Goal: Task Accomplishment & Management: Use online tool/utility

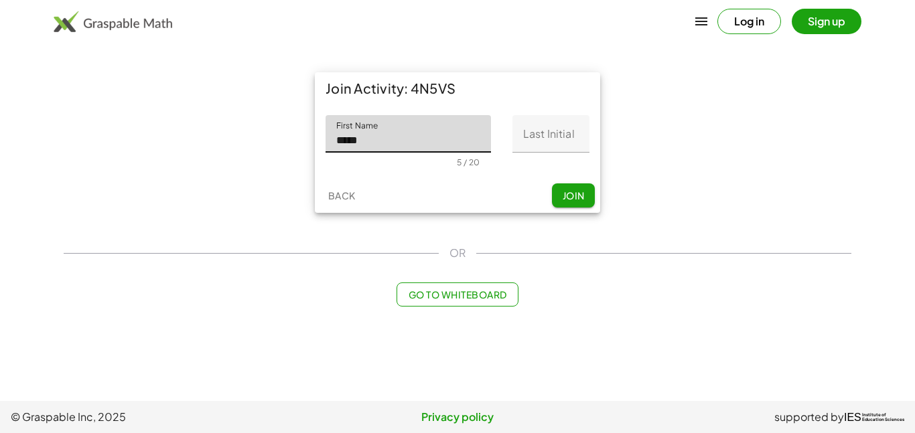
type input "*****"
click at [549, 139] on input "Last Initial" at bounding box center [551, 134] width 77 height 38
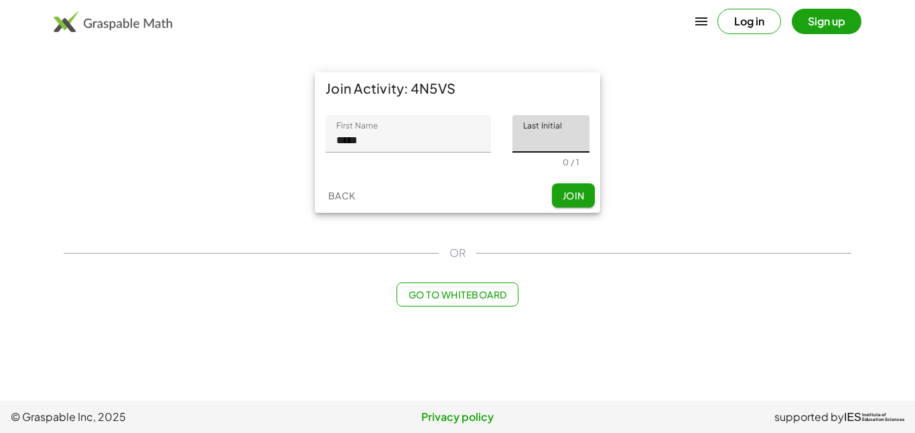
type input "*"
click at [573, 200] on span "Join" at bounding box center [573, 196] width 22 height 12
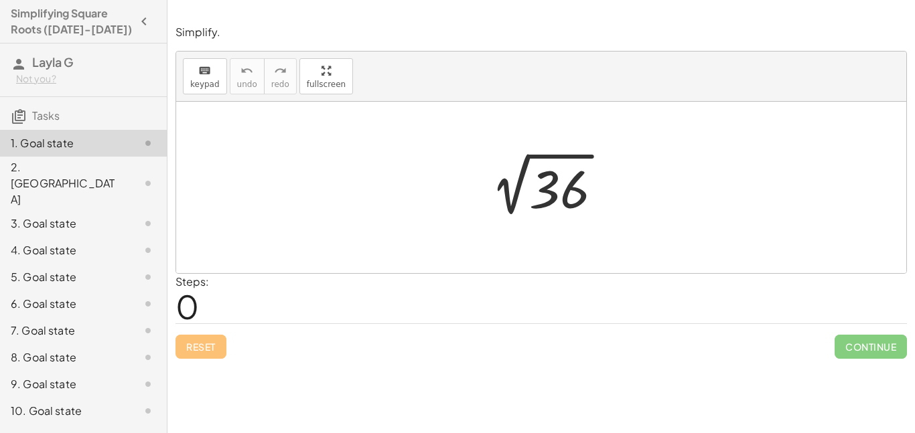
click at [545, 234] on div at bounding box center [541, 188] width 730 height 172
click at [330, 285] on div "Steps: 0" at bounding box center [542, 299] width 732 height 50
drag, startPoint x: 326, startPoint y: 135, endPoint x: 323, endPoint y: 178, distance: 43.0
click at [323, 178] on div at bounding box center [541, 188] width 730 height 172
click at [193, 64] on div "keyboard" at bounding box center [204, 70] width 29 height 16
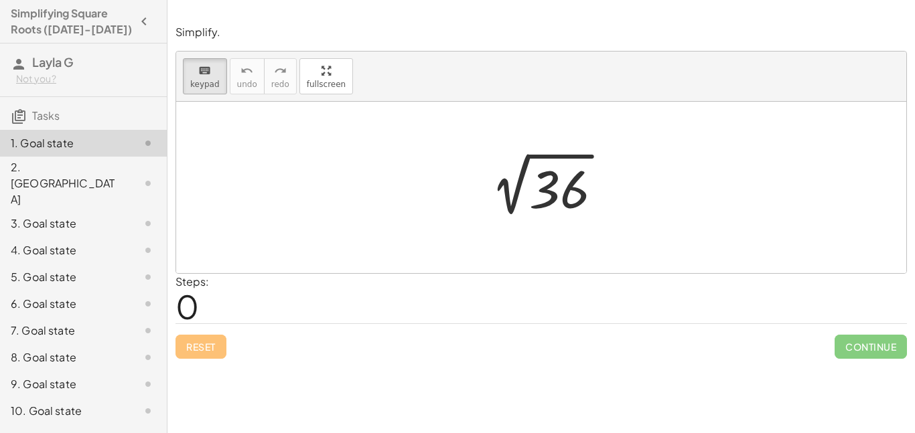
click at [263, 194] on div at bounding box center [541, 188] width 730 height 172
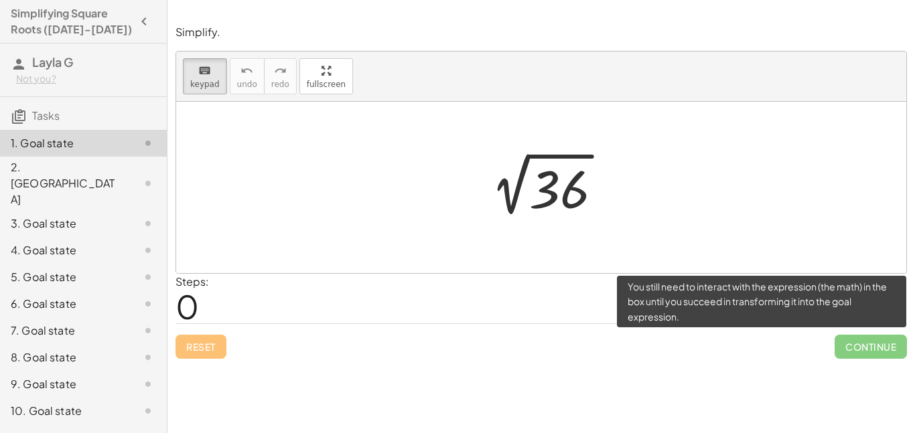
click at [842, 344] on span "Continue" at bounding box center [871, 347] width 72 height 24
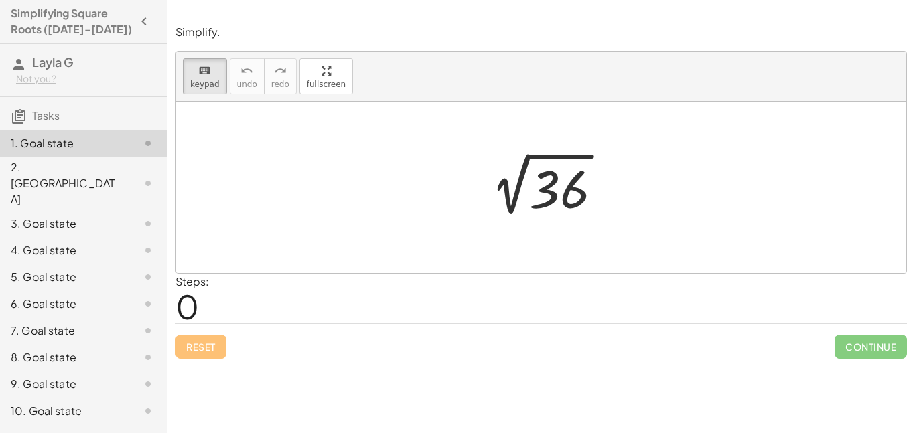
click at [554, 364] on div "Simplify. keyboard keypad undo undo redo redo fullscreen 2 √ 36 × Steps: 0 Rese…" at bounding box center [541, 192] width 748 height 350
click at [543, 168] on div at bounding box center [559, 190] width 60 height 60
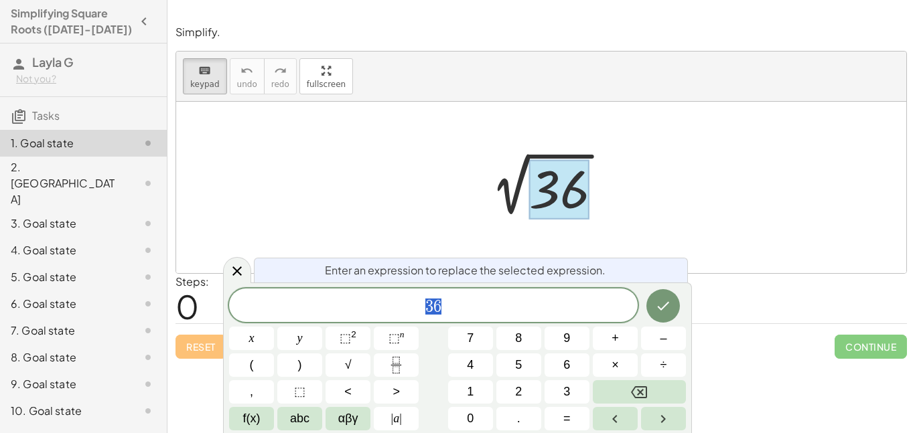
scroll to position [1, 0]
click at [565, 363] on span "6" at bounding box center [566, 365] width 7 height 18
click at [670, 296] on button "Done" at bounding box center [663, 305] width 33 height 33
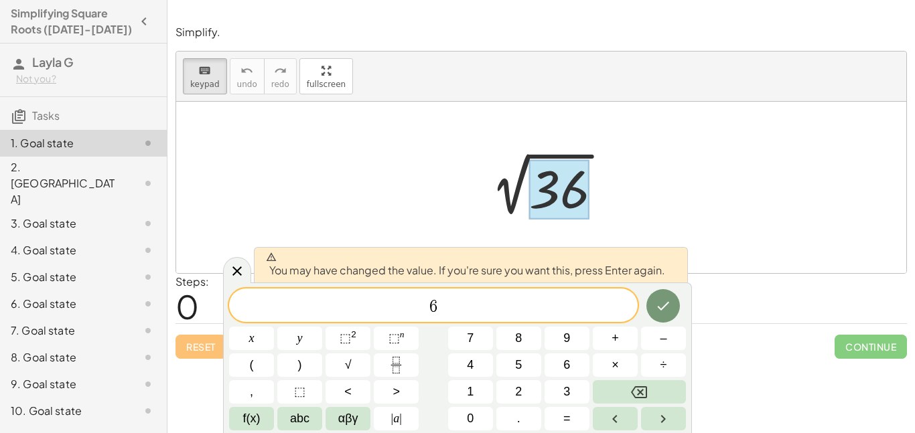
click at [675, 271] on div "You may have changed the value. If you're sure you want this, press Enter again." at bounding box center [471, 265] width 434 height 36
click at [765, 246] on div at bounding box center [541, 188] width 730 height 172
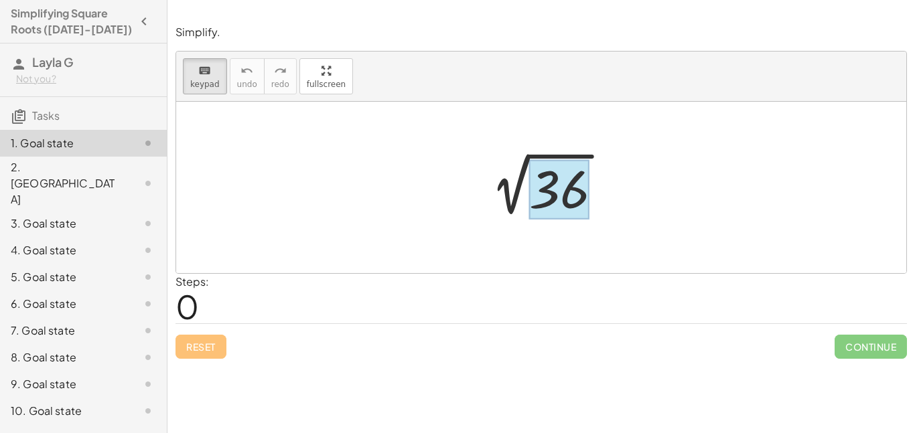
click at [549, 196] on div at bounding box center [559, 190] width 60 height 60
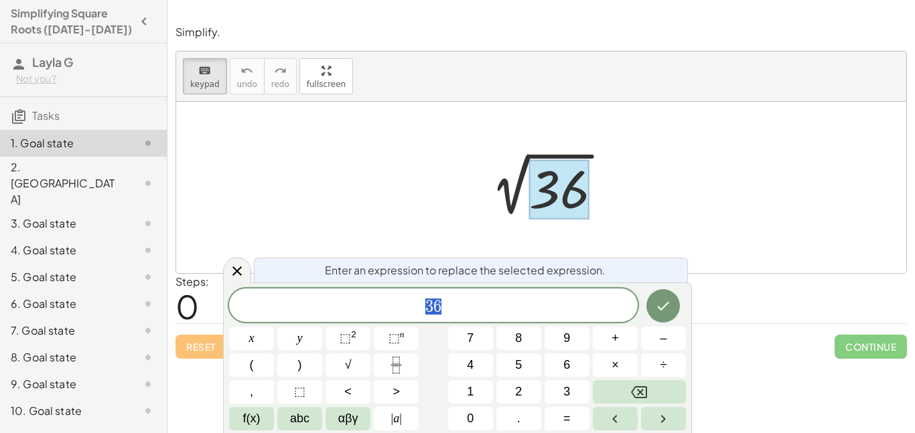
scroll to position [1, 0]
click at [460, 294] on div "3 6" at bounding box center [433, 305] width 409 height 33
click at [665, 306] on icon "Done" at bounding box center [664, 306] width 12 height 9
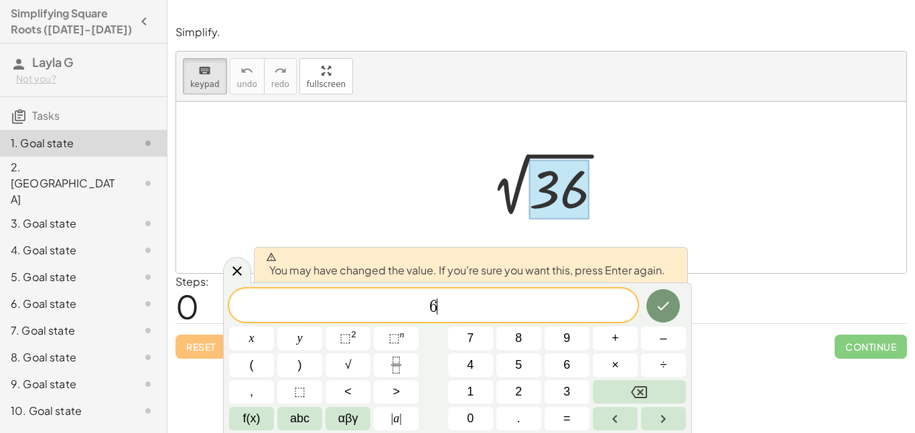
click at [720, 220] on div at bounding box center [541, 188] width 730 height 172
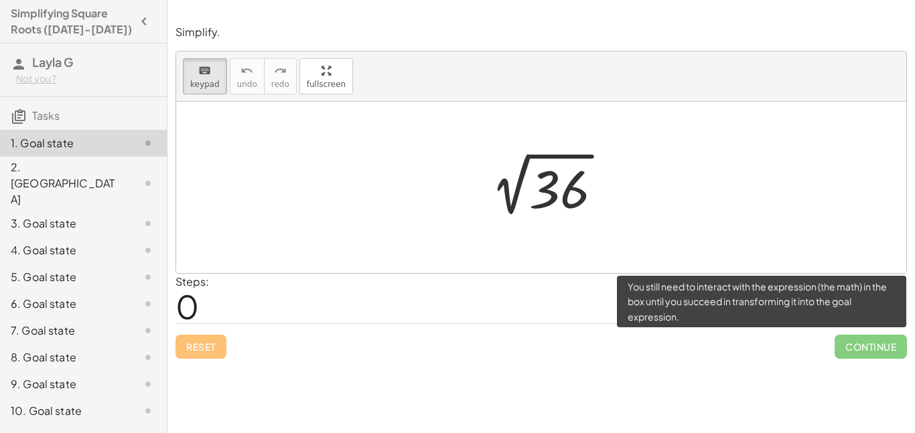
click at [856, 348] on span "Continue" at bounding box center [871, 347] width 72 height 24
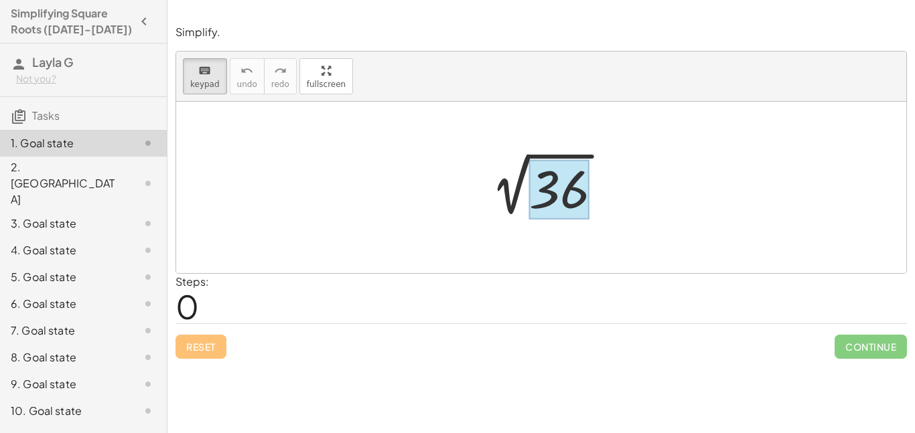
click at [553, 193] on div at bounding box center [559, 190] width 60 height 60
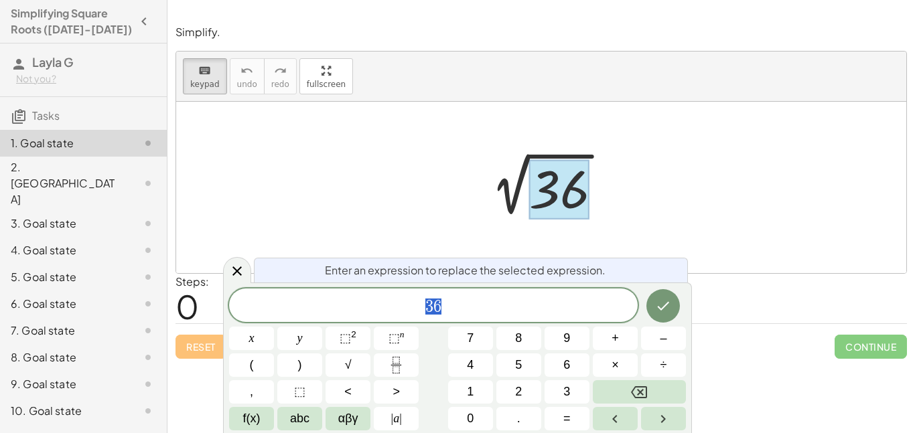
click at [553, 195] on div at bounding box center [559, 190] width 60 height 60
click at [663, 305] on icon "Done" at bounding box center [663, 306] width 16 height 16
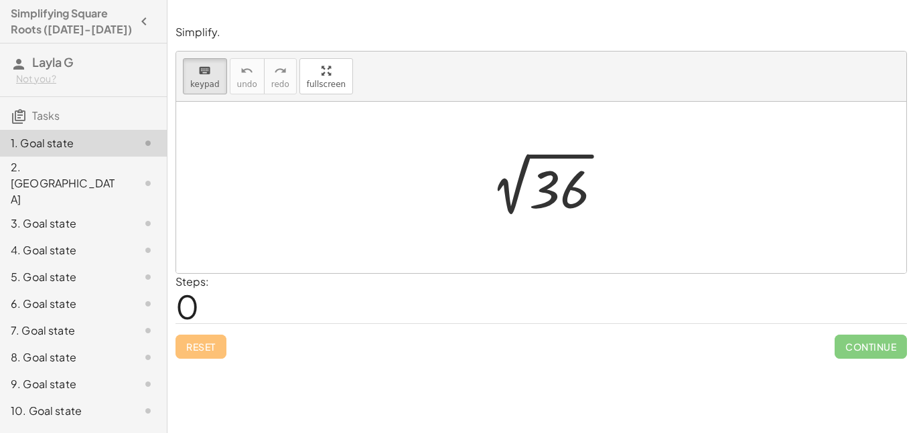
scroll to position [0, 0]
click at [541, 208] on div at bounding box center [559, 190] width 60 height 60
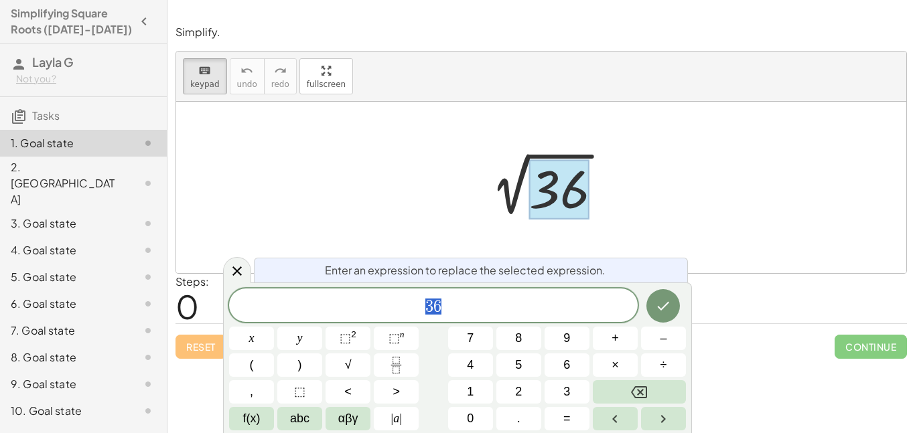
scroll to position [4, 0]
click at [543, 153] on div "2 √ 36" at bounding box center [541, 188] width 163 height 74
click at [547, 149] on div at bounding box center [541, 188] width 730 height 172
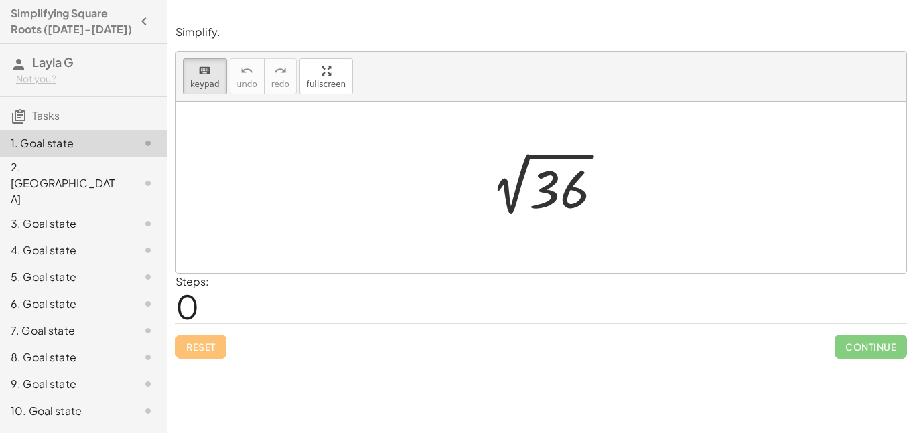
click at [547, 149] on div at bounding box center [541, 188] width 730 height 172
click at [513, 187] on div at bounding box center [546, 188] width 147 height 68
click at [533, 169] on div at bounding box center [559, 190] width 60 height 60
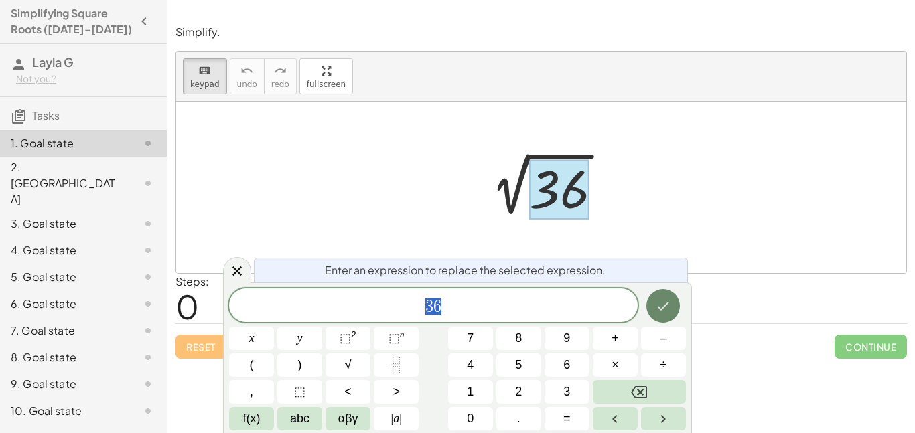
click at [664, 310] on icon "Done" at bounding box center [663, 306] width 16 height 16
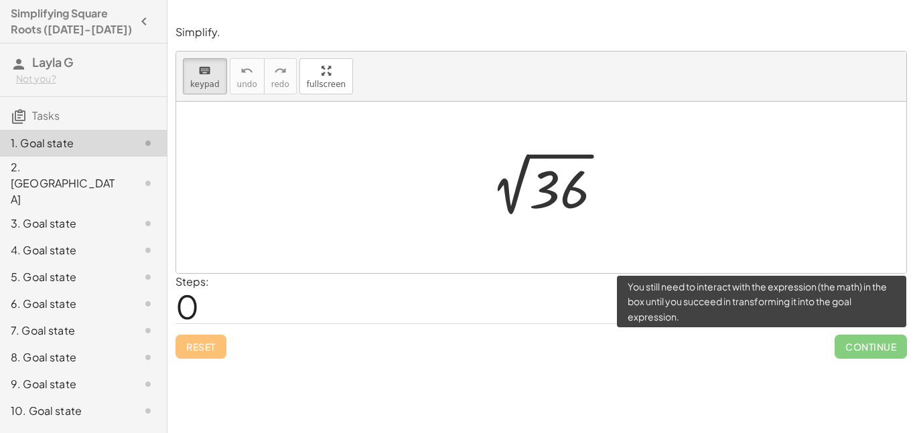
click at [839, 342] on span "Continue" at bounding box center [871, 347] width 72 height 24
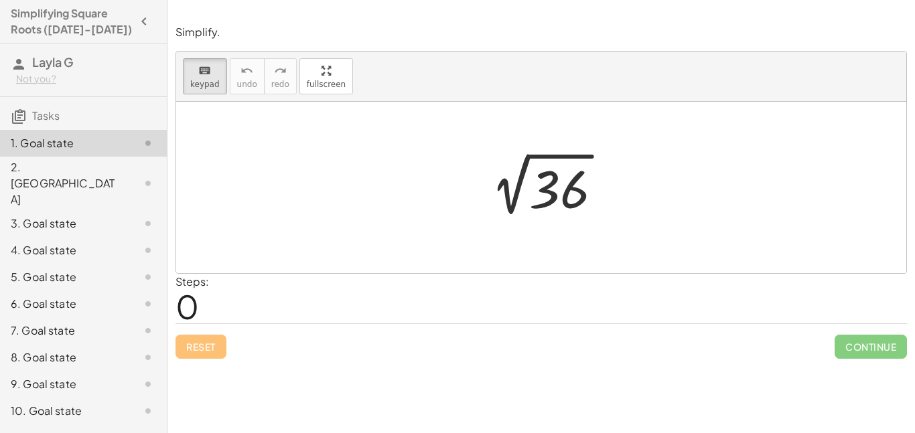
click at [697, 274] on div "Steps: 0" at bounding box center [542, 299] width 732 height 50
click at [587, 158] on div at bounding box center [546, 188] width 147 height 68
click at [592, 154] on div at bounding box center [546, 188] width 147 height 68
click at [512, 165] on div at bounding box center [510, 165] width 15 height 29
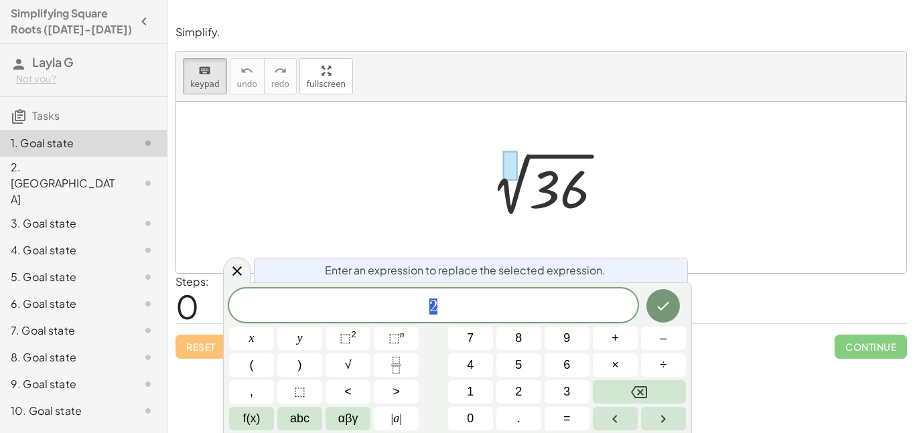
scroll to position [5, 0]
click at [639, 255] on div at bounding box center [541, 188] width 730 height 172
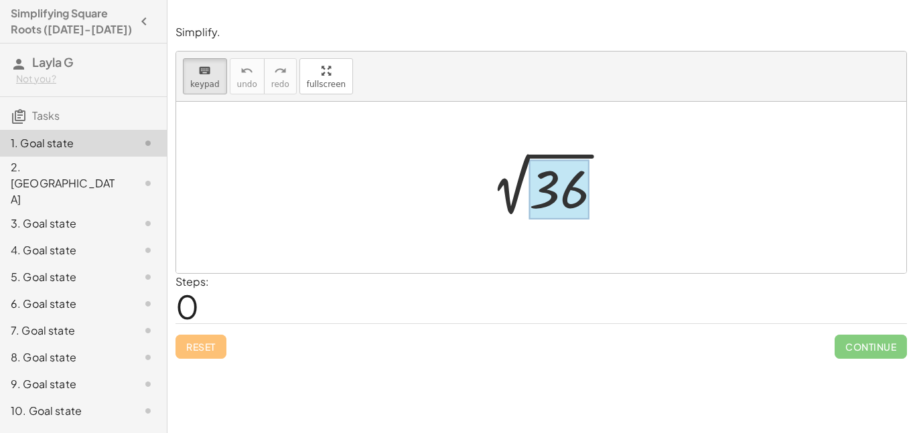
click at [564, 200] on div at bounding box center [559, 190] width 60 height 60
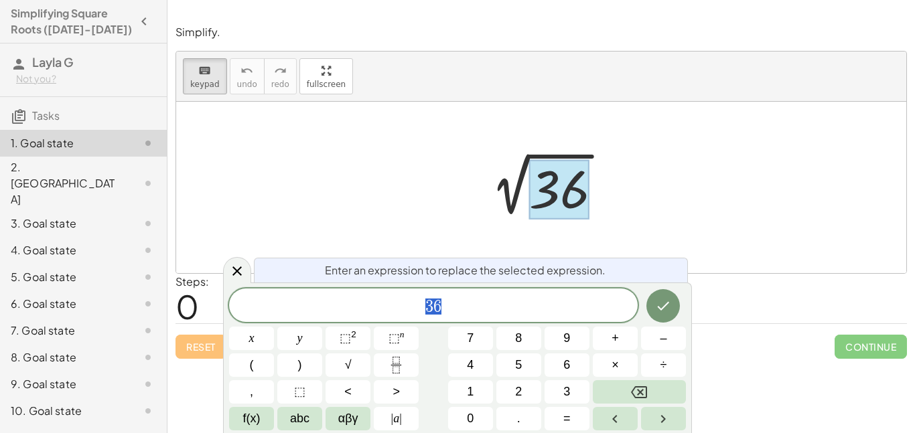
click at [541, 154] on div at bounding box center [546, 188] width 147 height 68
click at [649, 300] on button "Done" at bounding box center [663, 305] width 33 height 33
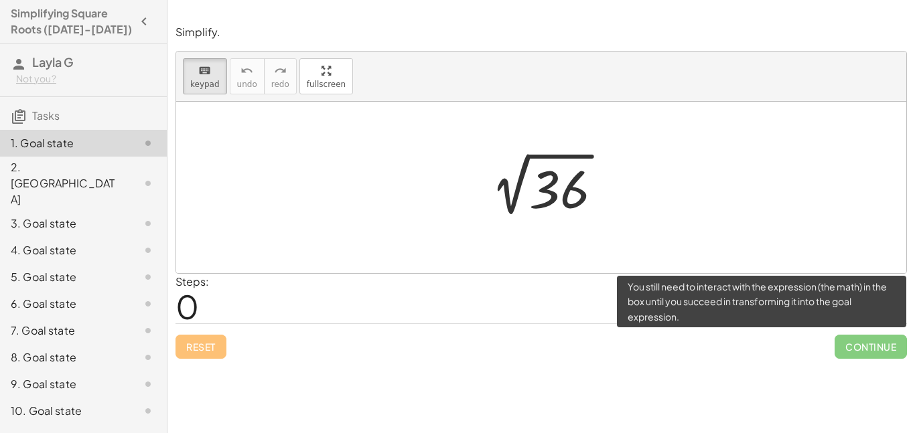
click at [848, 345] on span "Continue" at bounding box center [871, 347] width 72 height 24
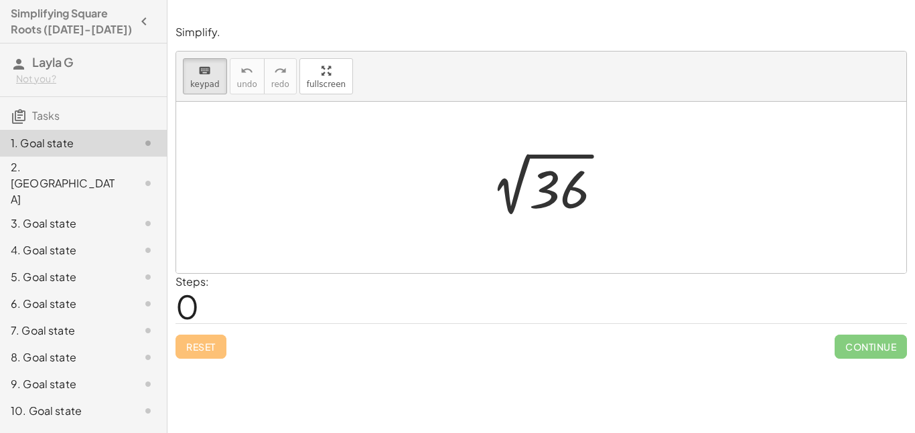
click at [180, 301] on div "Simplify. keyboard keypad undo undo redo redo fullscreen 2 √ 36 × Steps: 0 Rese…" at bounding box center [541, 192] width 748 height 350
click at [594, 169] on div at bounding box center [546, 188] width 147 height 68
click at [590, 179] on div at bounding box center [546, 188] width 147 height 68
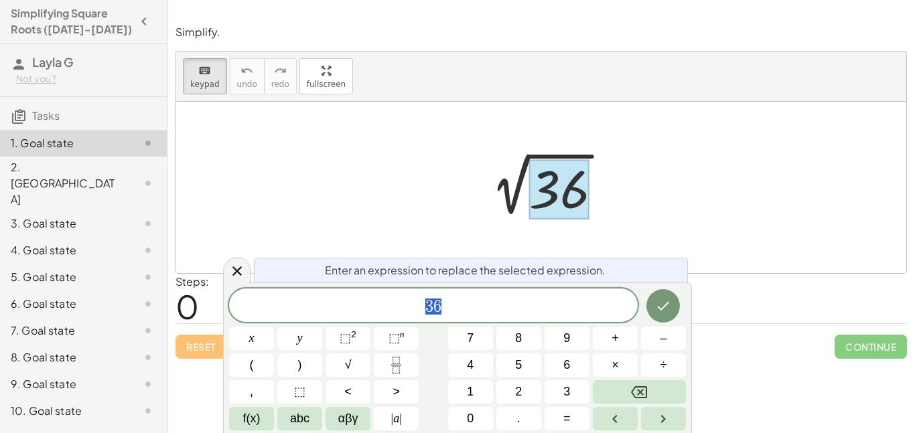
click at [599, 179] on div at bounding box center [546, 188] width 147 height 68
click at [657, 312] on icon "Done" at bounding box center [663, 306] width 16 height 16
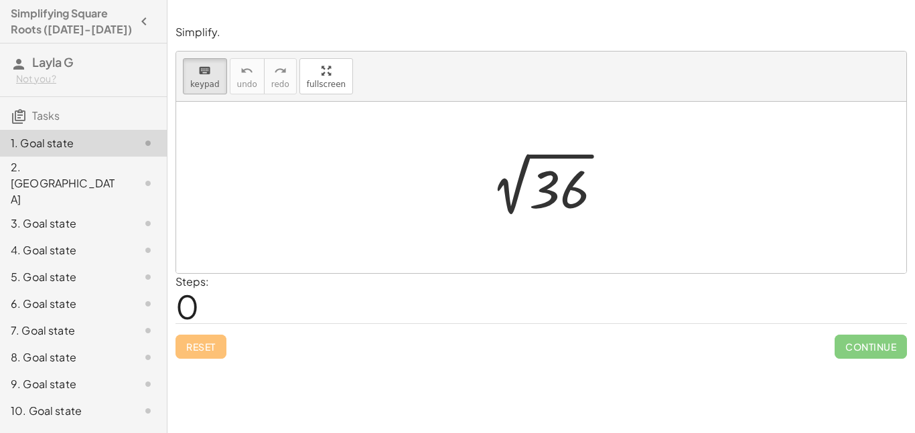
scroll to position [0, 0]
click at [639, 199] on div at bounding box center [541, 188] width 730 height 172
click at [610, 170] on div at bounding box center [546, 188] width 147 height 68
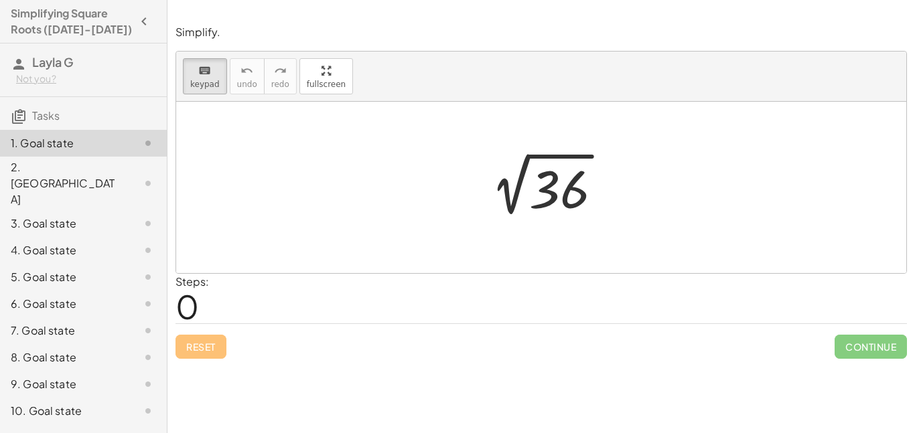
click at [598, 152] on div "2 √ 36" at bounding box center [541, 188] width 163 height 74
click at [592, 155] on div at bounding box center [546, 188] width 147 height 68
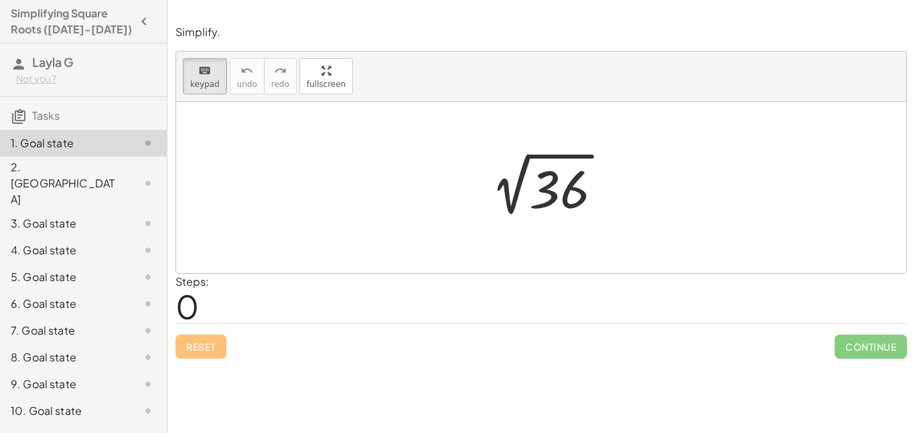
click at [592, 155] on div at bounding box center [546, 188] width 147 height 68
click at [517, 197] on div at bounding box center [546, 188] width 147 height 68
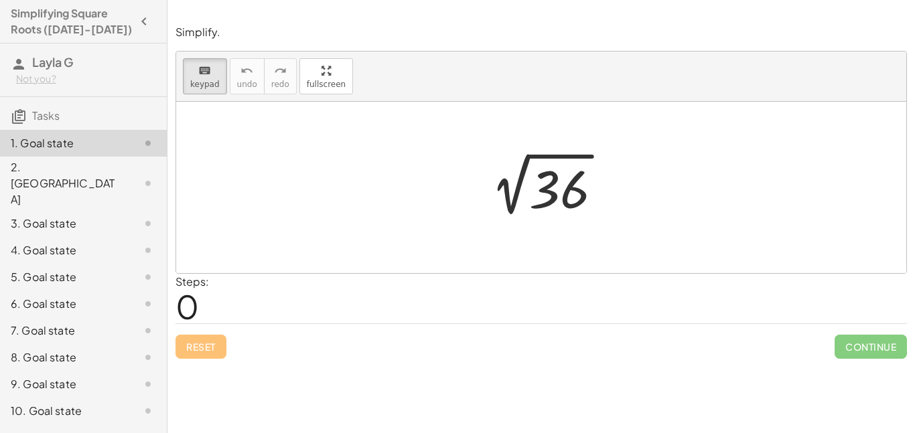
click at [524, 187] on div at bounding box center [546, 188] width 147 height 68
click at [517, 198] on div at bounding box center [546, 188] width 147 height 68
click at [521, 182] on div at bounding box center [546, 188] width 147 height 68
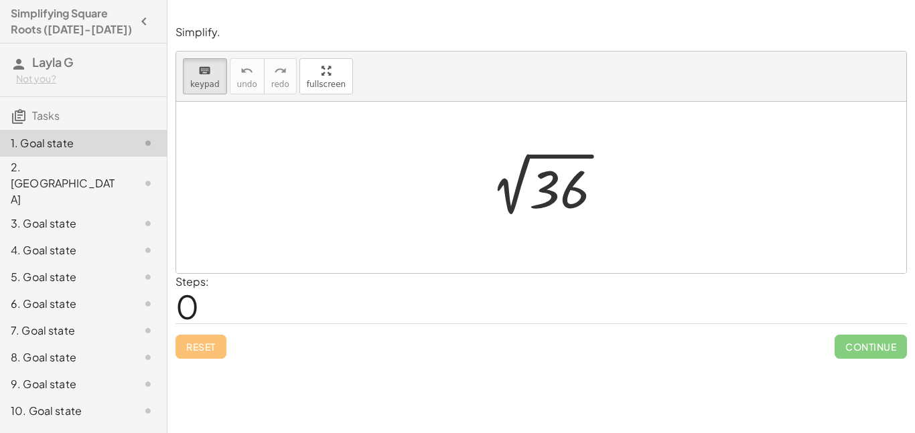
click at [596, 192] on div at bounding box center [546, 188] width 147 height 68
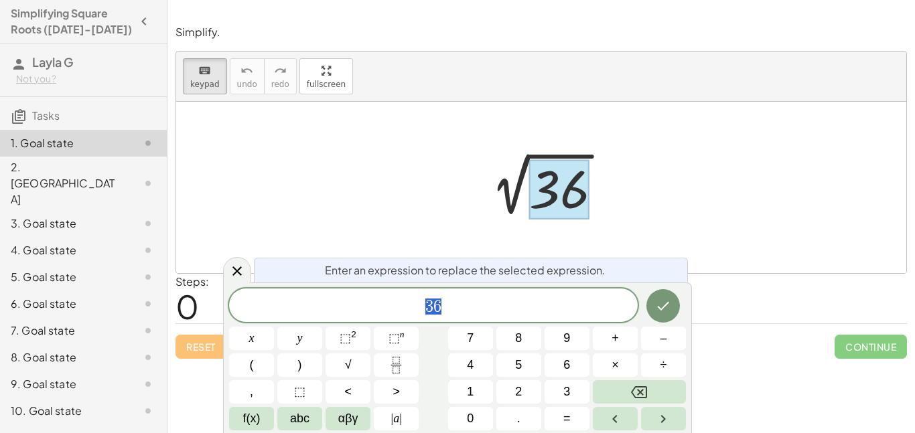
click at [533, 195] on div at bounding box center [559, 190] width 60 height 60
click at [665, 304] on icon "Done" at bounding box center [663, 306] width 16 height 16
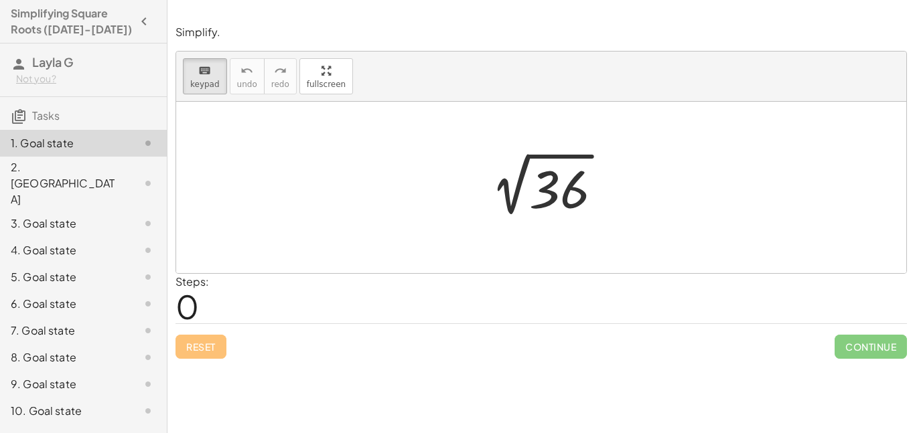
scroll to position [0, 0]
click at [502, 185] on div at bounding box center [546, 188] width 147 height 68
click at [163, 237] on div "2. [GEOGRAPHIC_DATA]" at bounding box center [83, 250] width 167 height 27
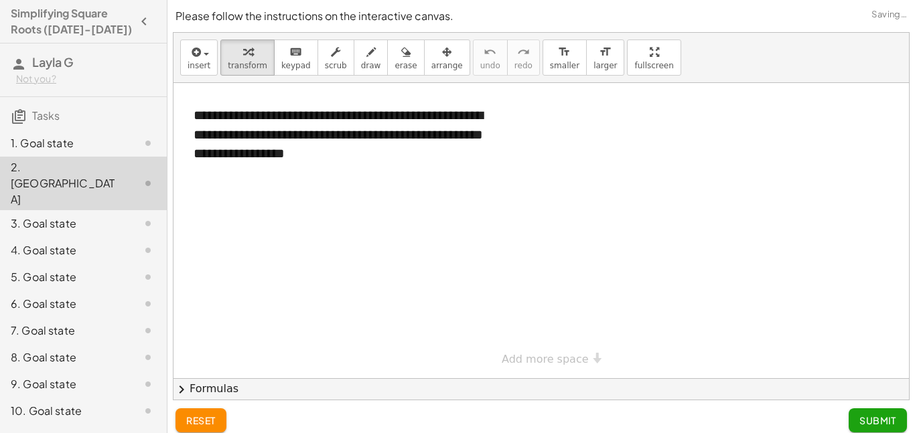
click at [163, 178] on div "2. [GEOGRAPHIC_DATA]" at bounding box center [83, 184] width 167 height 54
click at [124, 216] on div at bounding box center [138, 224] width 38 height 16
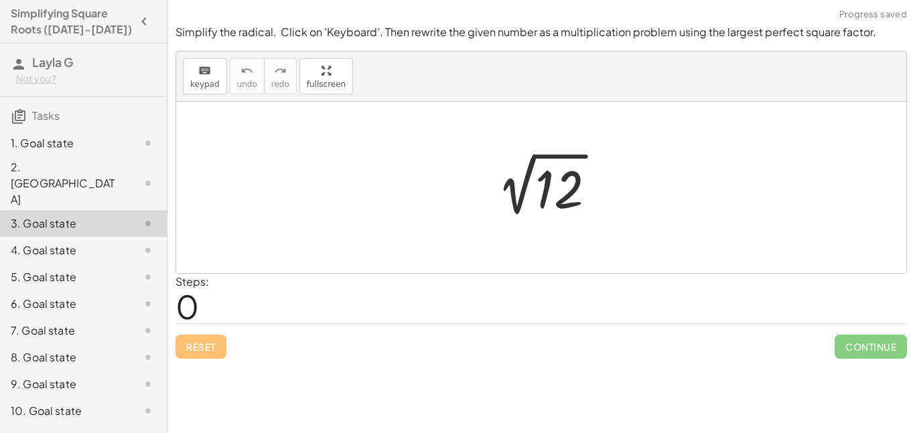
click at [517, 184] on div at bounding box center [546, 188] width 135 height 68
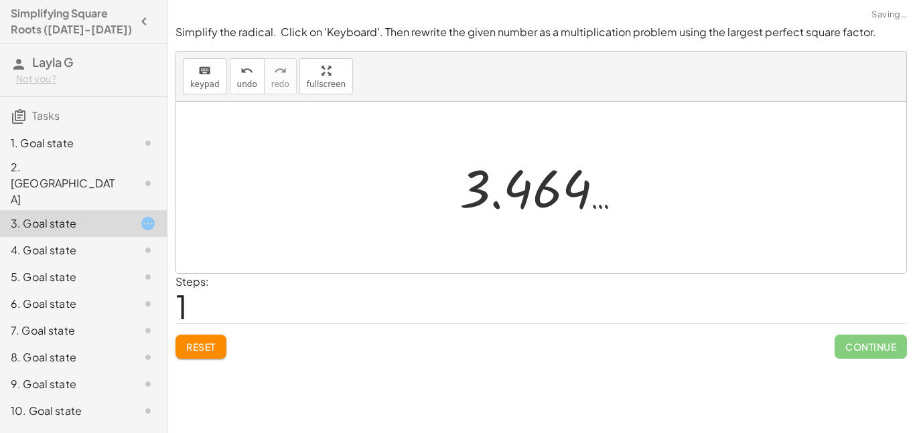
click at [552, 188] on div at bounding box center [546, 188] width 187 height 66
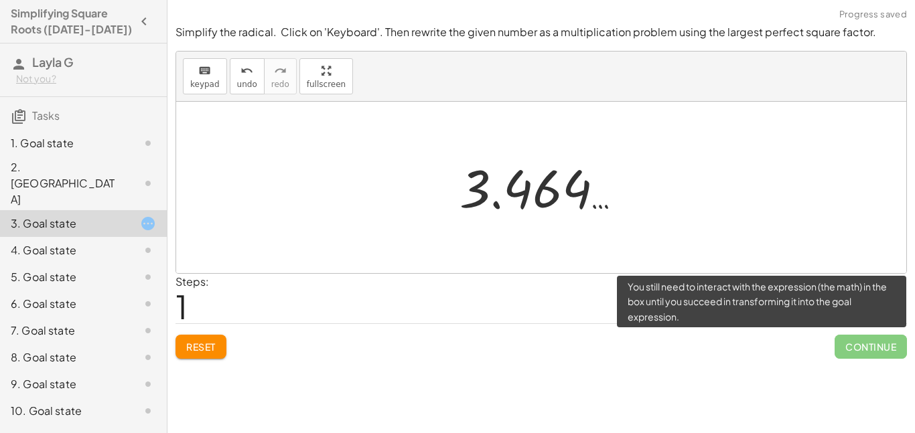
click at [863, 349] on span "Continue" at bounding box center [871, 347] width 72 height 24
click at [862, 349] on span "Continue" at bounding box center [871, 347] width 72 height 24
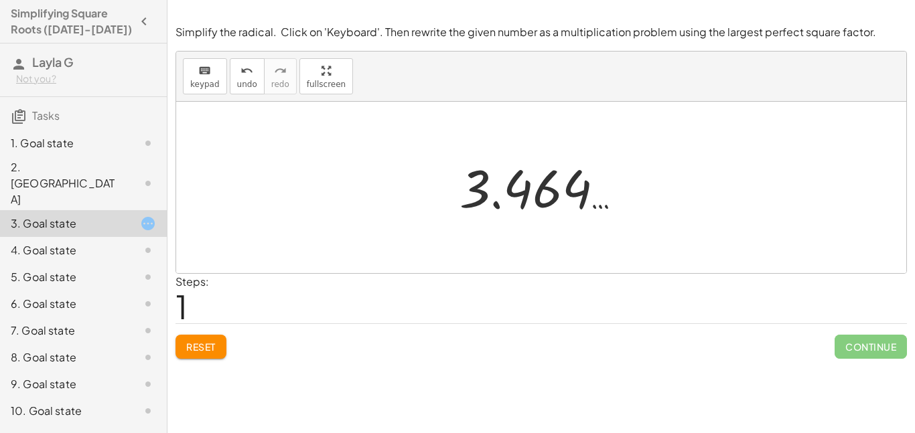
click at [563, 214] on div at bounding box center [546, 188] width 187 height 66
click at [559, 204] on div at bounding box center [546, 188] width 187 height 66
click at [86, 243] on div "4. Goal state" at bounding box center [65, 251] width 108 height 16
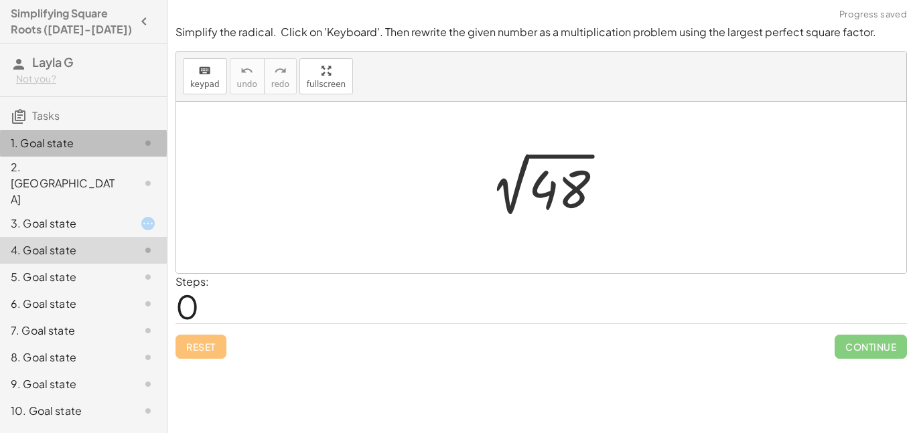
click at [74, 143] on div "1. Goal state" at bounding box center [65, 143] width 108 height 16
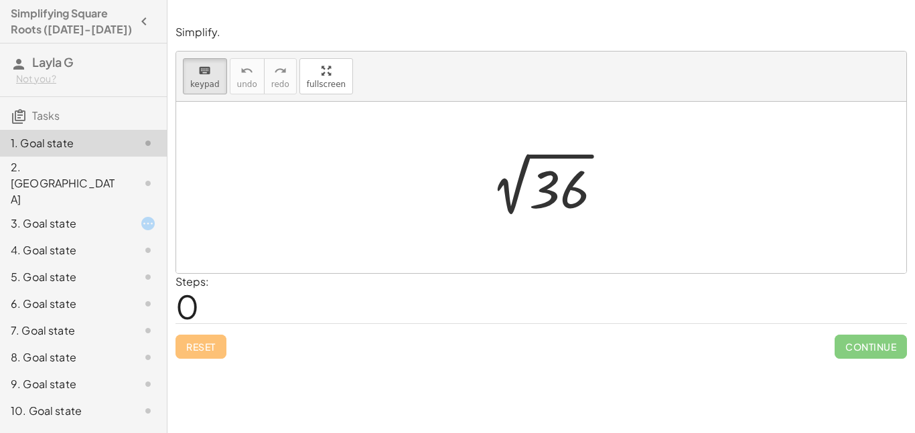
click at [507, 196] on div at bounding box center [546, 188] width 147 height 68
click at [507, 194] on div at bounding box center [546, 188] width 147 height 68
click at [517, 190] on div at bounding box center [546, 188] width 147 height 68
click at [530, 145] on div at bounding box center [541, 188] width 730 height 172
click at [553, 188] on div at bounding box center [559, 190] width 60 height 60
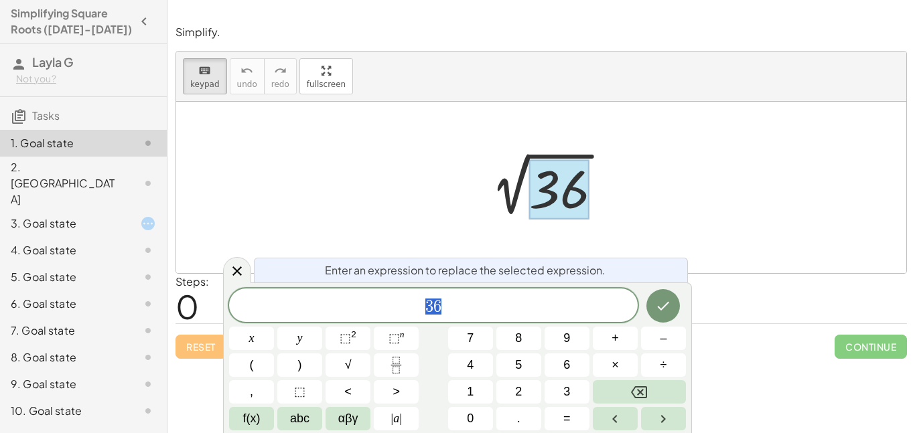
scroll to position [9, 0]
click at [636, 180] on div at bounding box center [541, 188] width 730 height 172
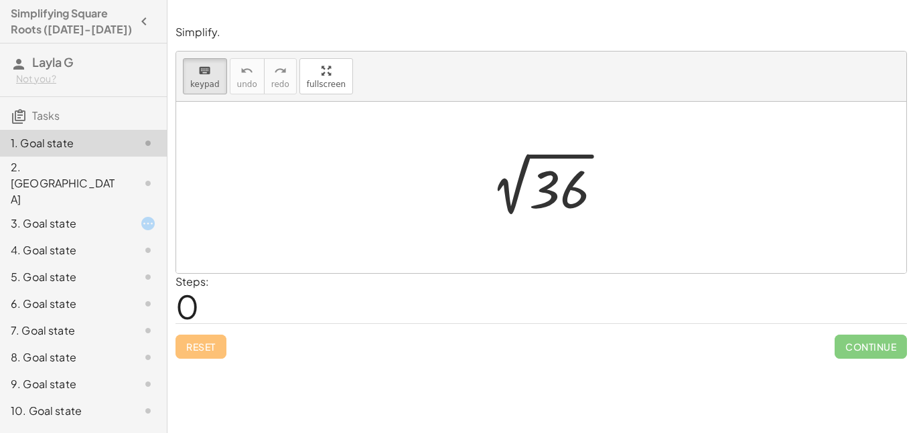
click at [592, 159] on div at bounding box center [546, 188] width 147 height 68
click at [509, 194] on div at bounding box center [546, 188] width 147 height 68
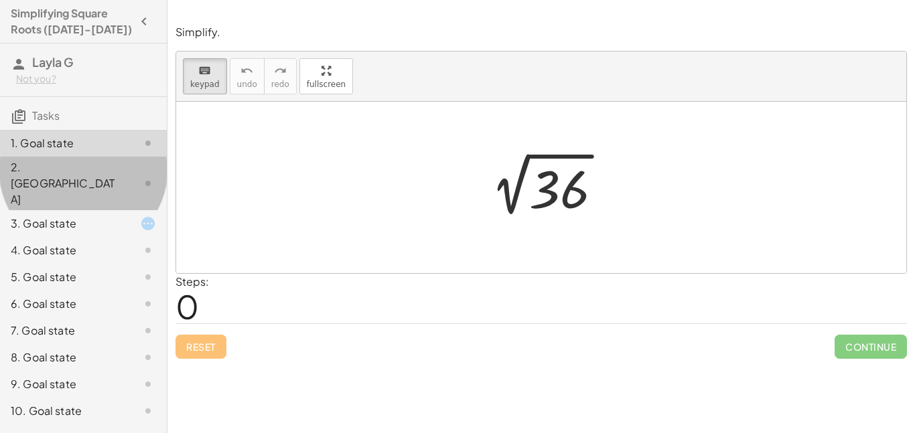
click at [103, 165] on div "2. [GEOGRAPHIC_DATA]" at bounding box center [65, 183] width 108 height 48
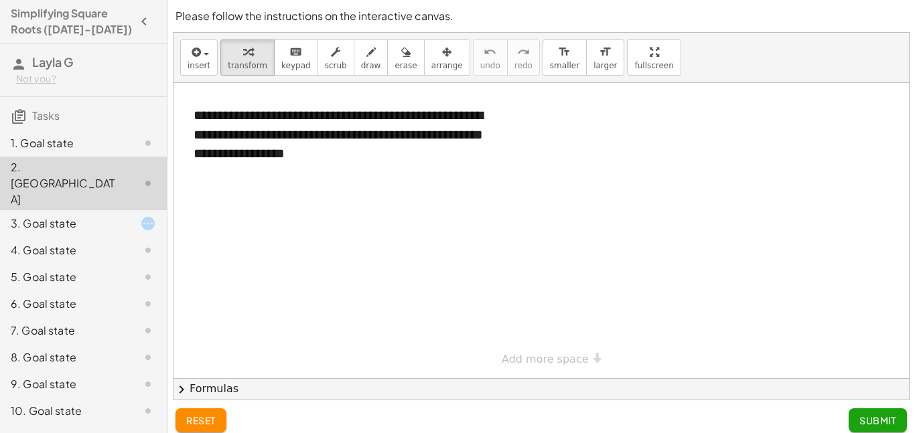
click at [539, 367] on div "**********" at bounding box center [542, 230] width 736 height 295
click at [260, 425] on div "reset Submit" at bounding box center [542, 421] width 732 height 24
click at [394, 149] on div "**********" at bounding box center [339, 134] width 318 height 84
click at [371, 243] on div at bounding box center [542, 378] width 736 height 591
click at [424, 237] on div at bounding box center [542, 378] width 736 height 591
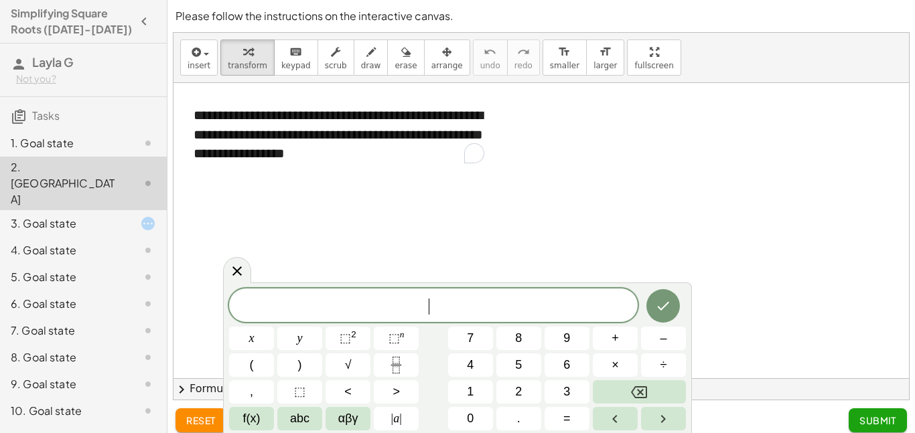
click at [424, 237] on div at bounding box center [542, 378] width 736 height 591
click at [64, 403] on div "10. Goal state" at bounding box center [65, 411] width 108 height 16
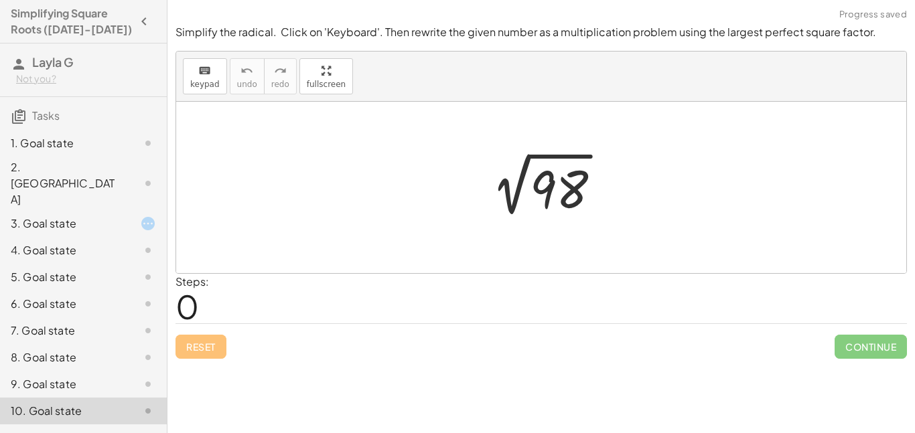
click at [525, 170] on div at bounding box center [546, 188] width 145 height 68
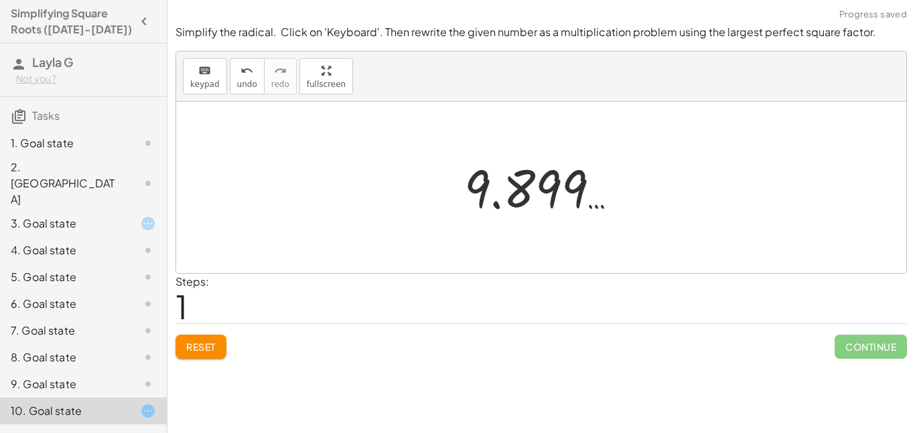
click at [61, 377] on div "9. Goal state" at bounding box center [65, 385] width 108 height 16
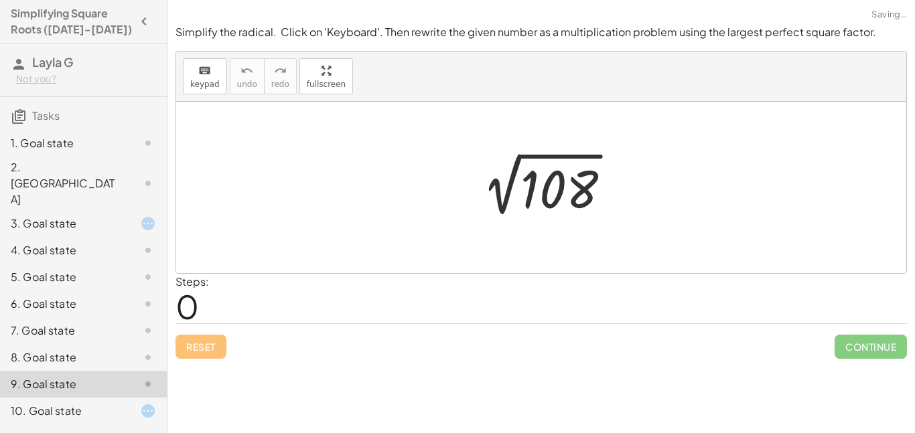
click at [151, 403] on icon at bounding box center [148, 411] width 16 height 16
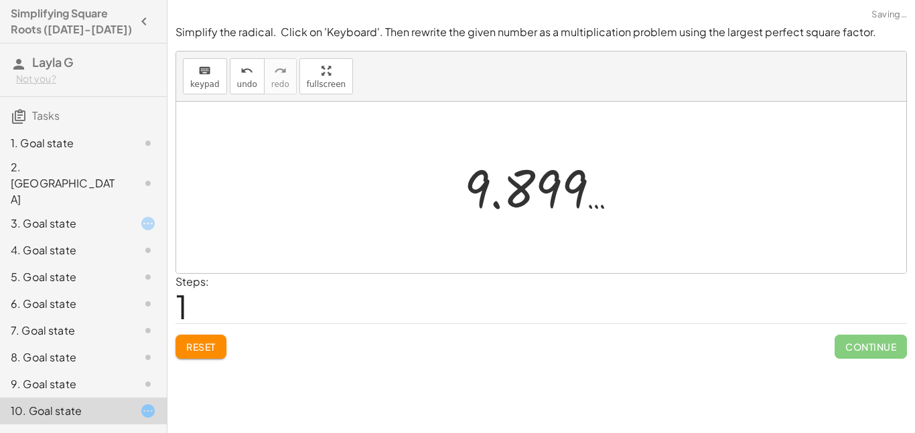
click at [151, 403] on icon at bounding box center [148, 411] width 16 height 16
click at [858, 360] on div "Simplify the radical. Click on 'Keyboard'. Then rewrite the given number as a m…" at bounding box center [541, 192] width 748 height 350
click at [76, 371] on div "7. Goal state" at bounding box center [83, 384] width 167 height 27
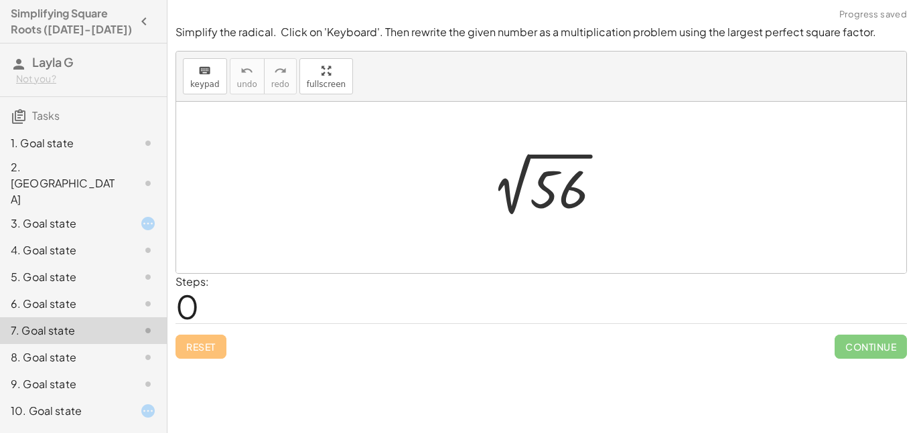
click at [581, 192] on div at bounding box center [546, 188] width 145 height 68
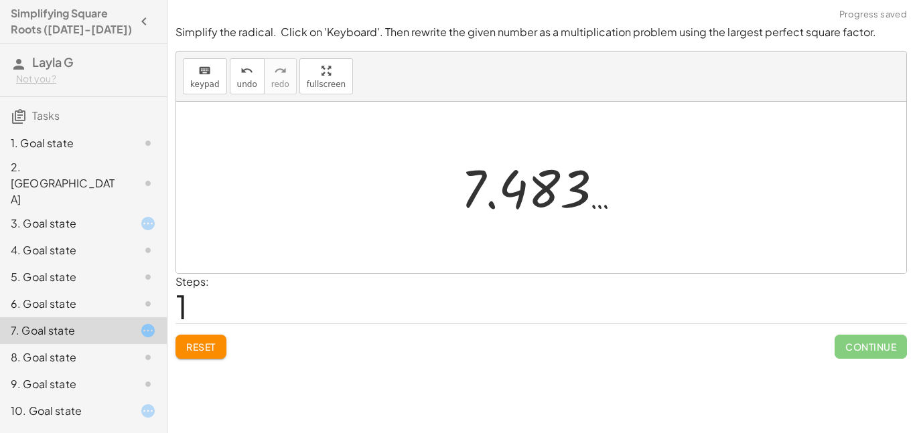
click at [40, 141] on div "1. Goal state" at bounding box center [65, 143] width 108 height 16
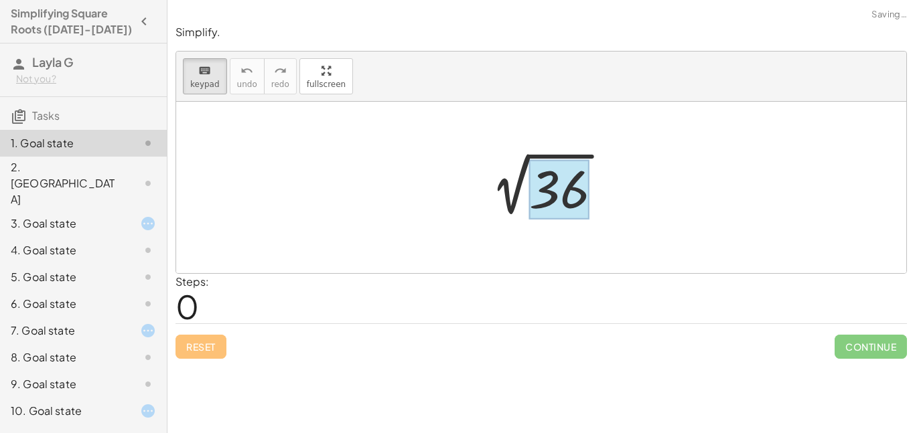
click at [566, 188] on div at bounding box center [559, 190] width 60 height 60
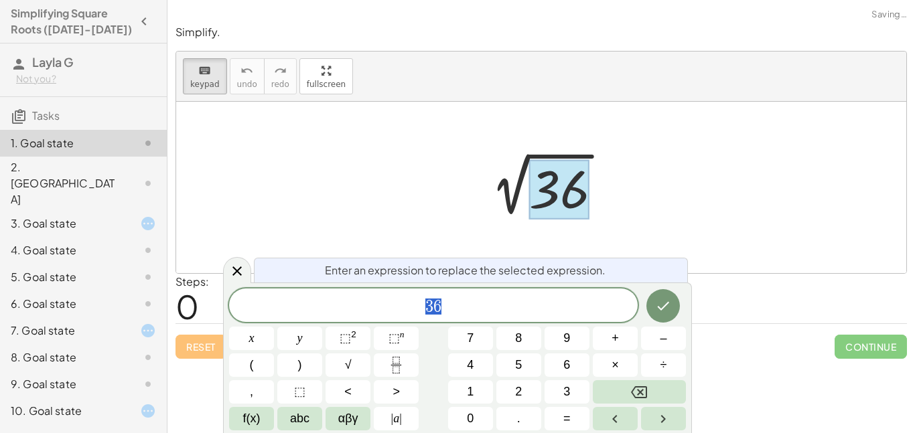
click at [689, 204] on div at bounding box center [541, 188] width 730 height 172
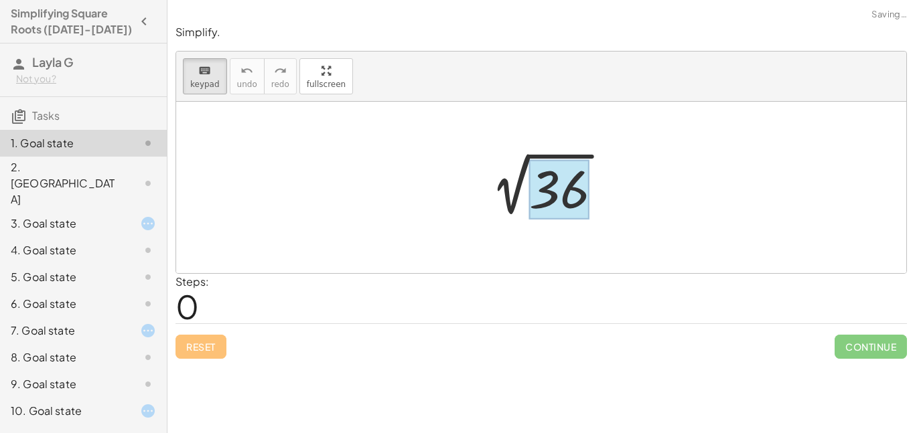
click at [551, 170] on div at bounding box center [559, 190] width 60 height 60
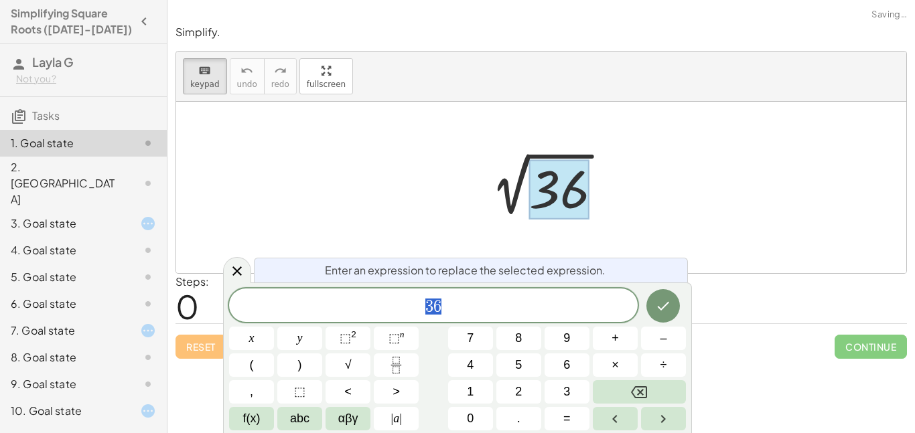
click at [566, 161] on div at bounding box center [559, 190] width 60 height 60
click at [753, 157] on div at bounding box center [541, 188] width 730 height 172
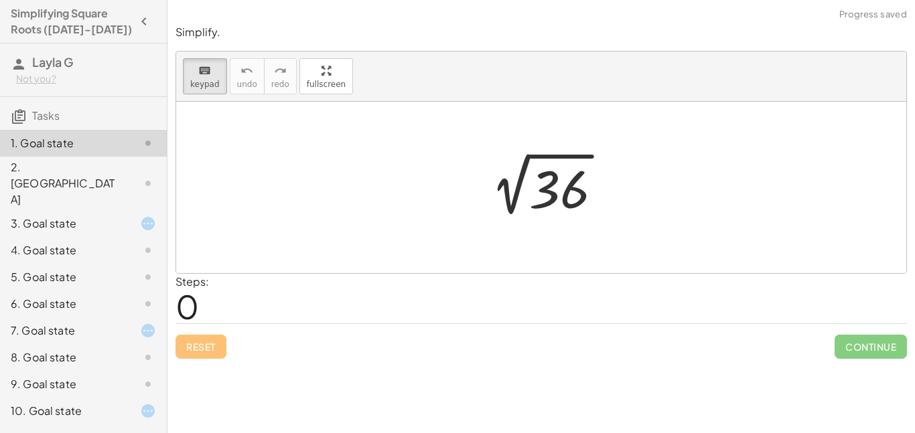
click at [539, 154] on div at bounding box center [546, 188] width 147 height 68
click at [40, 264] on div "3. Goal state" at bounding box center [83, 277] width 167 height 27
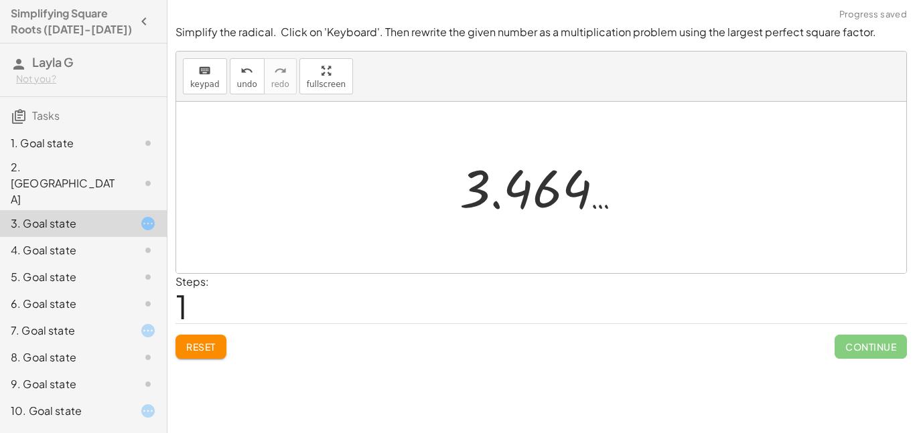
click at [511, 208] on div at bounding box center [546, 188] width 187 height 66
click at [134, 243] on div at bounding box center [138, 251] width 38 height 16
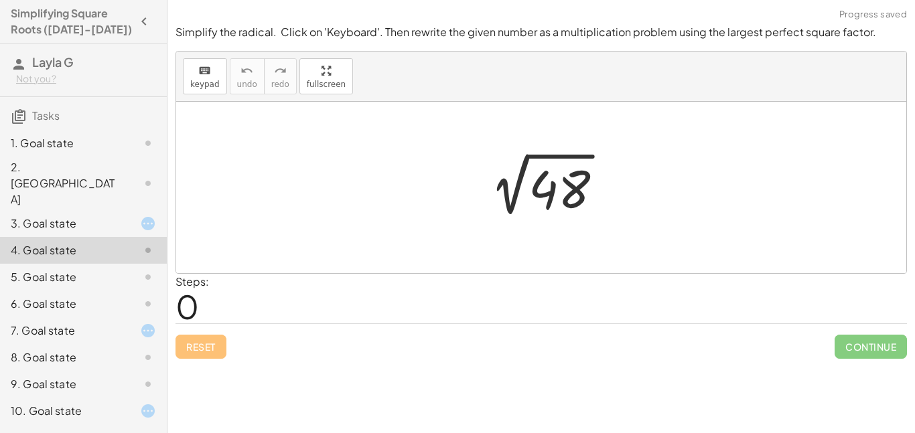
click at [539, 216] on div at bounding box center [546, 188] width 148 height 68
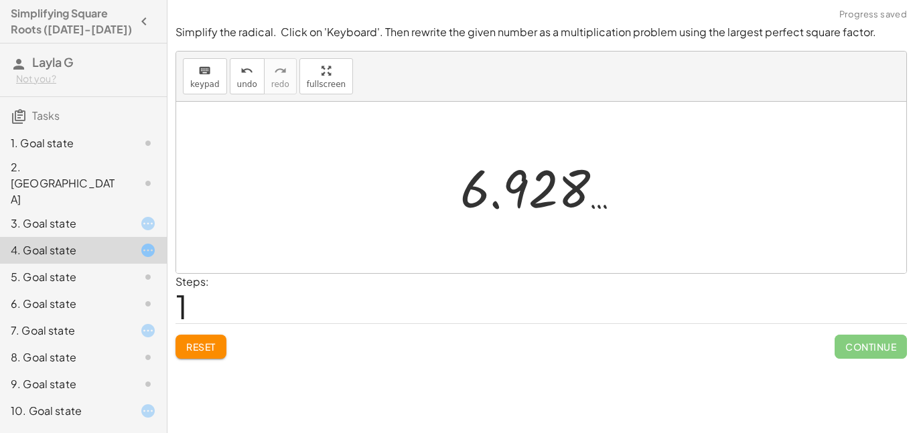
click at [128, 269] on div at bounding box center [138, 277] width 38 height 16
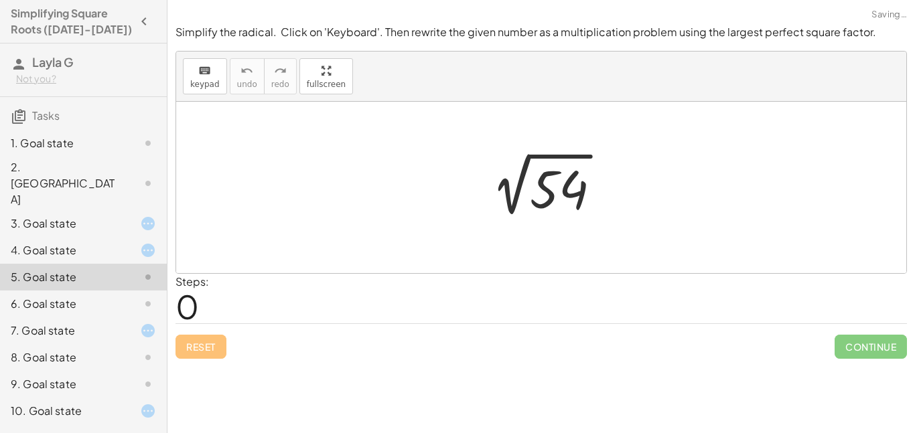
click at [569, 181] on div at bounding box center [546, 188] width 145 height 68
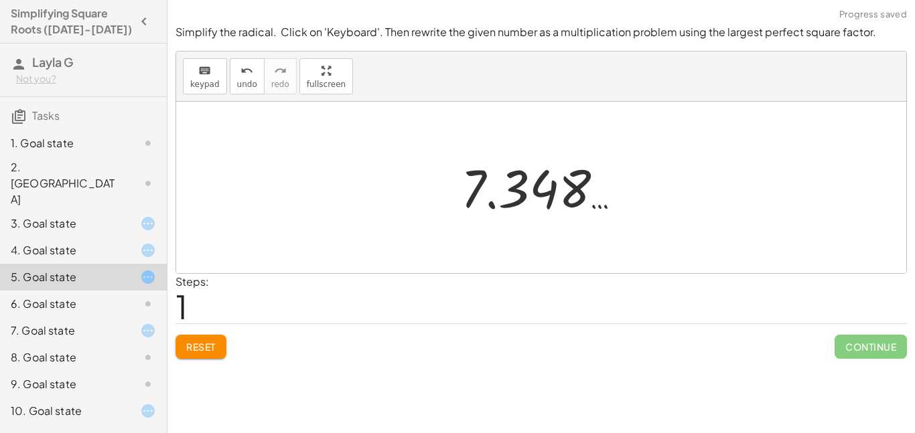
click at [569, 181] on div at bounding box center [546, 188] width 184 height 66
click at [210, 350] on span "Reset" at bounding box center [200, 347] width 29 height 12
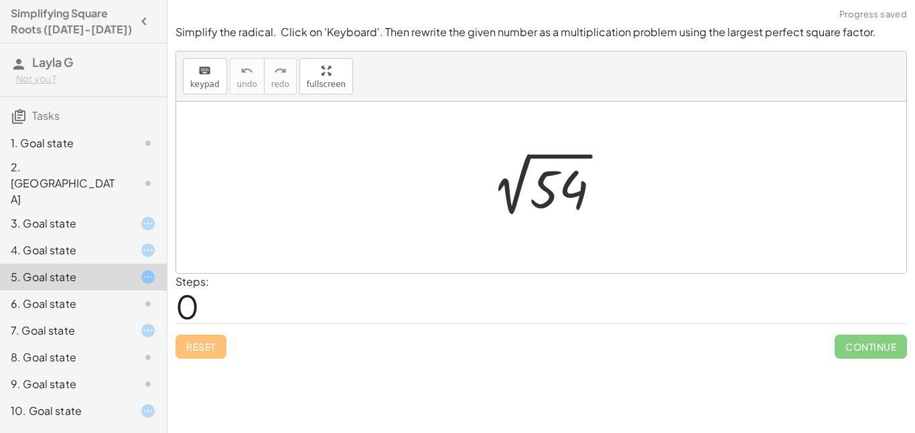
click at [559, 198] on div at bounding box center [546, 188] width 145 height 68
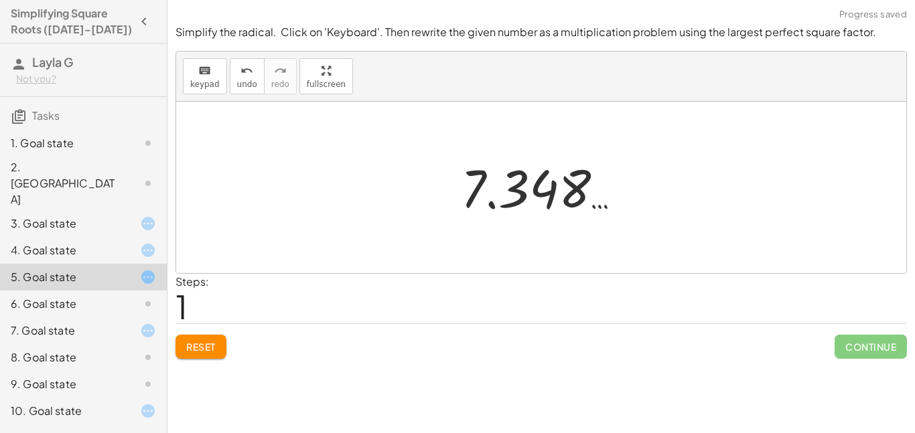
click at [557, 196] on div at bounding box center [546, 188] width 184 height 66
click at [225, 339] on button "Reset" at bounding box center [201, 347] width 51 height 24
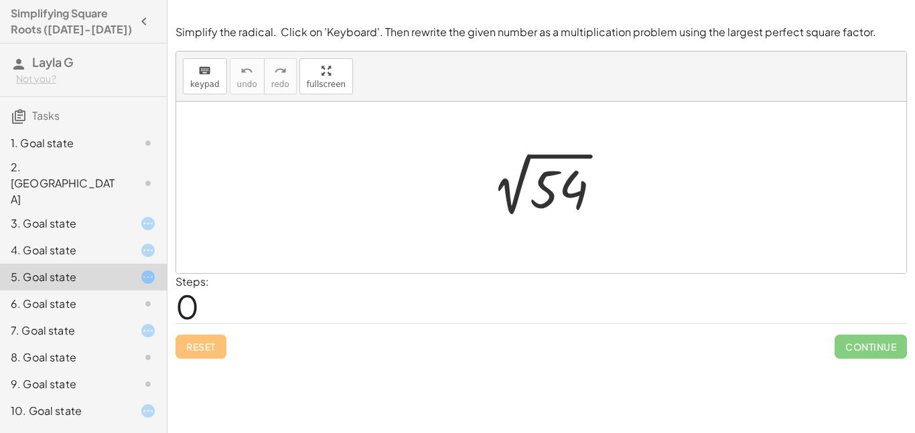
click at [567, 186] on div at bounding box center [546, 188] width 145 height 68
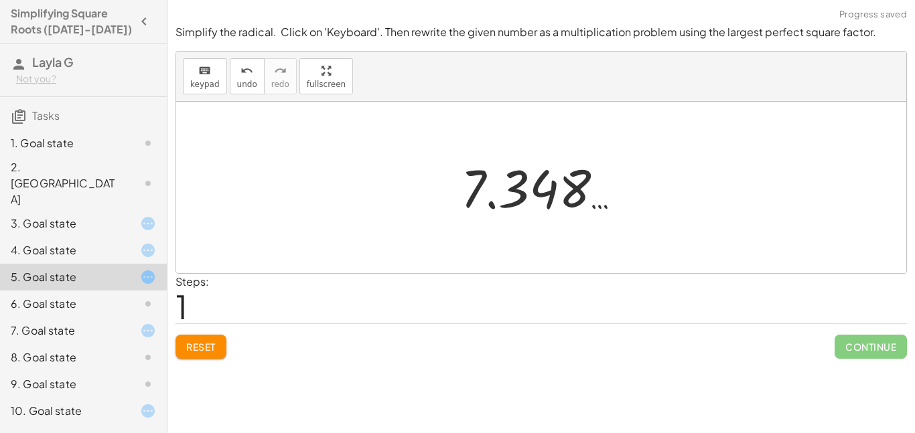
click at [505, 185] on div at bounding box center [546, 188] width 184 height 66
click at [202, 343] on span "Reset" at bounding box center [200, 347] width 29 height 12
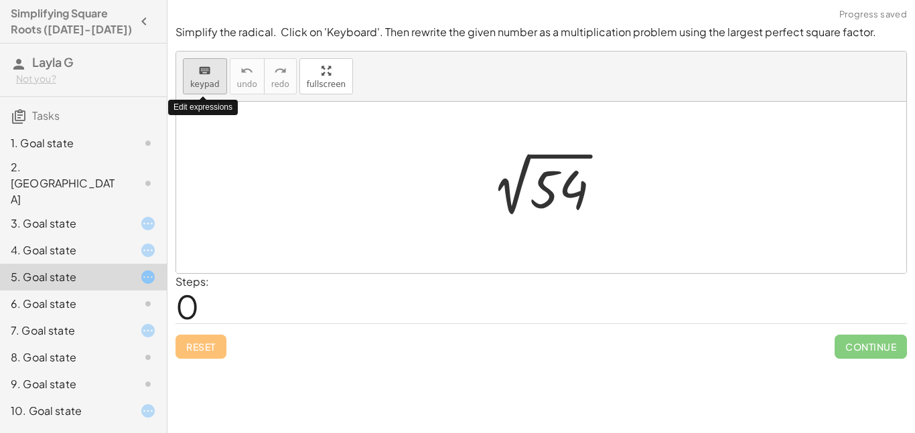
click at [200, 91] on button "keyboard keypad" at bounding box center [205, 76] width 44 height 36
click at [582, 194] on div at bounding box center [546, 188] width 145 height 68
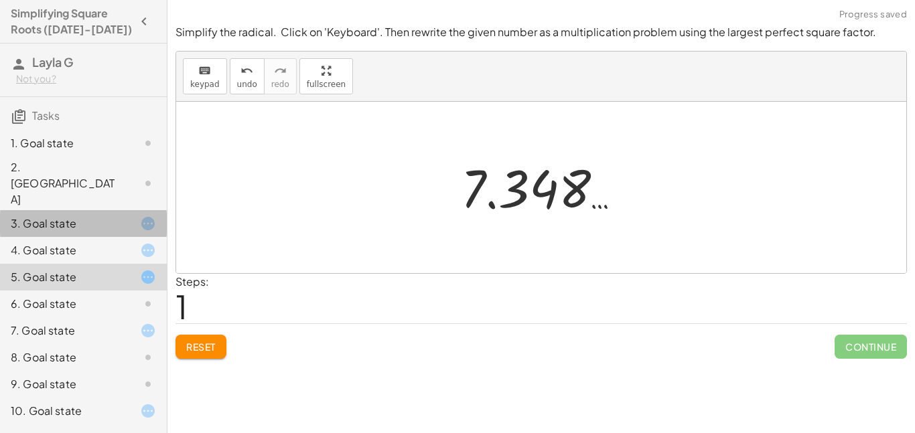
click at [74, 264] on div "3. Goal state" at bounding box center [83, 277] width 167 height 27
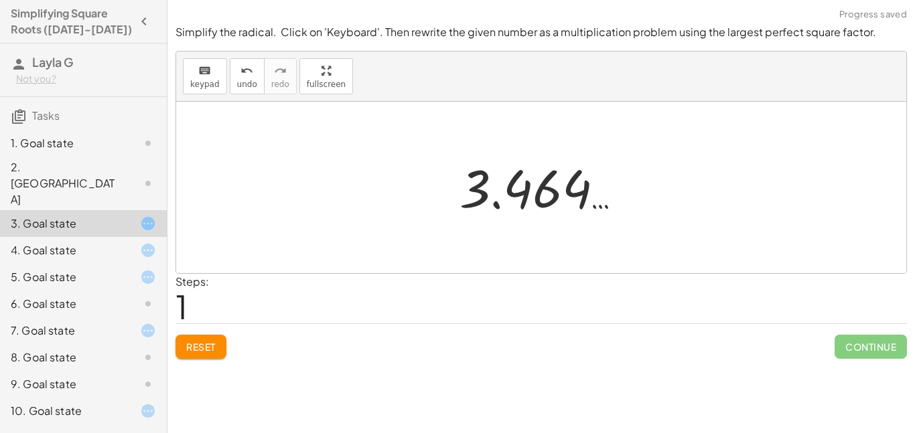
click at [74, 210] on div "1. Goal state" at bounding box center [83, 223] width 167 height 27
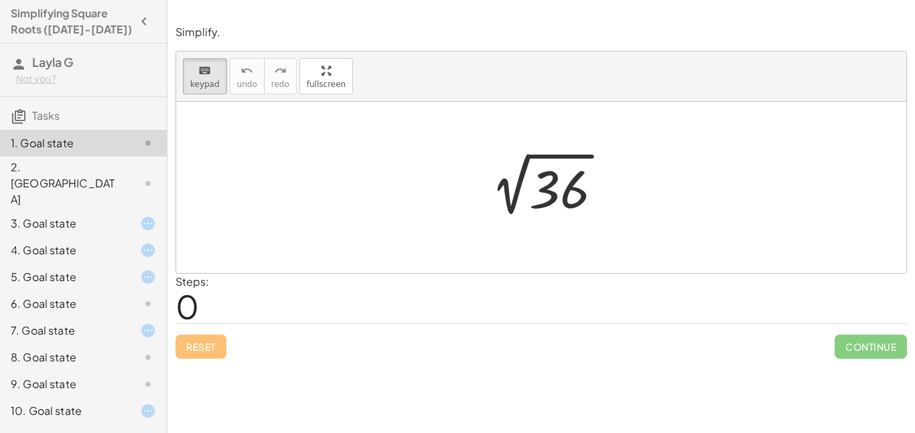
click at [131, 216] on div at bounding box center [138, 224] width 38 height 16
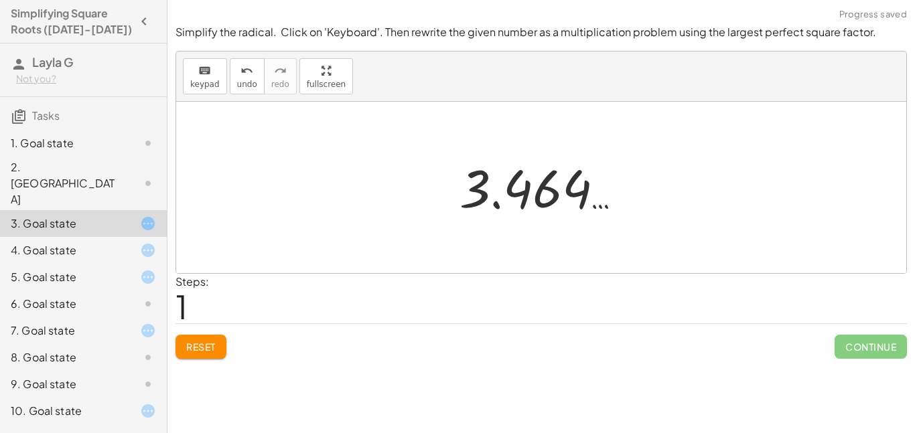
click at [204, 349] on span "Reset" at bounding box center [200, 347] width 29 height 12
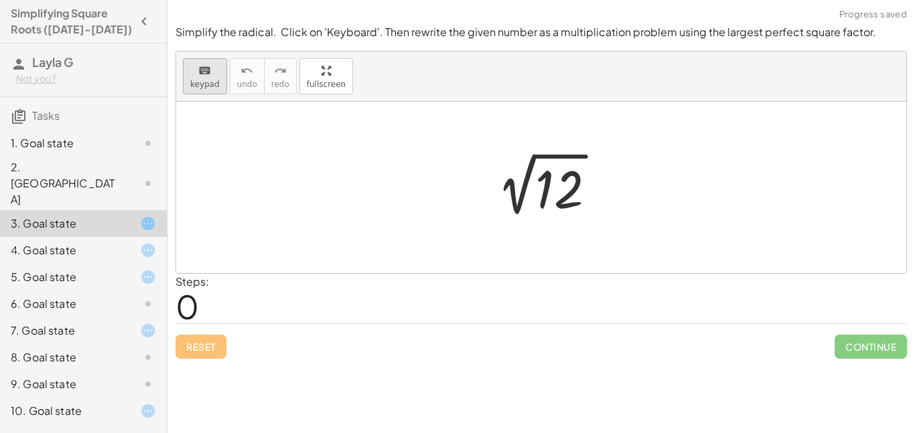
click at [195, 62] on div "keyboard" at bounding box center [204, 70] width 29 height 16
click at [547, 193] on div at bounding box center [559, 190] width 48 height 60
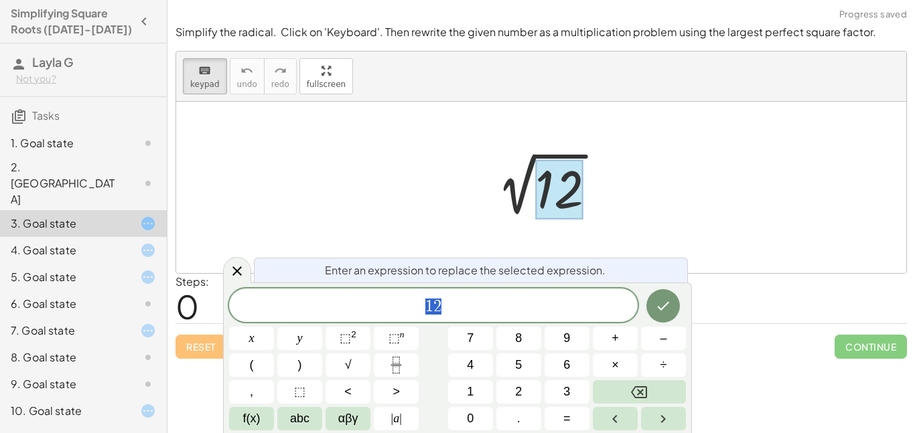
scroll to position [12, 0]
click at [627, 393] on button "Backspace" at bounding box center [639, 392] width 93 height 23
click at [52, 291] on div "4. Goal state" at bounding box center [83, 304] width 167 height 27
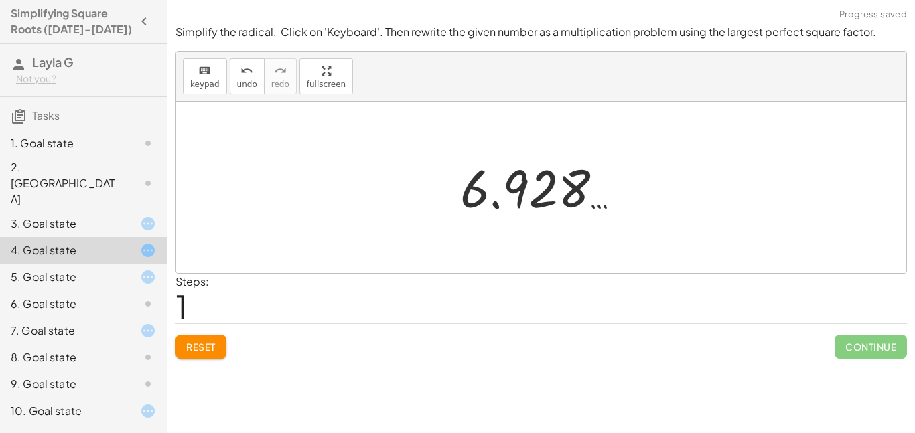
click at [533, 209] on div at bounding box center [546, 188] width 185 height 66
click at [210, 353] on button "Reset" at bounding box center [201, 347] width 51 height 24
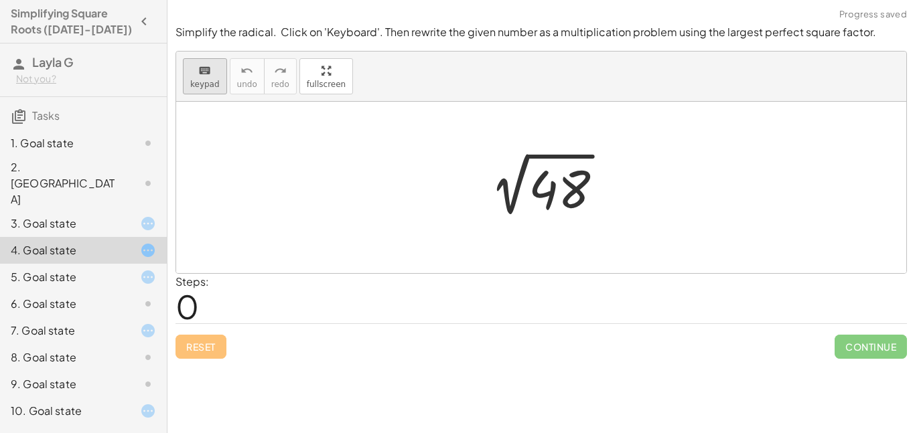
click at [201, 72] on icon "keyboard" at bounding box center [204, 71] width 13 height 16
click at [62, 269] on div "5. Goal state" at bounding box center [65, 277] width 108 height 16
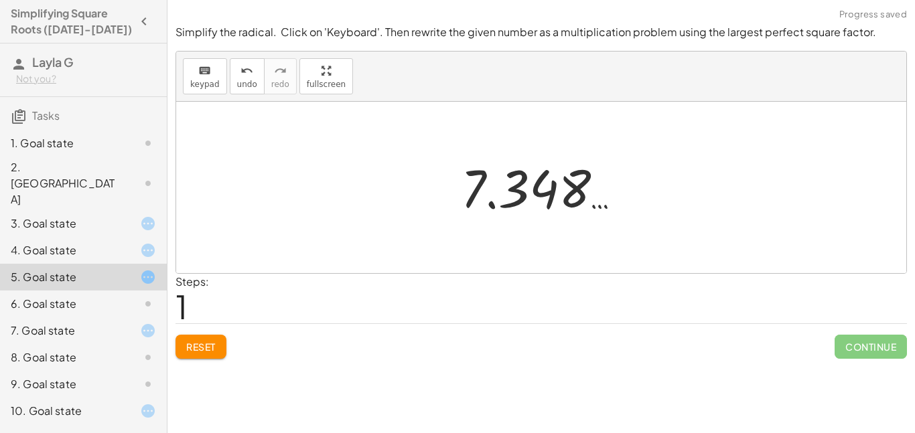
click at [193, 336] on button "Reset" at bounding box center [201, 347] width 51 height 24
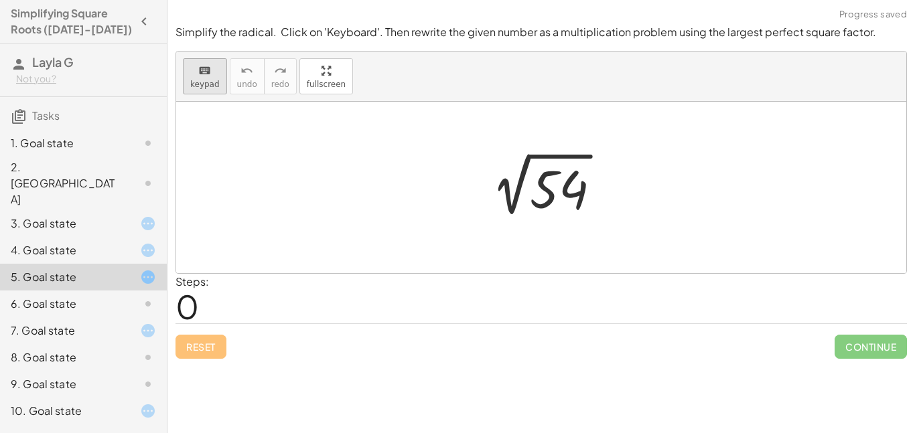
click at [200, 73] on icon "keyboard" at bounding box center [204, 71] width 13 height 16
click at [560, 196] on div at bounding box center [559, 190] width 58 height 60
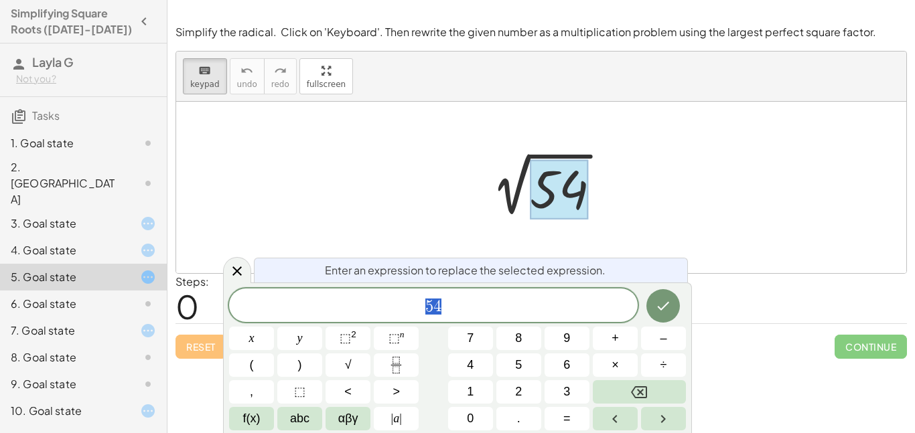
scroll to position [13, 0]
click at [653, 387] on button "Backspace" at bounding box center [639, 392] width 93 height 23
click at [458, 350] on div "​ x y ⬚ 2 ⬚ n 7 8 9 + – ( ) √ 4 5 6 × ÷ , ⬚ < > 1 2 3 f(x) abc αβγ | a | 0 . =" at bounding box center [457, 360] width 457 height 142
click at [466, 342] on button "7" at bounding box center [470, 338] width 45 height 23
click at [520, 414] on span "." at bounding box center [518, 419] width 3 height 18
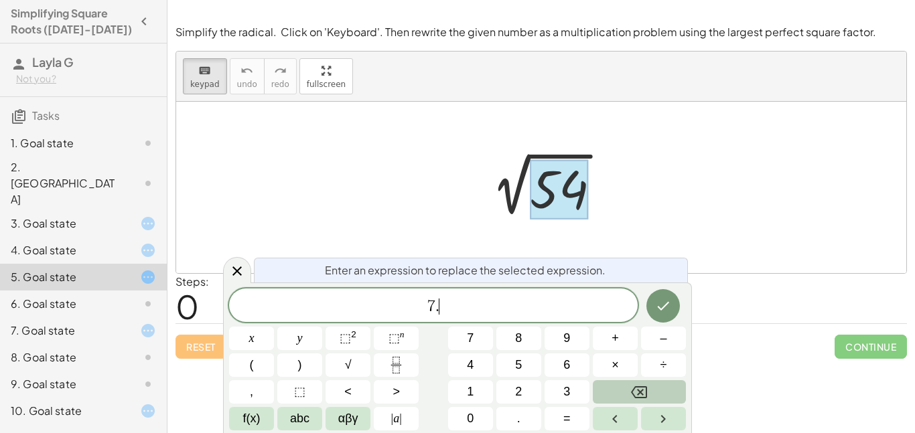
click at [606, 389] on button "Backspace" at bounding box center [639, 392] width 93 height 23
click at [54, 142] on div "1. Goal state" at bounding box center [65, 143] width 108 height 16
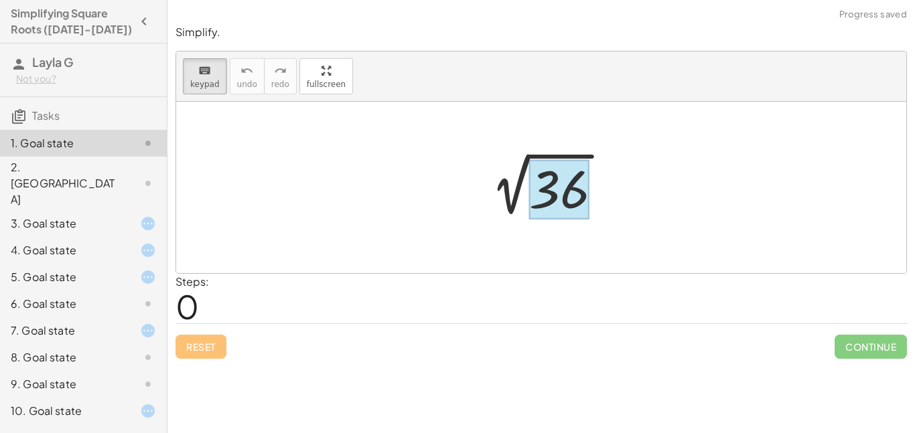
click at [574, 198] on div at bounding box center [559, 190] width 60 height 60
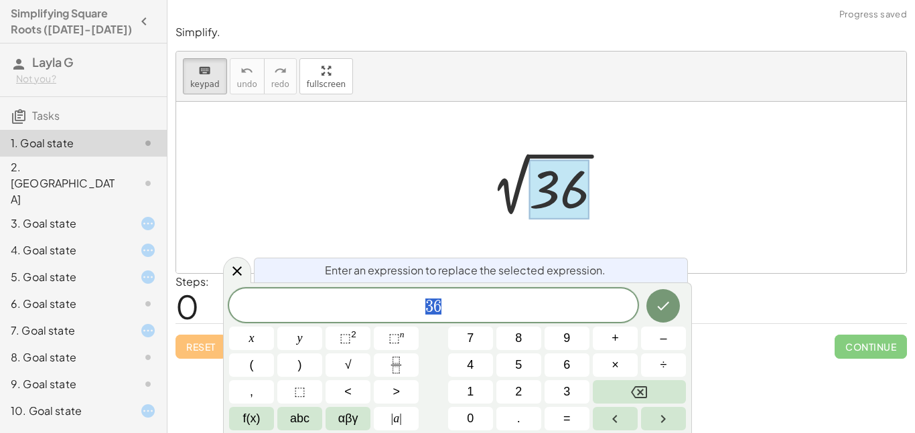
scroll to position [13, 0]
click at [574, 198] on div at bounding box center [559, 190] width 60 height 60
click at [555, 371] on button "6" at bounding box center [567, 365] width 45 height 23
click at [626, 403] on button "Backspace" at bounding box center [639, 392] width 93 height 23
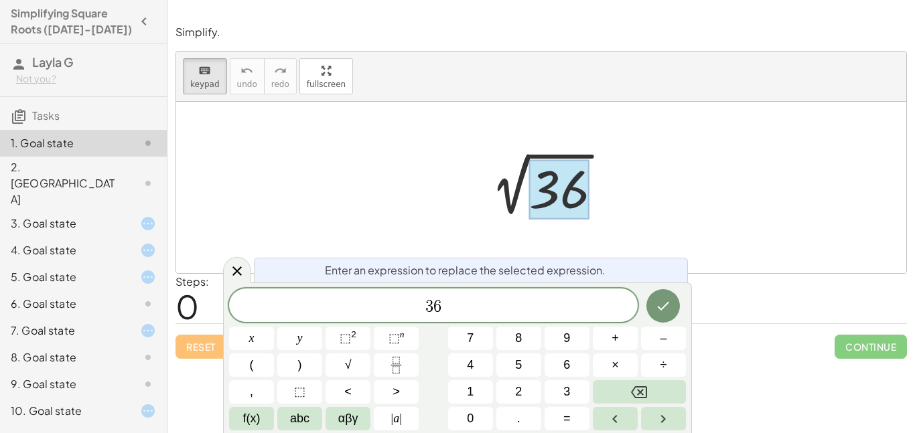
click at [464, 308] on span "​ 3 6" at bounding box center [433, 306] width 409 height 19
click at [641, 393] on icon "Backspace" at bounding box center [639, 393] width 16 height 12
click at [551, 372] on button "6" at bounding box center [567, 365] width 45 height 23
click at [628, 363] on button "×" at bounding box center [615, 365] width 45 height 23
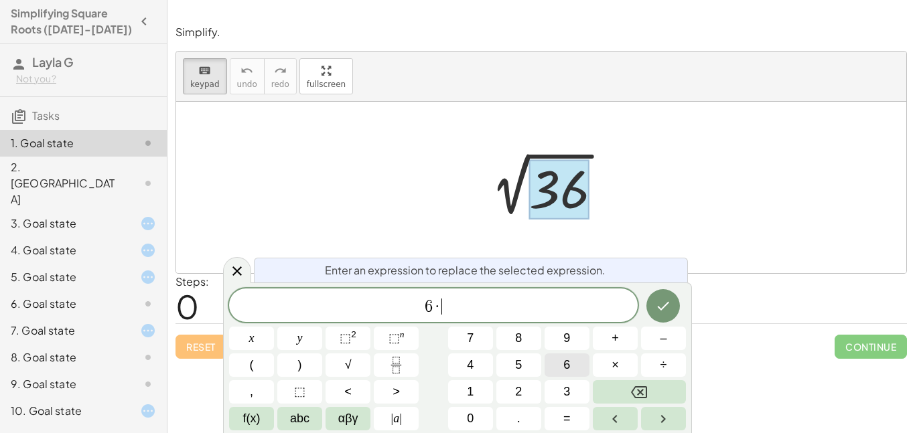
click at [560, 360] on button "6" at bounding box center [567, 365] width 45 height 23
click at [674, 302] on button "Done" at bounding box center [663, 305] width 33 height 33
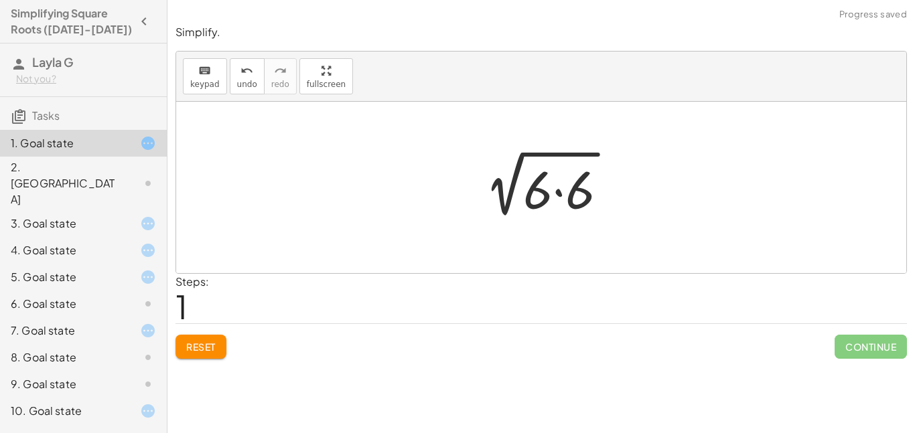
click at [542, 192] on div at bounding box center [546, 187] width 159 height 69
click at [539, 193] on div at bounding box center [546, 187] width 159 height 69
drag, startPoint x: 539, startPoint y: 193, endPoint x: 472, endPoint y: 191, distance: 66.4
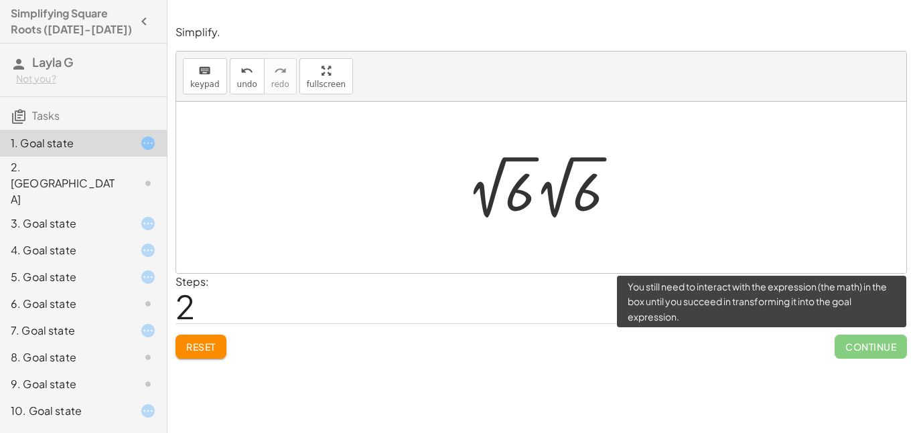
click at [897, 342] on span "Continue" at bounding box center [871, 347] width 72 height 24
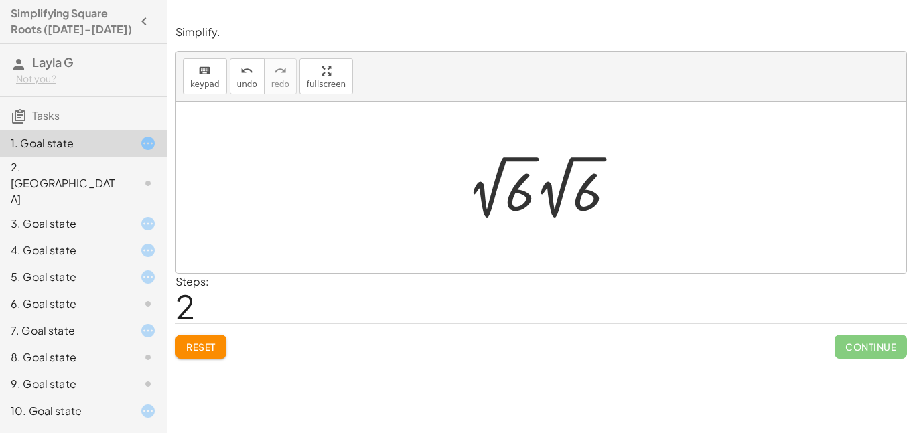
click at [518, 204] on div at bounding box center [546, 188] width 172 height 74
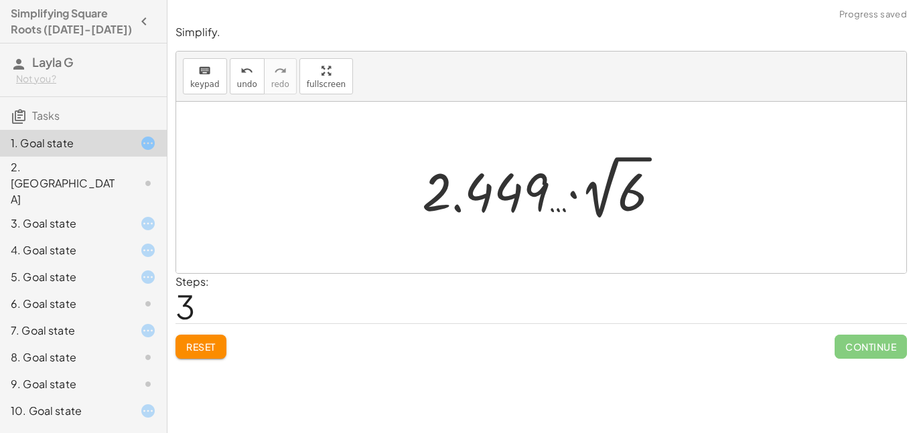
click at [192, 350] on span "Reset" at bounding box center [200, 347] width 29 height 12
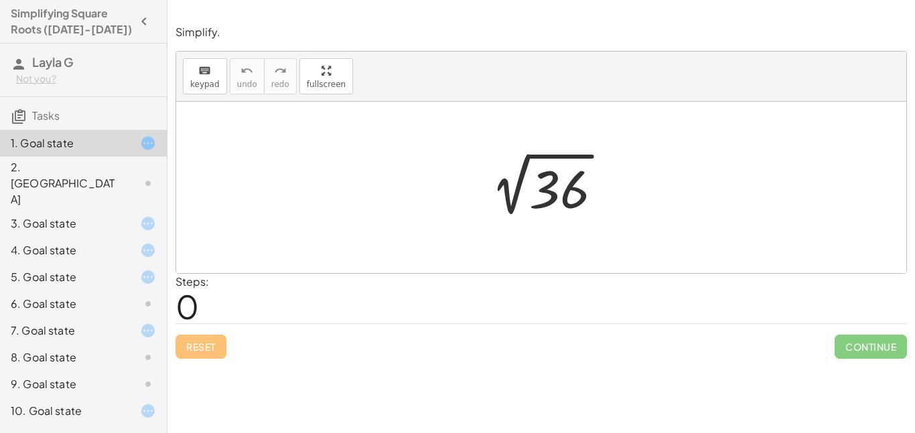
click at [567, 201] on div at bounding box center [546, 188] width 147 height 68
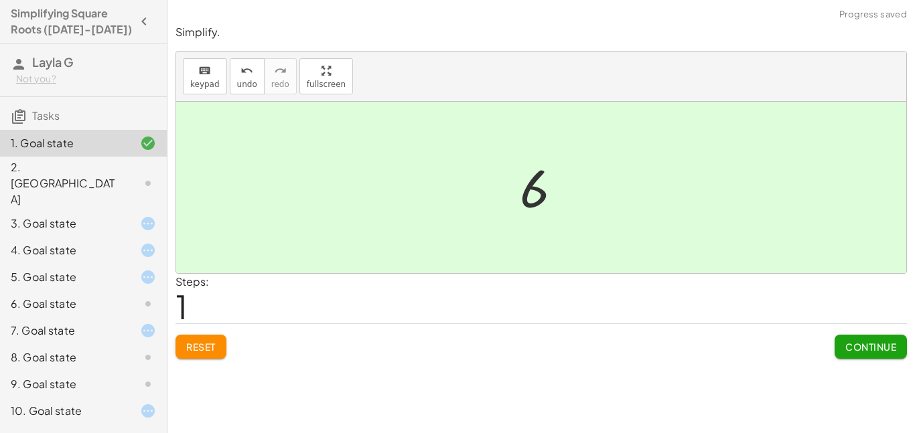
click at [456, 174] on div at bounding box center [541, 188] width 730 height 172
click at [105, 174] on div "2. [GEOGRAPHIC_DATA]" at bounding box center [65, 183] width 108 height 48
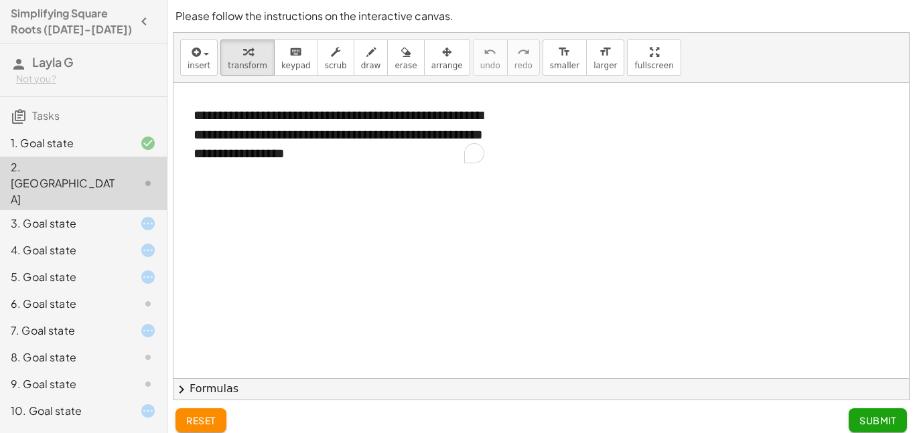
click at [468, 243] on div at bounding box center [542, 378] width 736 height 591
click at [356, 301] on div at bounding box center [542, 378] width 736 height 591
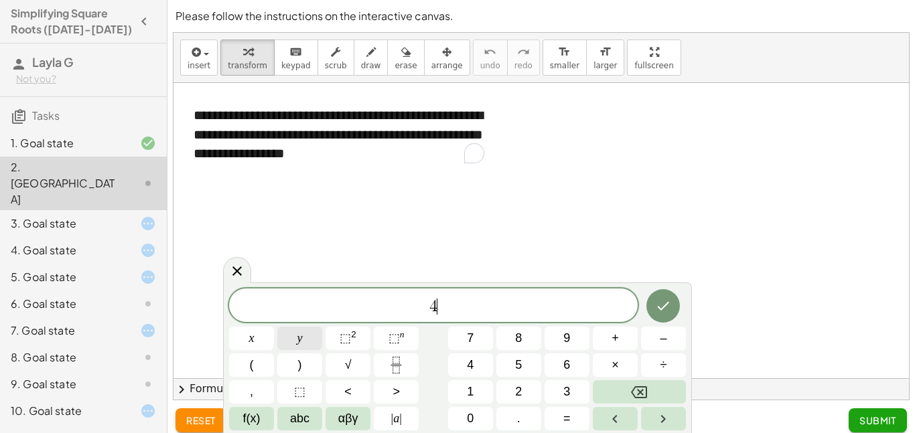
scroll to position [15, 0]
click at [657, 308] on icon "Done" at bounding box center [663, 306] width 16 height 16
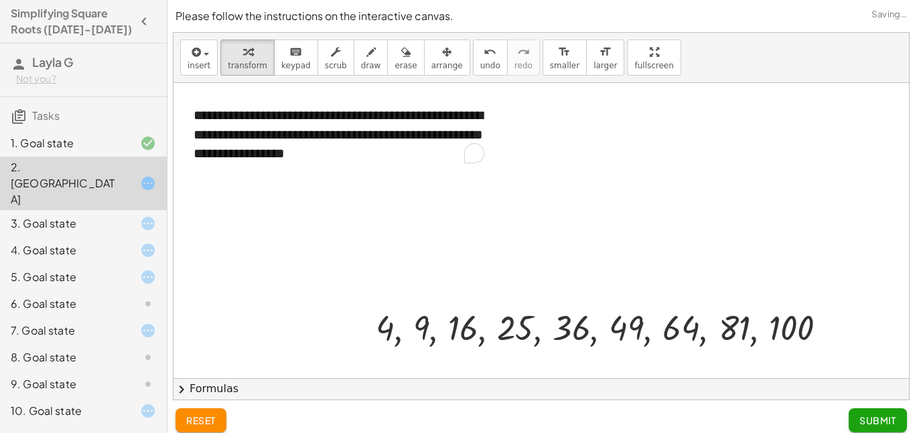
click at [38, 216] on div "3. Goal state" at bounding box center [65, 224] width 108 height 16
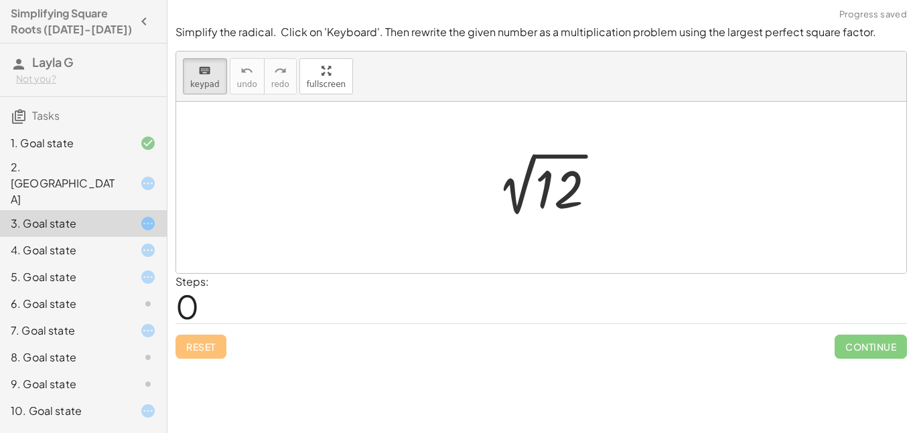
click at [108, 162] on div "2. [GEOGRAPHIC_DATA]" at bounding box center [65, 183] width 108 height 48
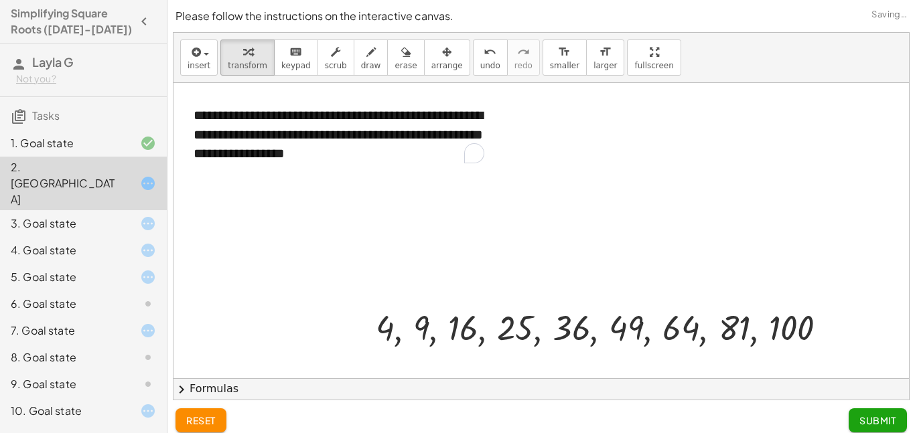
click at [653, 361] on div at bounding box center [542, 378] width 736 height 591
click at [868, 421] on span "Submit" at bounding box center [878, 421] width 37 height 12
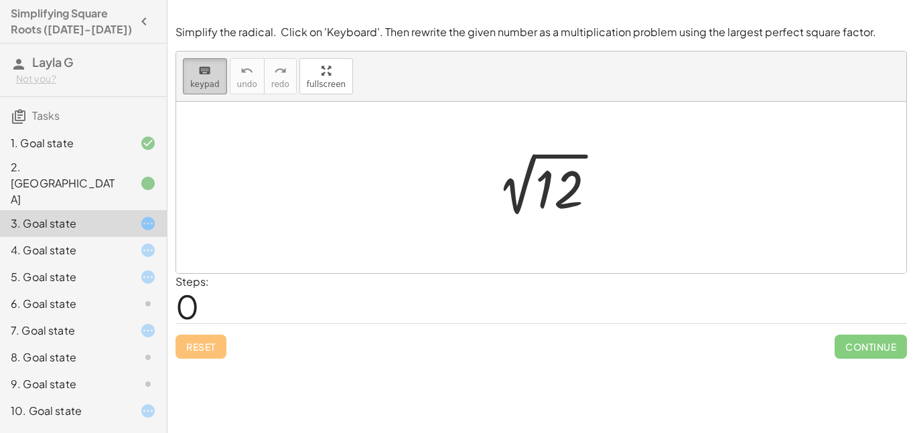
click at [201, 65] on icon "keyboard" at bounding box center [204, 71] width 13 height 16
click at [546, 196] on div at bounding box center [546, 188] width 135 height 68
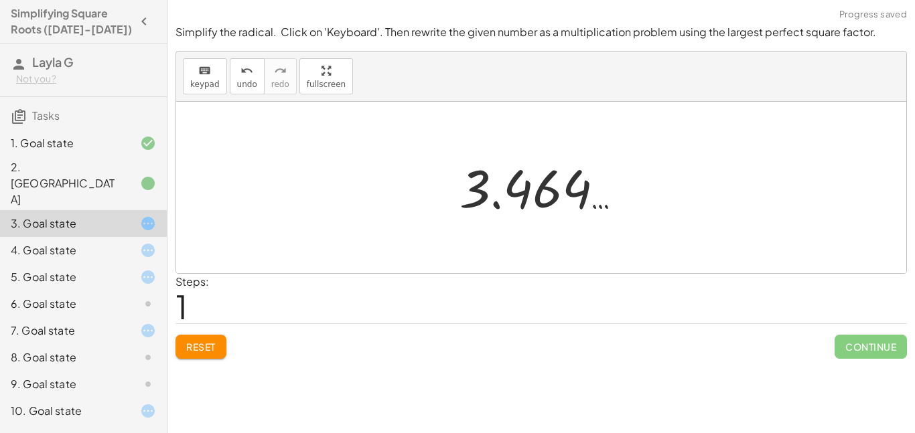
click at [437, 200] on div at bounding box center [541, 188] width 730 height 172
click at [199, 336] on button "Reset" at bounding box center [201, 347] width 51 height 24
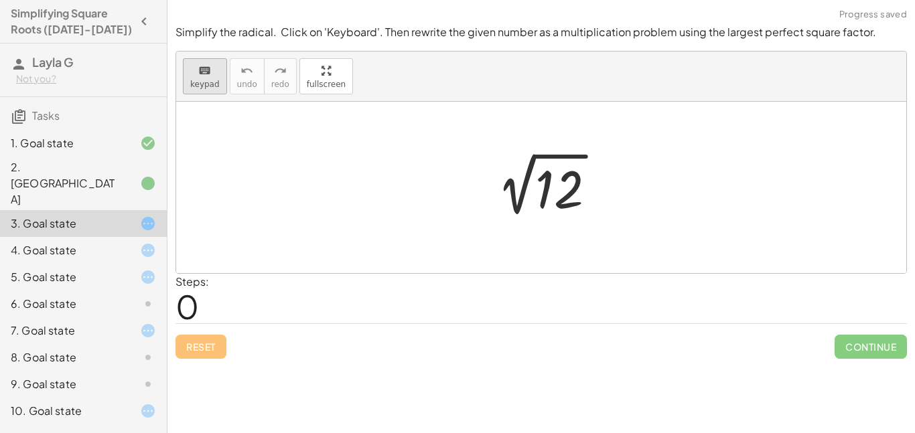
click at [196, 81] on span "keypad" at bounding box center [204, 84] width 29 height 9
click at [209, 83] on span "keypad" at bounding box center [204, 84] width 29 height 9
click at [549, 186] on div at bounding box center [559, 190] width 48 height 60
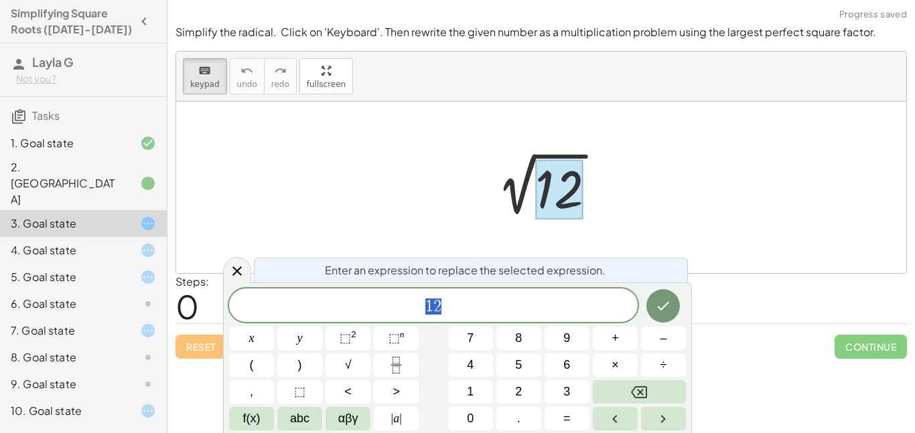
scroll to position [1, 0]
click at [636, 385] on icon "Backspace" at bounding box center [639, 393] width 16 height 16
click at [565, 368] on span "6" at bounding box center [566, 365] width 7 height 18
click at [620, 360] on button "×" at bounding box center [615, 365] width 45 height 23
click at [505, 387] on button "2" at bounding box center [518, 392] width 45 height 23
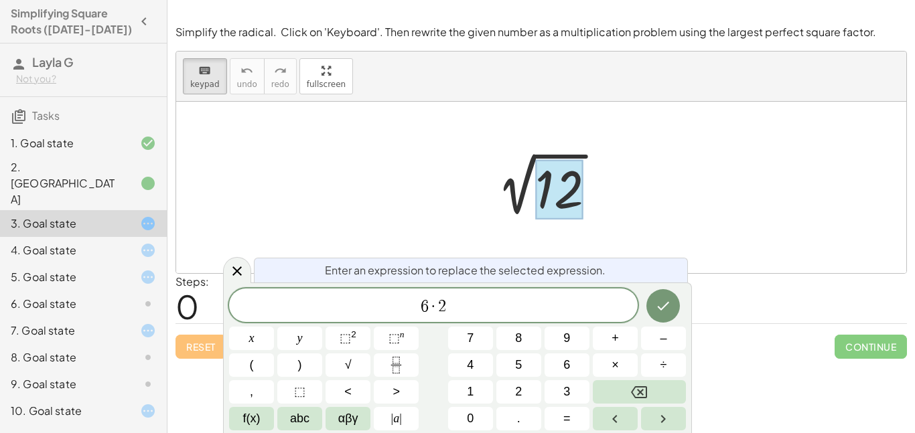
click at [274, 327] on div at bounding box center [251, 338] width 45 height 23
click at [664, 306] on icon "Done" at bounding box center [663, 306] width 16 height 16
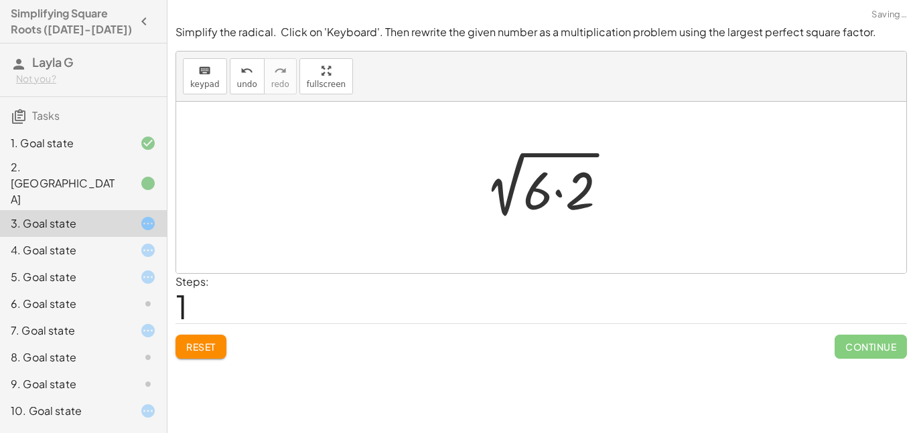
scroll to position [0, 0]
drag, startPoint x: 579, startPoint y: 196, endPoint x: 466, endPoint y: 184, distance: 113.2
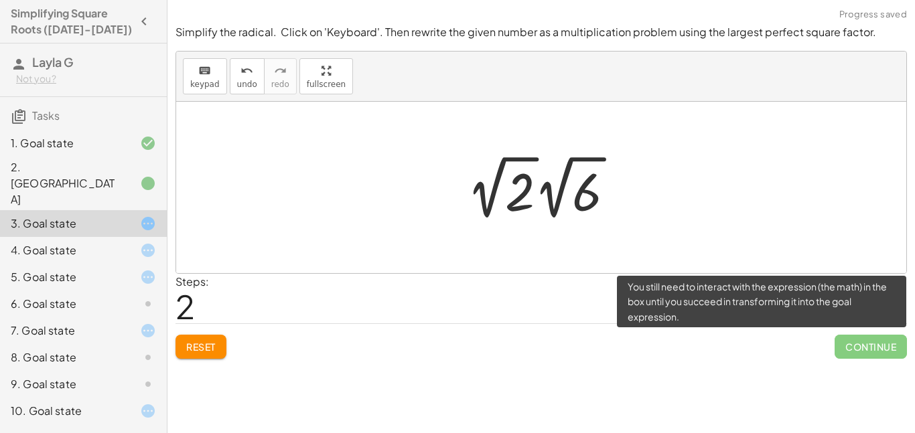
click at [852, 349] on span "Continue" at bounding box center [871, 347] width 72 height 24
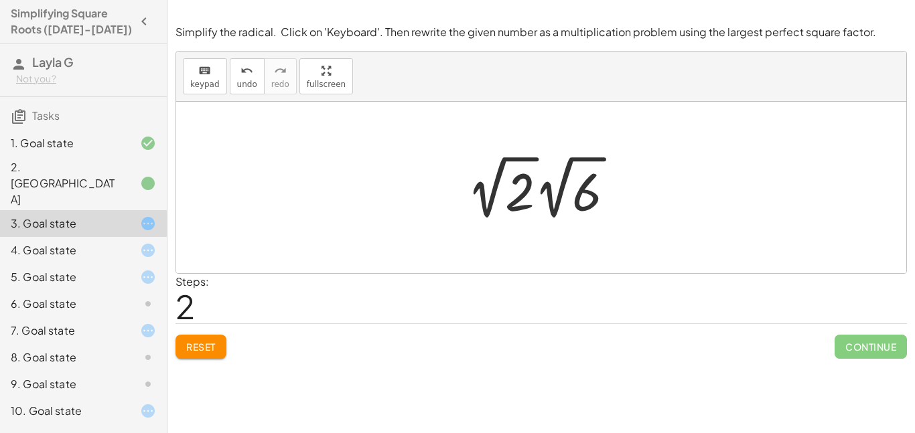
click at [516, 159] on div at bounding box center [546, 188] width 172 height 74
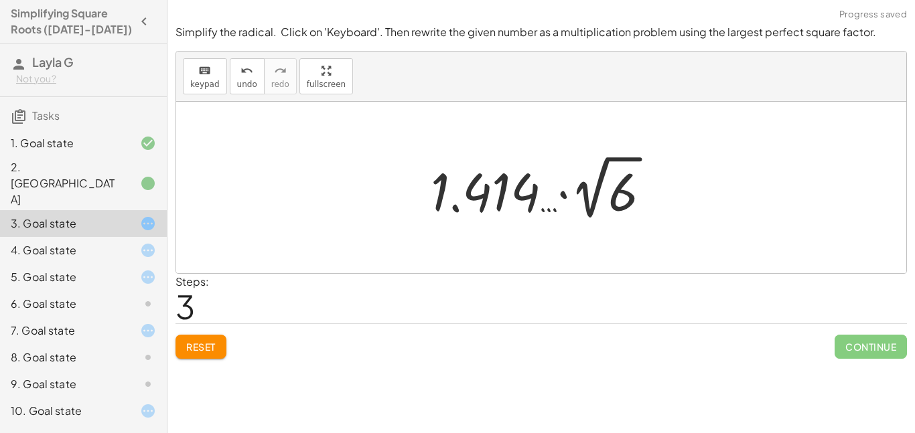
click at [565, 197] on div at bounding box center [546, 188] width 244 height 74
click at [195, 354] on button "Reset" at bounding box center [201, 347] width 51 height 24
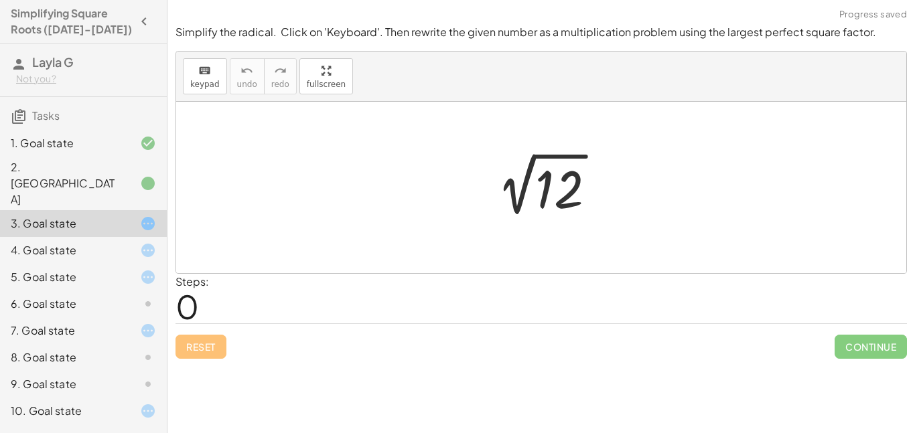
click at [204, 95] on div "keyboard keypad undo undo redo redo fullscreen" at bounding box center [541, 77] width 730 height 50
click at [560, 181] on div at bounding box center [546, 188] width 135 height 68
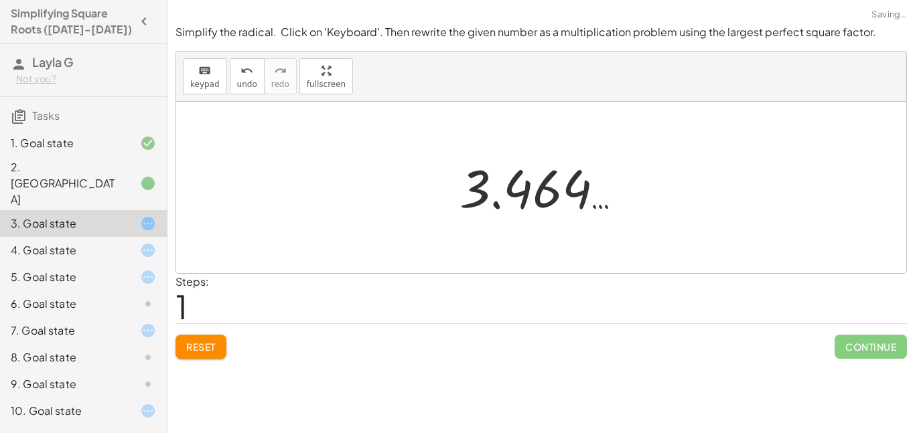
click at [560, 181] on div at bounding box center [546, 188] width 187 height 66
click at [198, 68] on icon "keyboard" at bounding box center [204, 71] width 13 height 16
click at [228, 344] on div "Reset Continue" at bounding box center [542, 342] width 732 height 36
click at [218, 346] on button "Reset" at bounding box center [201, 347] width 51 height 24
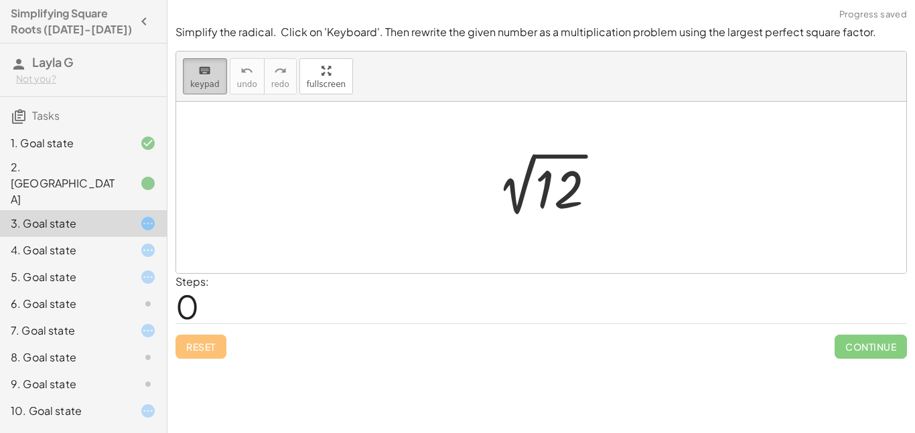
click at [193, 83] on span "keypad" at bounding box center [204, 84] width 29 height 9
click at [532, 193] on div at bounding box center [546, 188] width 135 height 68
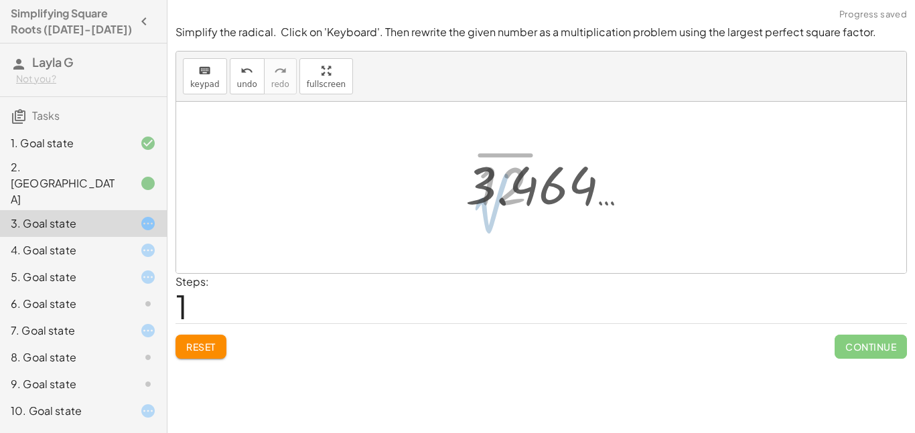
click at [533, 194] on div at bounding box center [552, 184] width 187 height 66
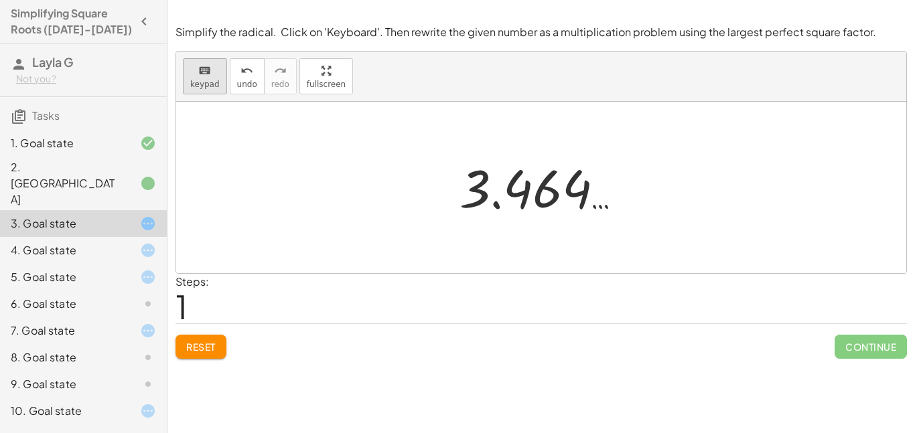
click at [211, 80] on span "keypad" at bounding box center [204, 84] width 29 height 9
click at [198, 64] on icon "keyboard" at bounding box center [204, 71] width 13 height 16
click at [220, 344] on button "Reset" at bounding box center [201, 347] width 51 height 24
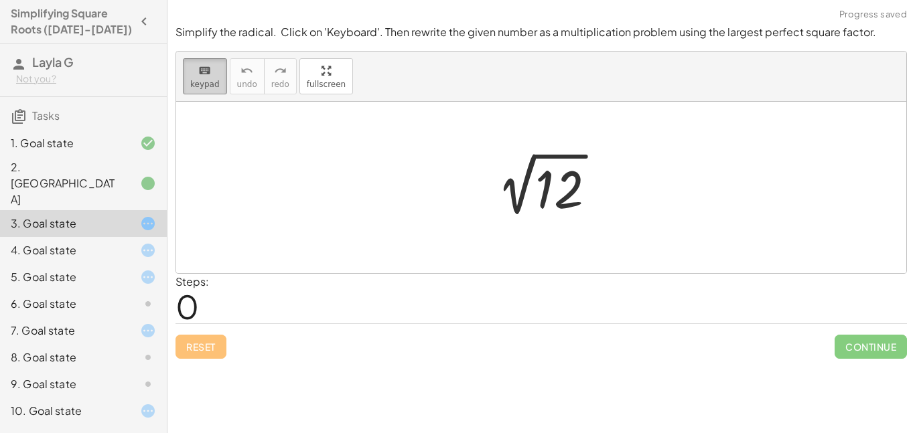
click at [196, 81] on span "keypad" at bounding box center [204, 84] width 29 height 9
click at [543, 191] on div at bounding box center [546, 188] width 135 height 68
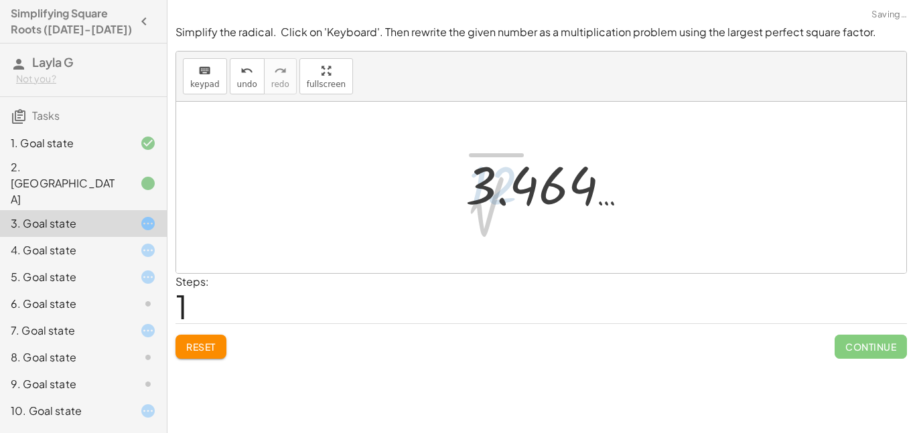
click at [552, 194] on div at bounding box center [552, 184] width 187 height 66
click at [198, 351] on span "Reset" at bounding box center [200, 347] width 29 height 12
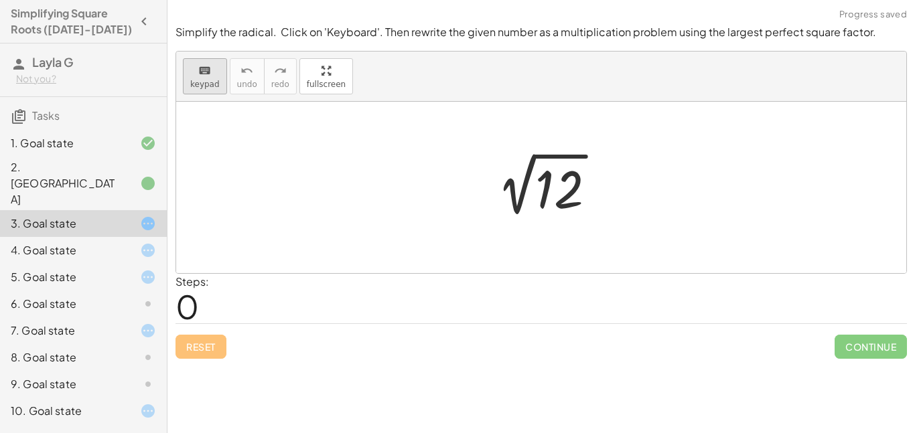
click at [199, 88] on span "keypad" at bounding box center [204, 84] width 29 height 9
click at [520, 190] on div at bounding box center [546, 188] width 135 height 68
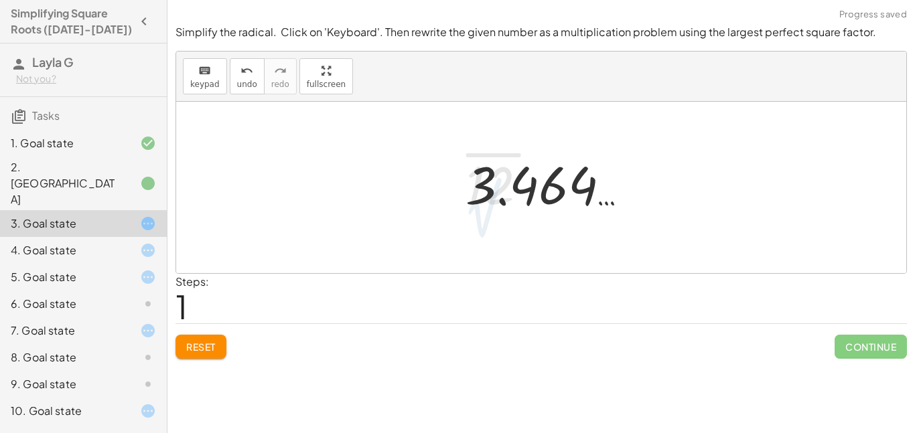
click at [520, 190] on div at bounding box center [552, 184] width 187 height 66
click at [204, 345] on span "Reset" at bounding box center [200, 347] width 29 height 12
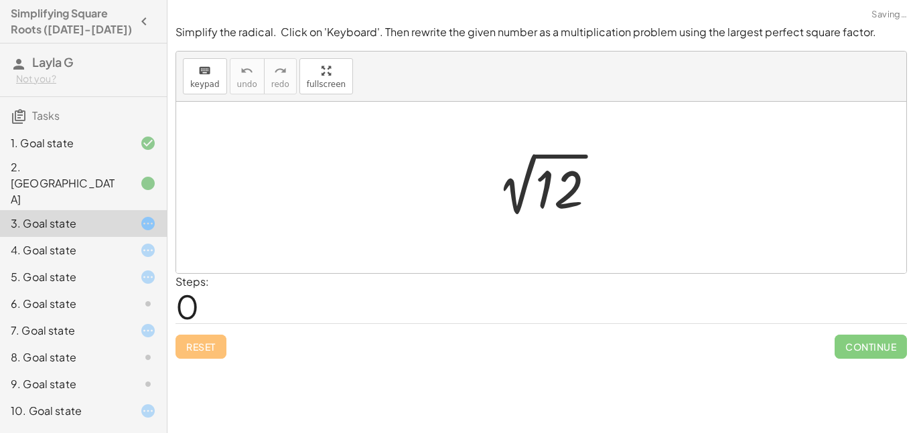
click at [588, 159] on div at bounding box center [546, 188] width 135 height 68
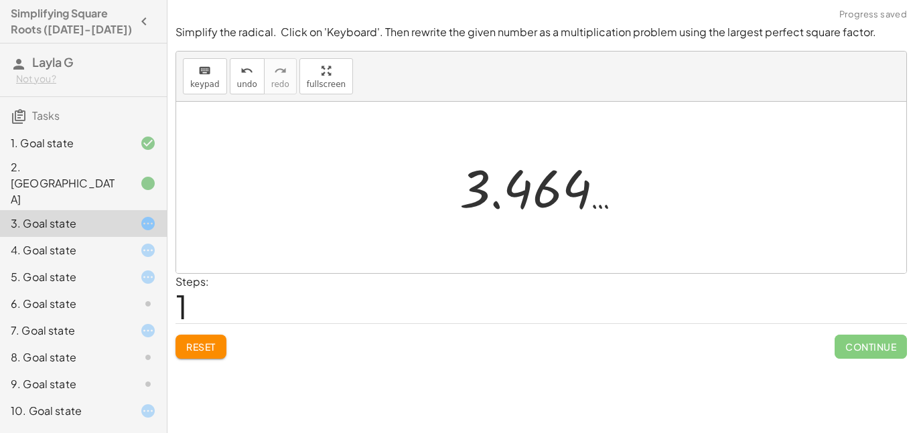
click at [214, 358] on button "Reset" at bounding box center [201, 347] width 51 height 24
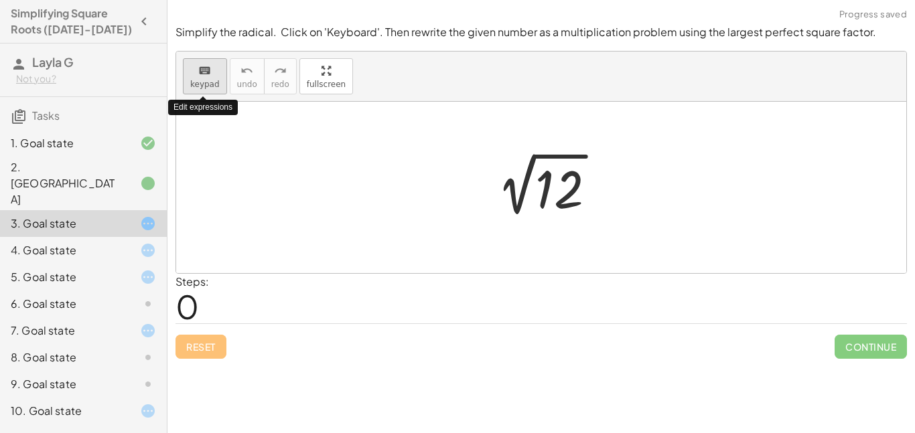
click at [207, 83] on span "keypad" at bounding box center [204, 84] width 29 height 9
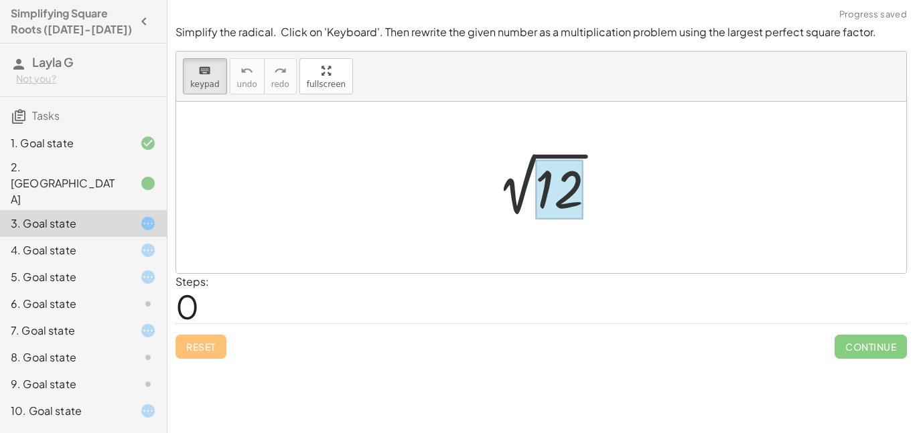
click at [552, 187] on div at bounding box center [559, 190] width 48 height 60
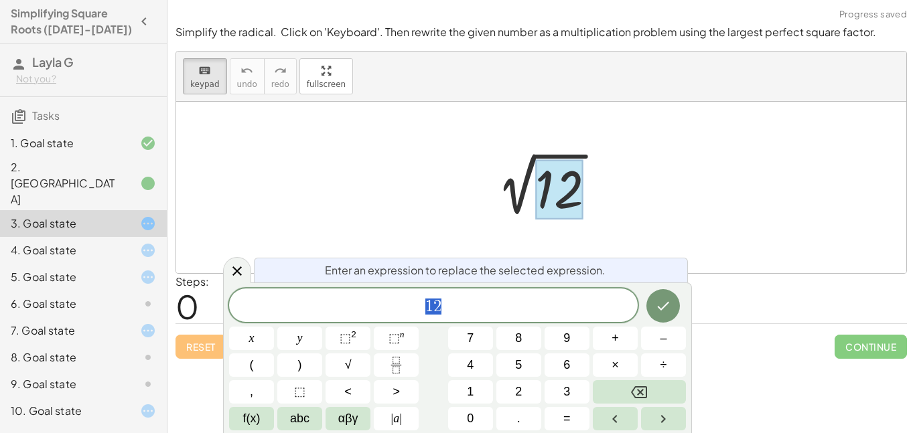
scroll to position [2, 0]
click at [634, 376] on button "×" at bounding box center [615, 365] width 45 height 23
click at [635, 381] on button "Backspace" at bounding box center [639, 392] width 93 height 23
click at [608, 377] on button "×" at bounding box center [615, 365] width 45 height 23
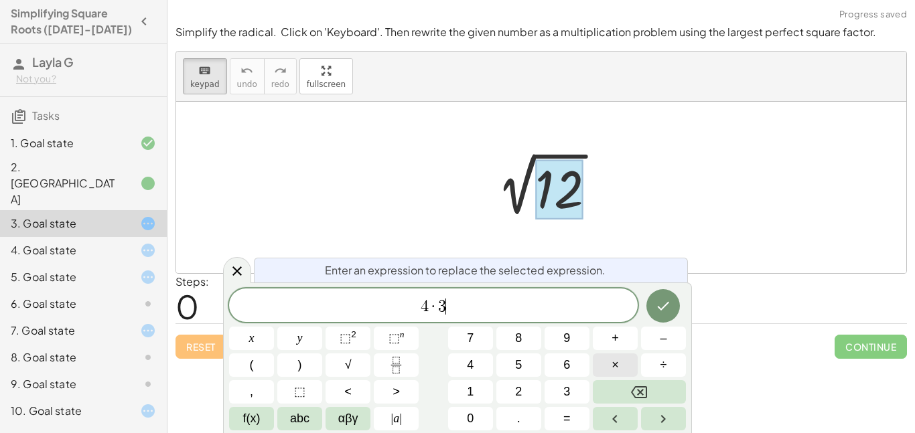
scroll to position [4, 0]
click at [663, 312] on icon "Done" at bounding box center [663, 306] width 16 height 16
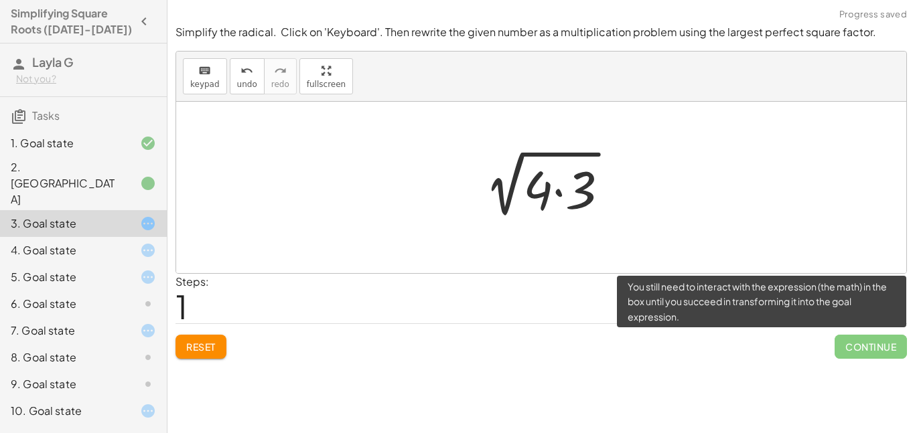
click at [886, 352] on span "Continue" at bounding box center [871, 347] width 72 height 24
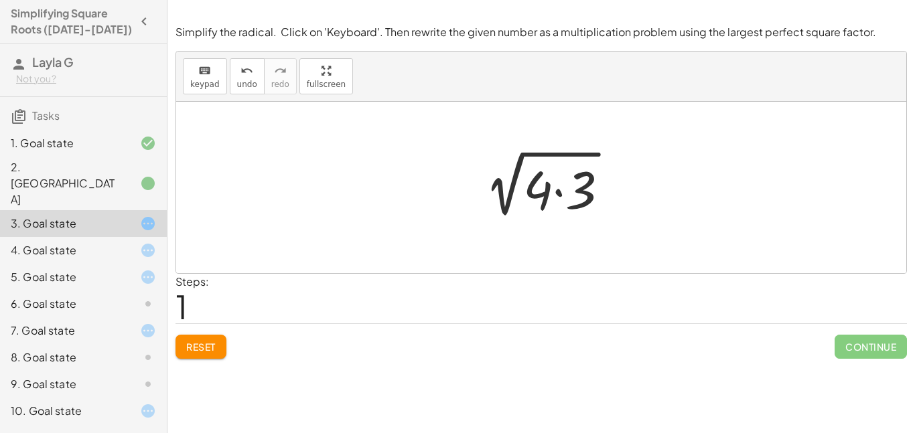
click at [541, 187] on div at bounding box center [546, 187] width 159 height 69
click at [584, 153] on div at bounding box center [546, 187] width 159 height 69
drag, startPoint x: 538, startPoint y: 198, endPoint x: 476, endPoint y: 186, distance: 62.8
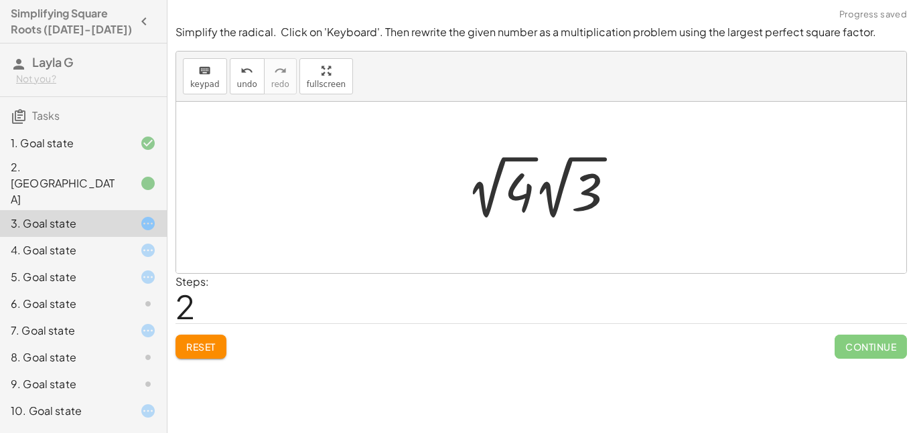
click at [507, 200] on div at bounding box center [546, 188] width 173 height 74
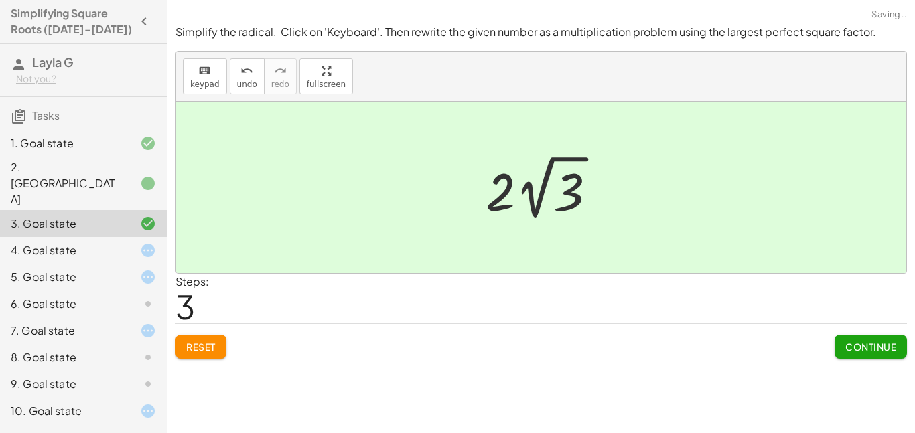
click at [571, 201] on div at bounding box center [546, 188] width 135 height 74
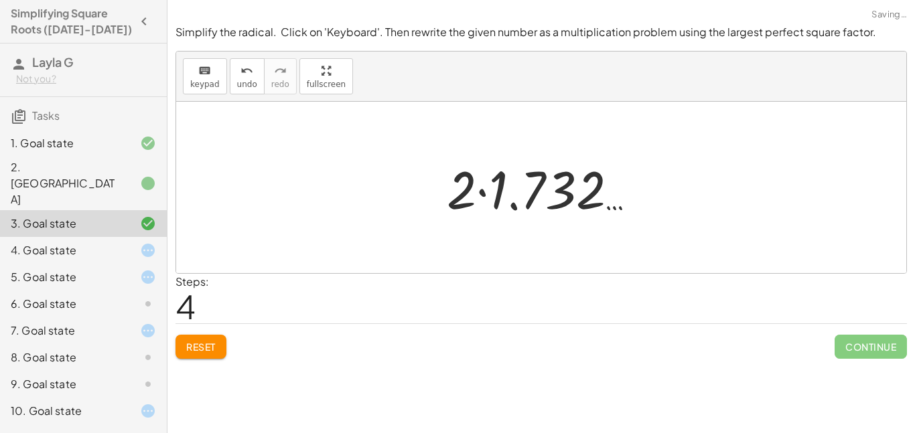
click at [501, 176] on div at bounding box center [546, 187] width 213 height 69
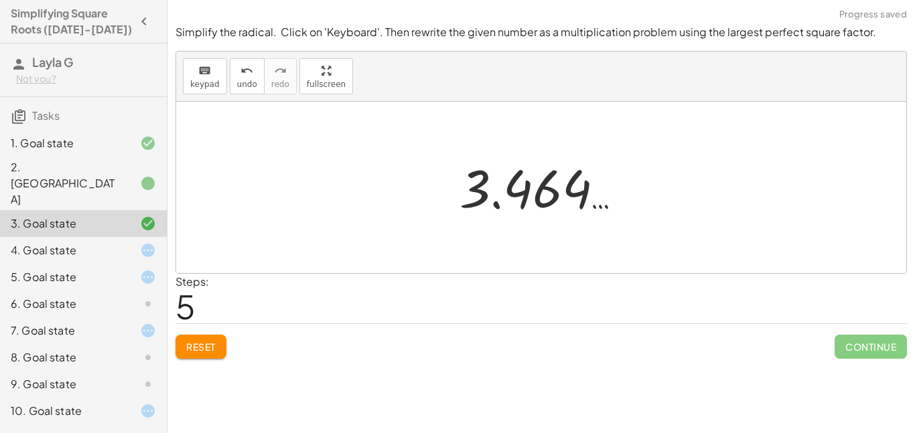
click at [81, 243] on div "4. Goal state" at bounding box center [65, 251] width 108 height 16
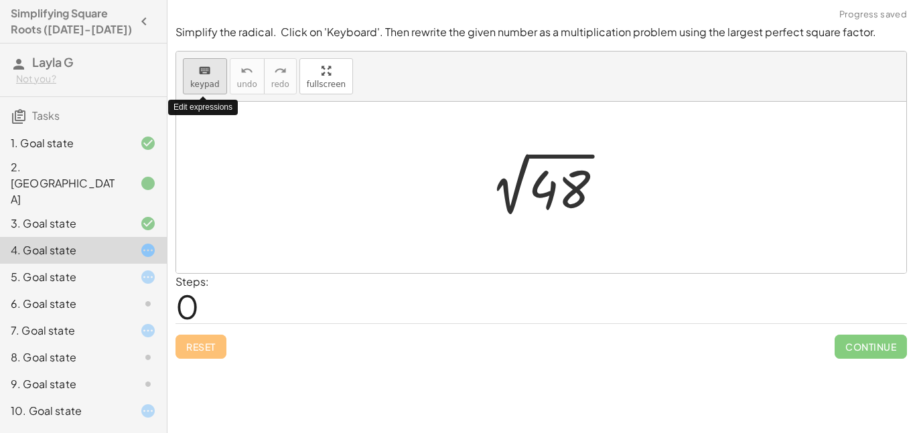
click at [204, 64] on icon "keyboard" at bounding box center [204, 71] width 13 height 16
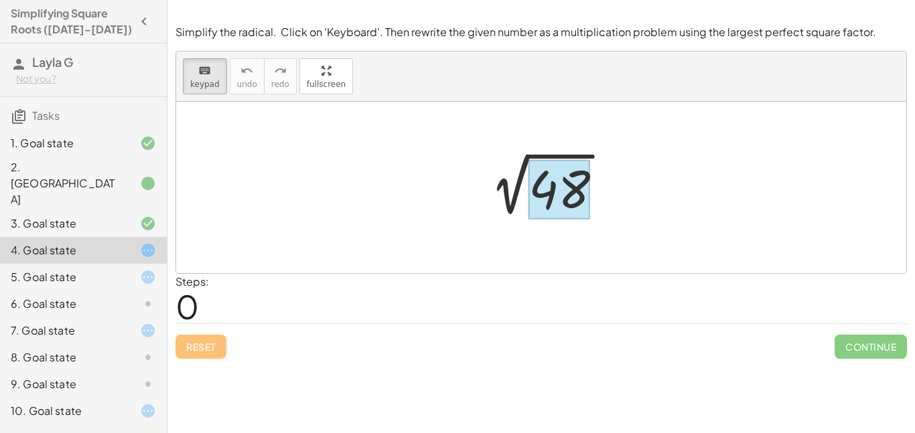
click at [541, 184] on div at bounding box center [560, 190] width 62 height 60
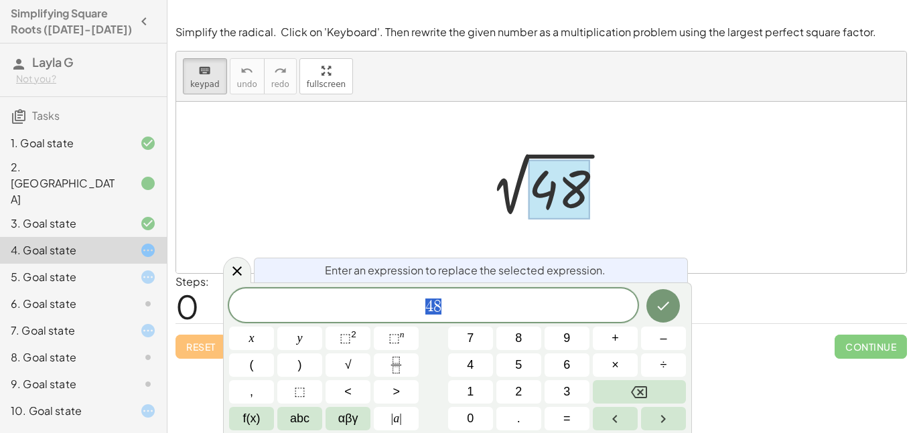
click at [440, 272] on span "Enter an expression to replace the selected expression." at bounding box center [465, 271] width 281 height 16
click at [687, 386] on div "Enter an expression to replace the selected expression. 4 8 x y ⬚ 2 ⬚ n 7 8 9 +…" at bounding box center [457, 358] width 469 height 151
click at [660, 385] on button "Backspace" at bounding box center [639, 392] width 93 height 23
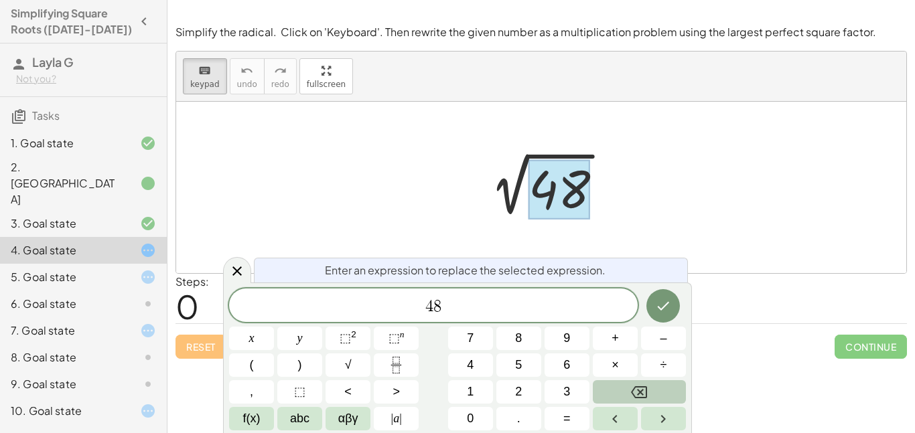
click at [660, 385] on button "Backspace" at bounding box center [639, 392] width 93 height 23
click at [475, 299] on span "​ 4 8" at bounding box center [433, 306] width 409 height 19
click at [645, 387] on icon "Backspace" at bounding box center [639, 393] width 16 height 12
click at [462, 355] on button "4" at bounding box center [470, 365] width 45 height 23
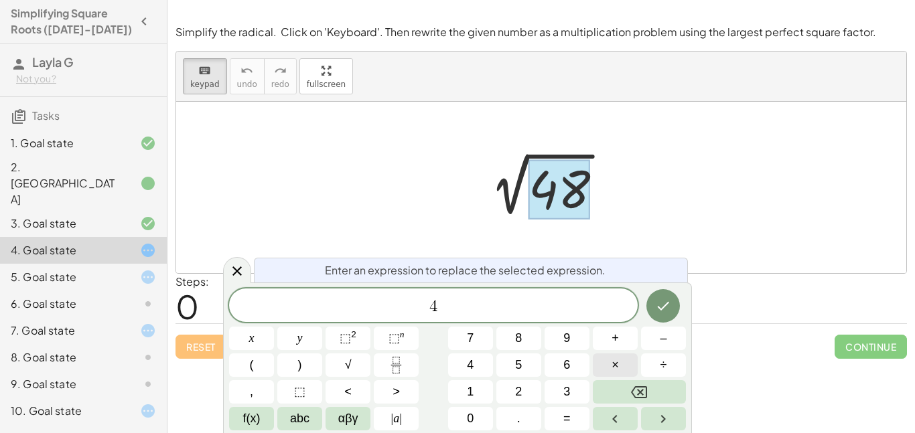
click at [614, 356] on span "×" at bounding box center [615, 365] width 7 height 18
click at [492, 389] on button "1" at bounding box center [470, 392] width 45 height 23
click at [517, 389] on span "2" at bounding box center [518, 392] width 7 height 18
click at [677, 306] on button "Done" at bounding box center [663, 305] width 33 height 33
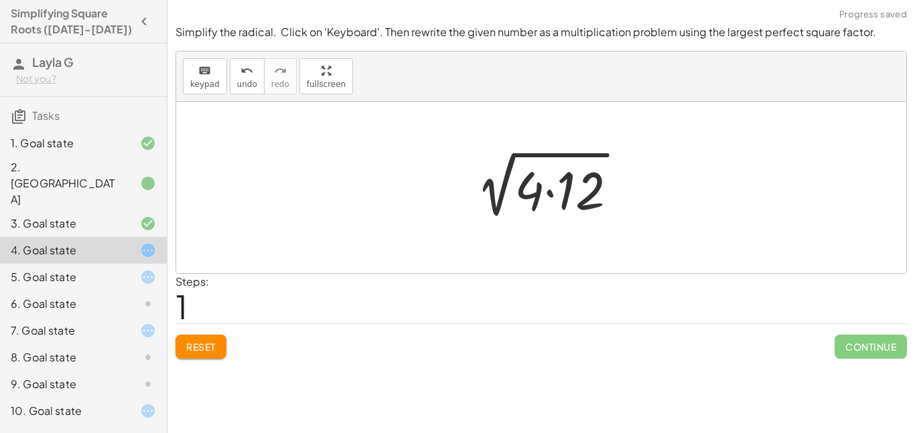
click at [571, 188] on div at bounding box center [546, 188] width 177 height 69
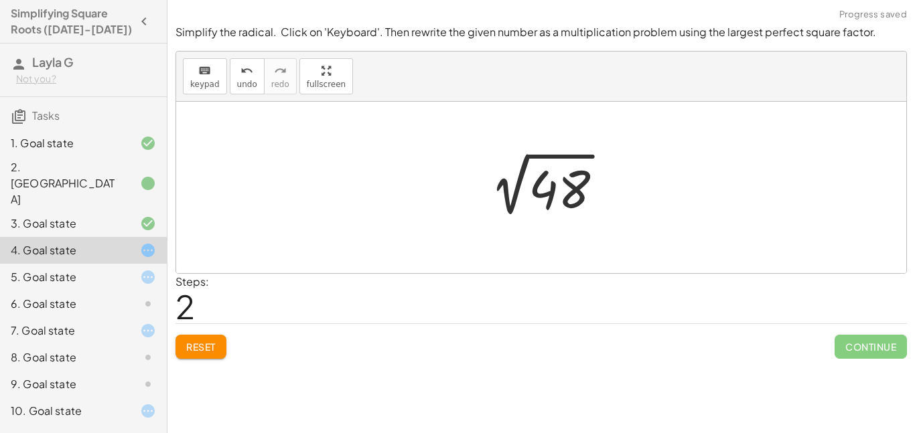
click at [88, 318] on div "5. Goal state" at bounding box center [83, 331] width 167 height 27
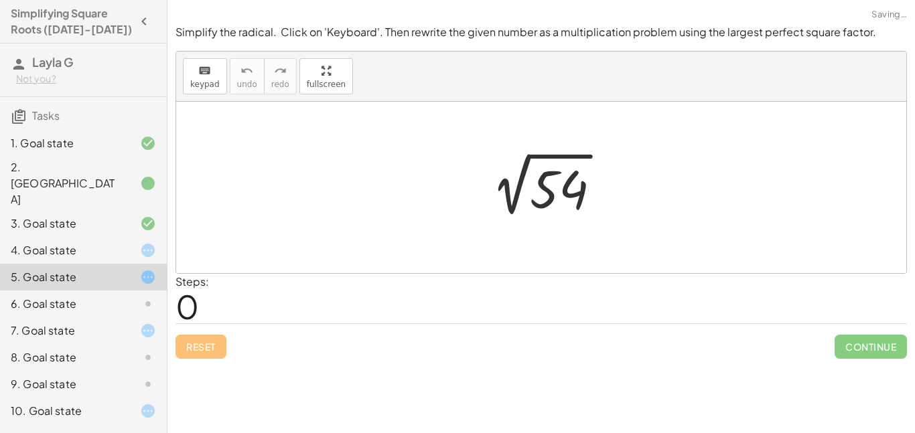
click at [107, 243] on div "4. Goal state" at bounding box center [65, 251] width 108 height 16
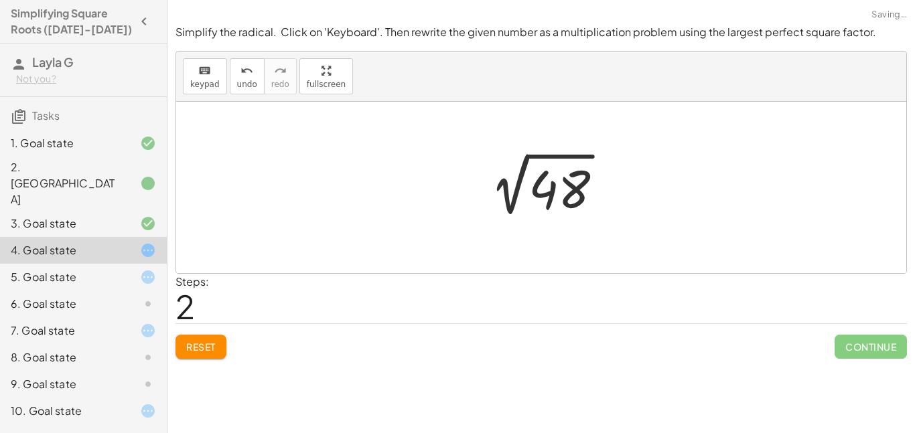
click at [537, 179] on div at bounding box center [546, 188] width 148 height 68
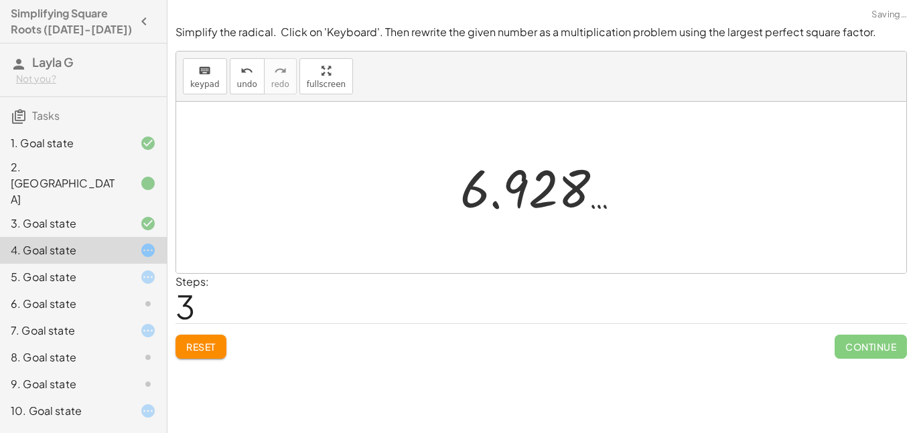
click at [489, 175] on div at bounding box center [546, 188] width 185 height 66
click at [222, 327] on div "Reset Continue" at bounding box center [542, 342] width 732 height 36
click at [200, 342] on span "Reset" at bounding box center [200, 347] width 29 height 12
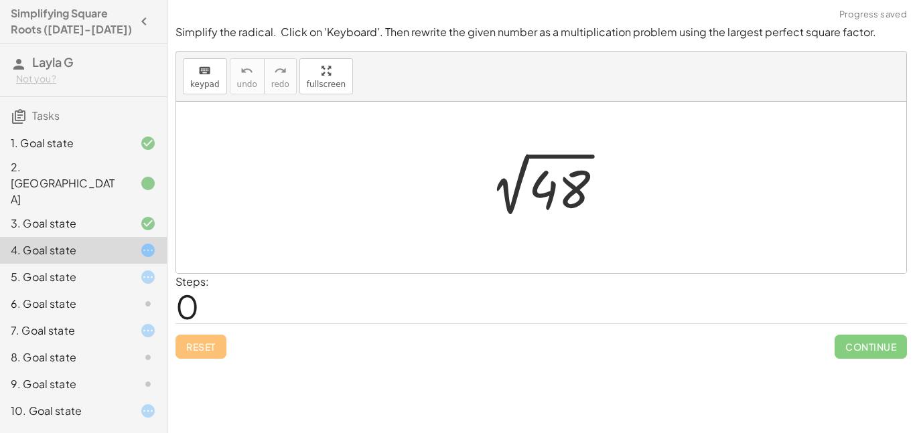
click at [534, 186] on div at bounding box center [546, 188] width 148 height 68
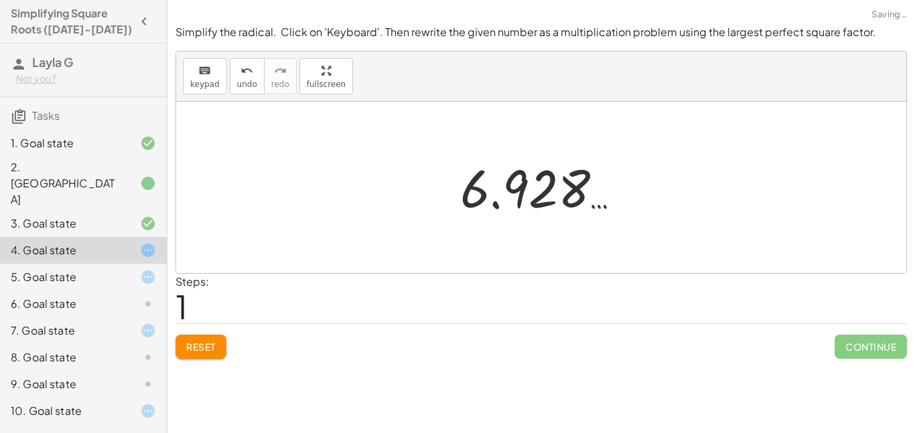
click at [196, 346] on span "Reset" at bounding box center [200, 347] width 29 height 12
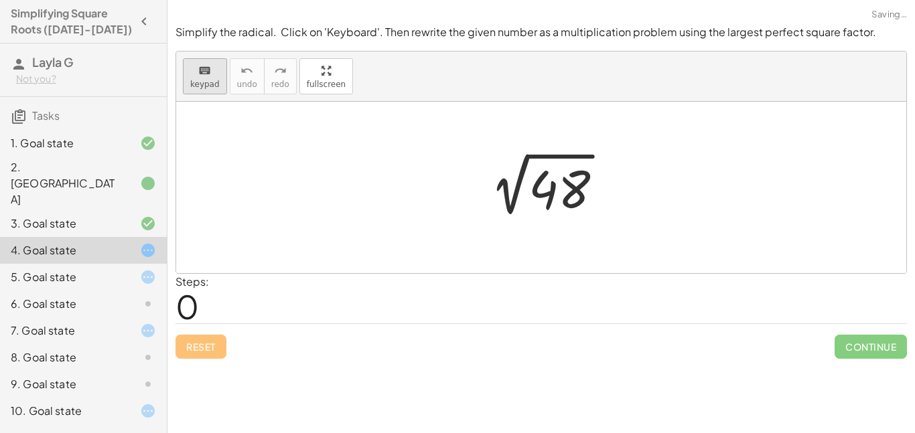
click at [198, 71] on icon "keyboard" at bounding box center [204, 71] width 13 height 16
click at [551, 199] on div at bounding box center [546, 188] width 148 height 68
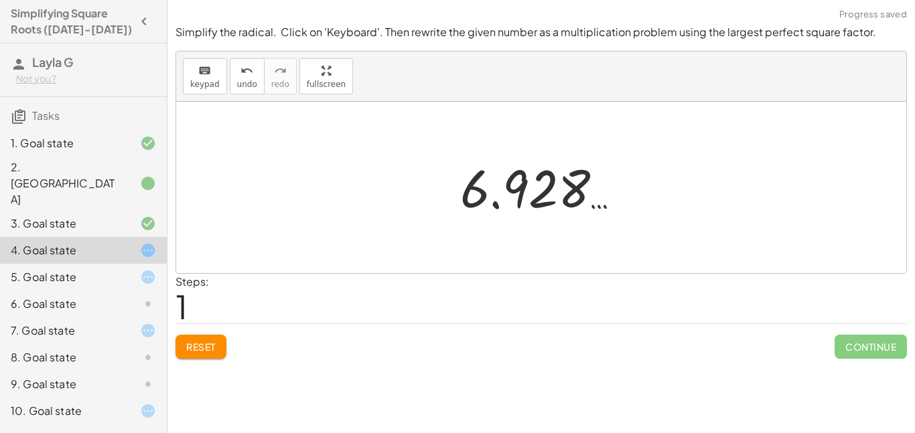
click at [212, 350] on span "Reset" at bounding box center [200, 347] width 29 height 12
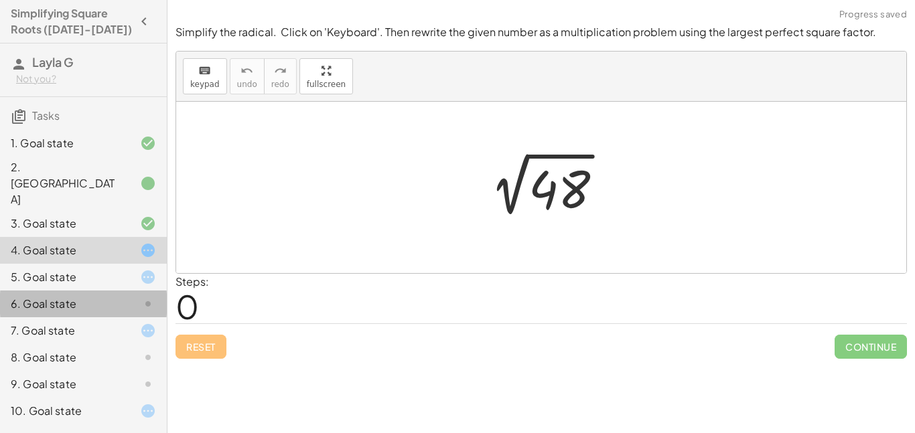
click at [103, 344] on div "6. Goal state" at bounding box center [83, 357] width 167 height 27
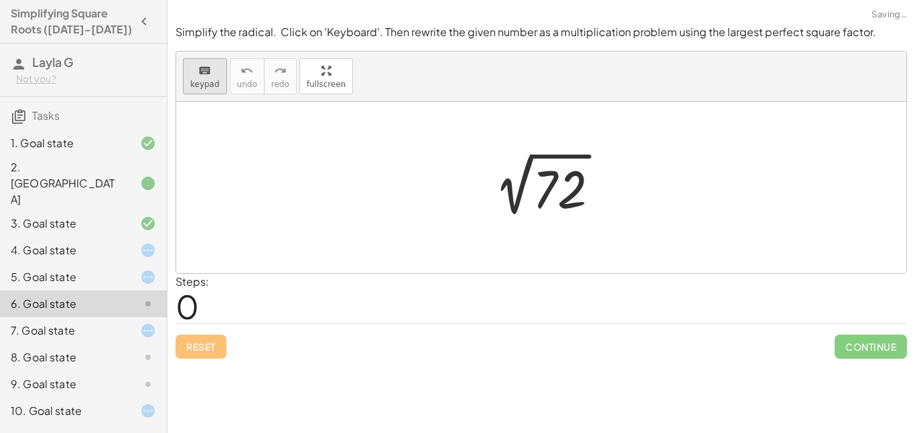
click at [196, 74] on div "keyboard" at bounding box center [204, 70] width 29 height 16
click at [535, 189] on div at bounding box center [560, 190] width 54 height 60
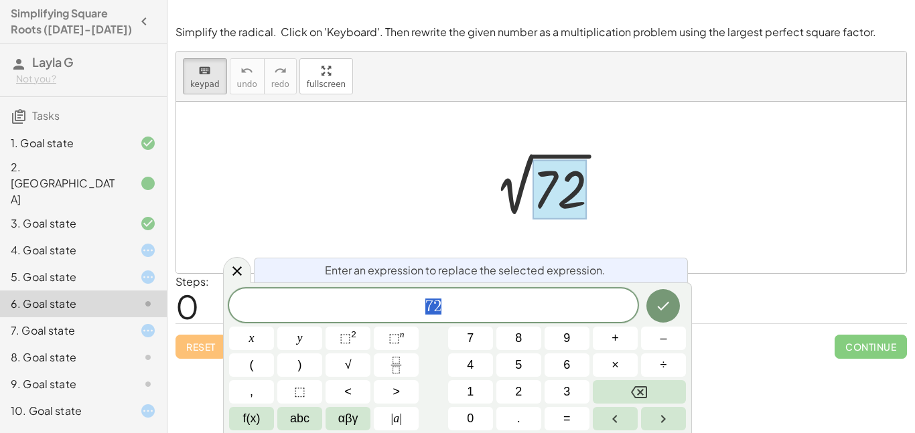
scroll to position [6, 0]
click at [499, 333] on button "8" at bounding box center [518, 338] width 45 height 23
click at [600, 376] on button "×" at bounding box center [615, 365] width 45 height 23
click at [476, 334] on button "7" at bounding box center [470, 338] width 45 height 23
click at [648, 397] on button "Backspace" at bounding box center [639, 392] width 93 height 23
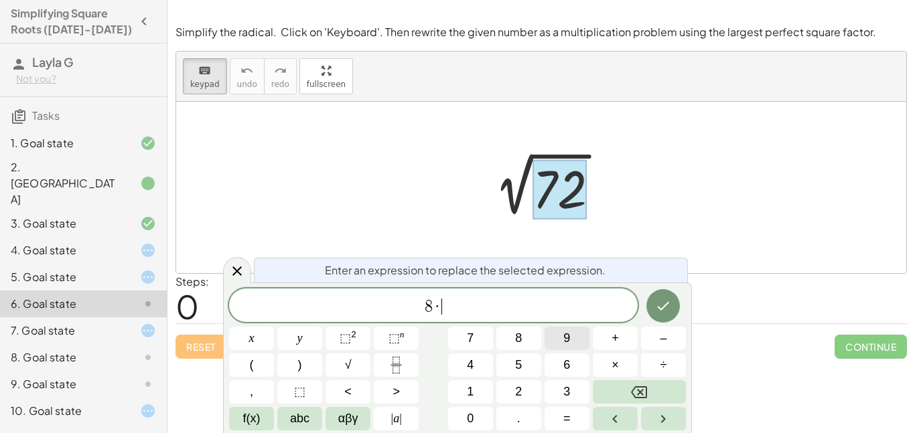
click at [576, 334] on button "9" at bounding box center [567, 338] width 45 height 23
click at [658, 316] on button "Done" at bounding box center [663, 305] width 33 height 33
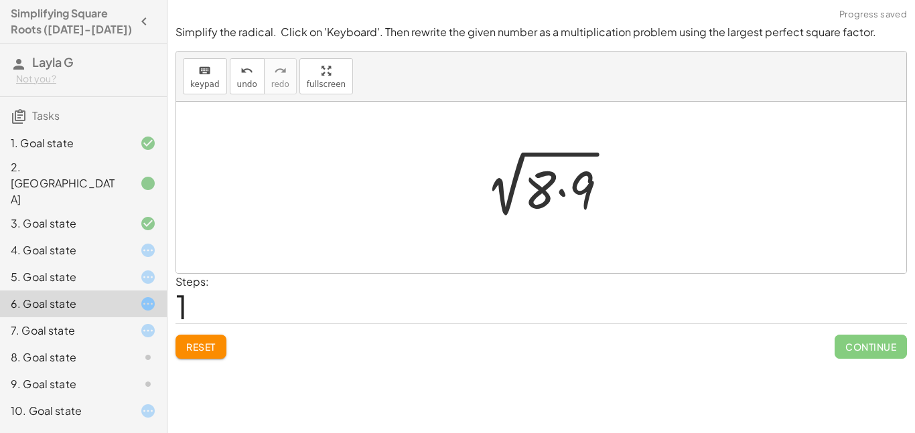
click at [548, 212] on div at bounding box center [546, 187] width 157 height 69
click at [549, 203] on div at bounding box center [546, 187] width 157 height 69
click at [545, 199] on div at bounding box center [546, 187] width 157 height 69
click at [566, 172] on div at bounding box center [546, 187] width 157 height 69
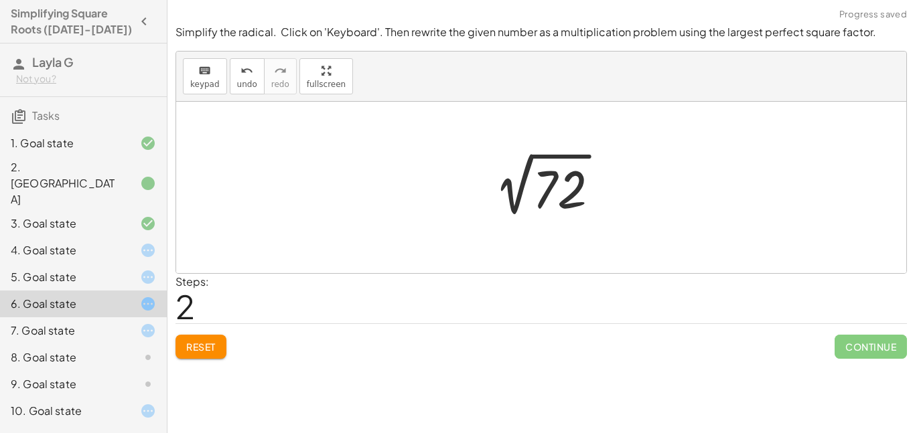
click at [540, 180] on div at bounding box center [546, 188] width 141 height 68
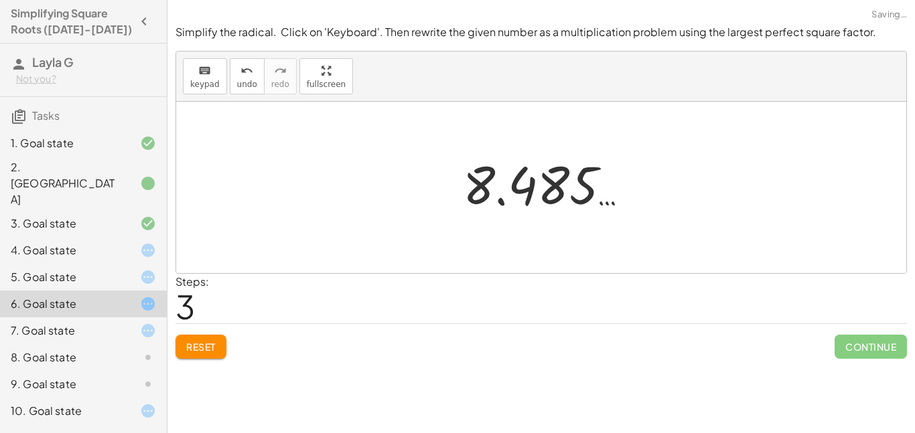
click at [540, 180] on div at bounding box center [551, 184] width 190 height 66
click at [540, 180] on div at bounding box center [547, 188] width 190 height 66
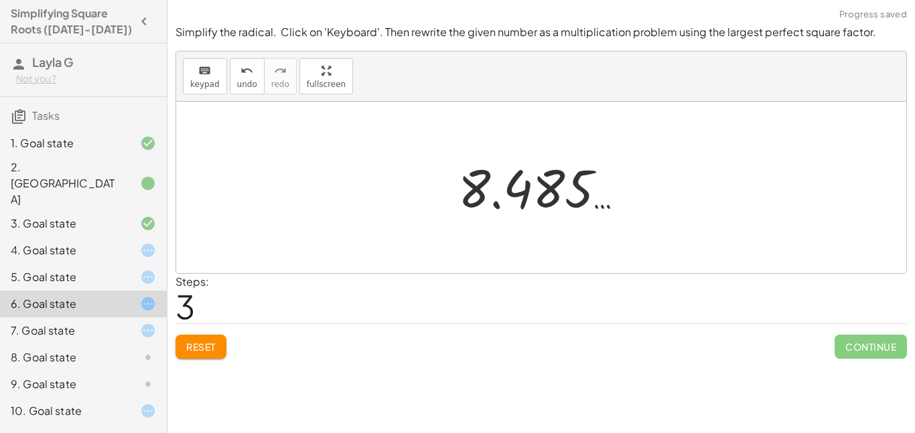
click at [539, 182] on div at bounding box center [547, 188] width 190 height 66
click at [555, 185] on div at bounding box center [547, 188] width 190 height 66
click at [555, 184] on div at bounding box center [547, 188] width 190 height 66
click at [216, 58] on button "keyboard keypad" at bounding box center [205, 76] width 44 height 36
click at [211, 83] on span "keypad" at bounding box center [204, 84] width 29 height 9
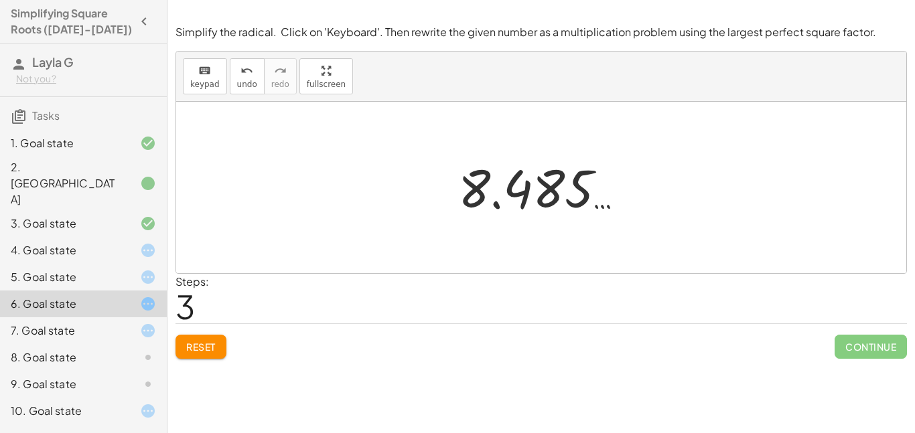
click at [535, 186] on div at bounding box center [547, 188] width 190 height 66
click at [535, 185] on div at bounding box center [547, 188] width 190 height 66
click at [64, 323] on div "7. Goal state" at bounding box center [65, 331] width 108 height 16
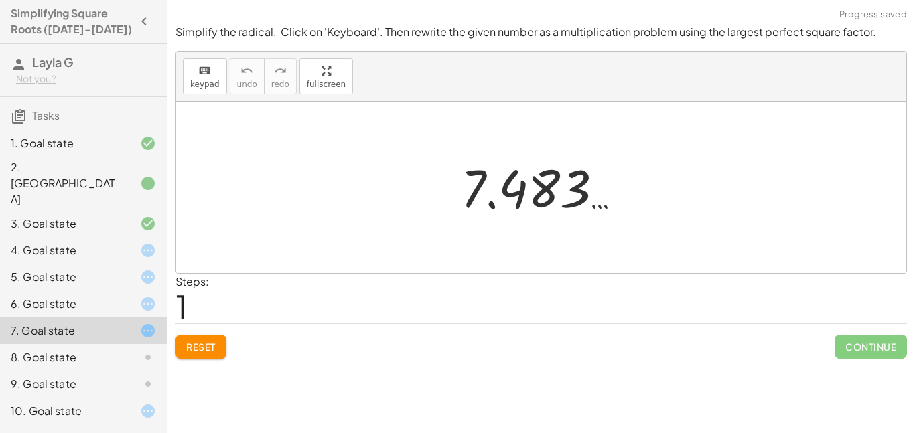
click at [58, 344] on div "6. Goal state" at bounding box center [83, 357] width 167 height 27
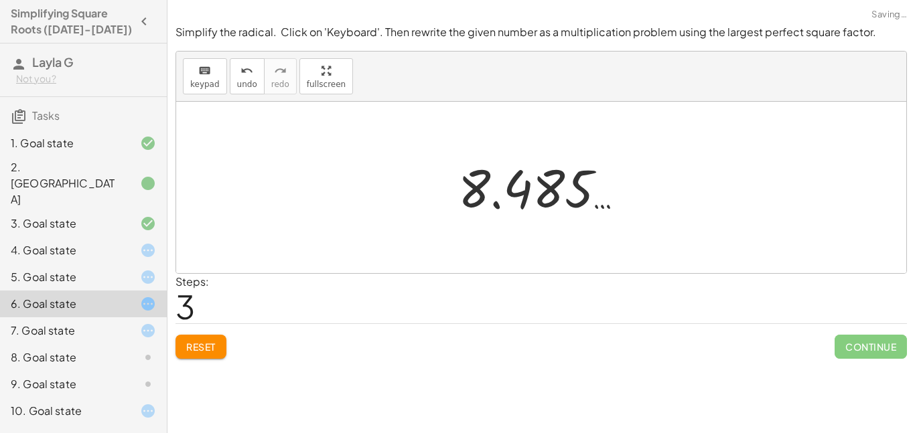
click at [519, 182] on div at bounding box center [547, 188] width 190 height 66
click at [126, 323] on div at bounding box center [138, 331] width 38 height 16
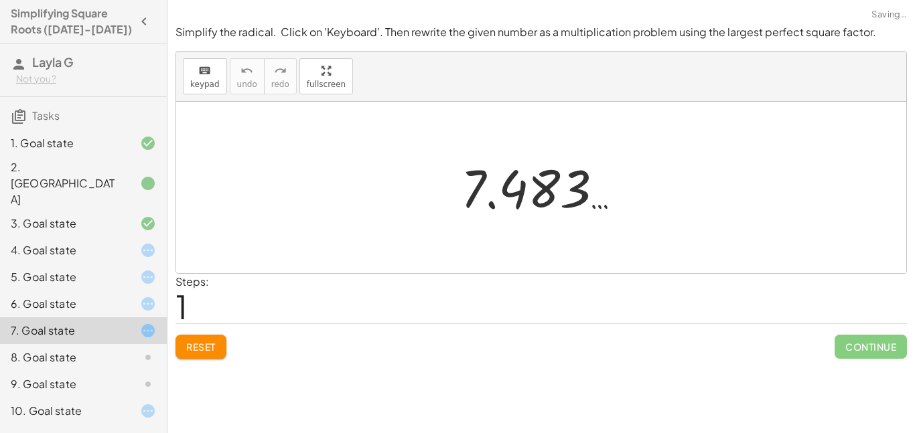
click at [107, 291] on div "4. Goal state" at bounding box center [83, 304] width 167 height 27
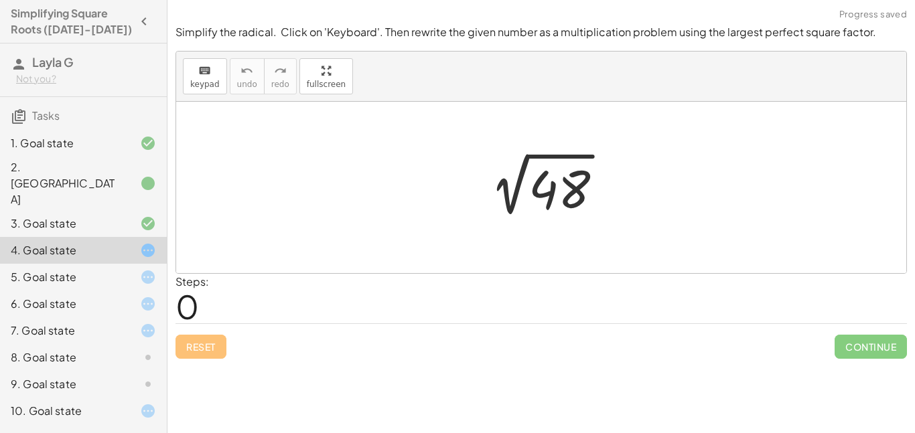
click at [108, 318] on div "5. Goal state" at bounding box center [83, 331] width 167 height 27
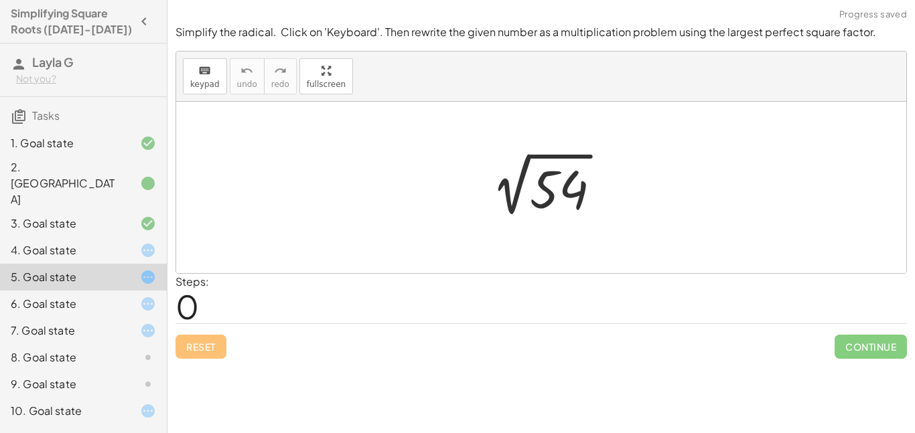
click at [99, 403] on div "10. Goal state" at bounding box center [65, 411] width 108 height 16
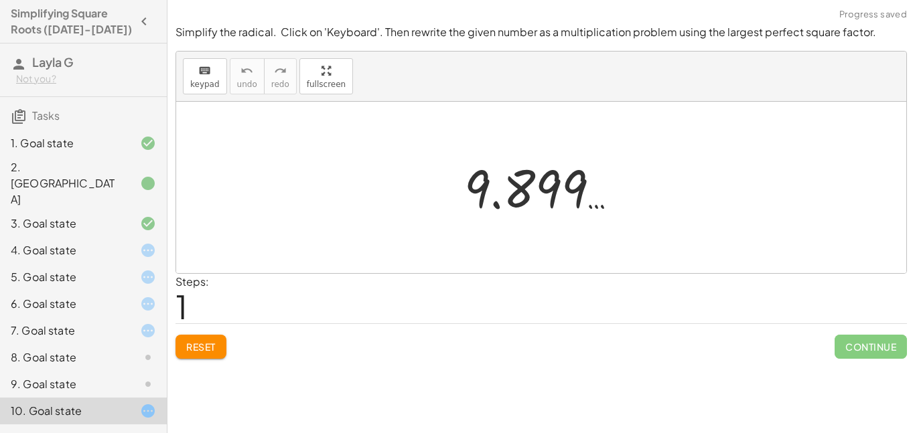
click at [203, 350] on span "Reset" at bounding box center [200, 347] width 29 height 12
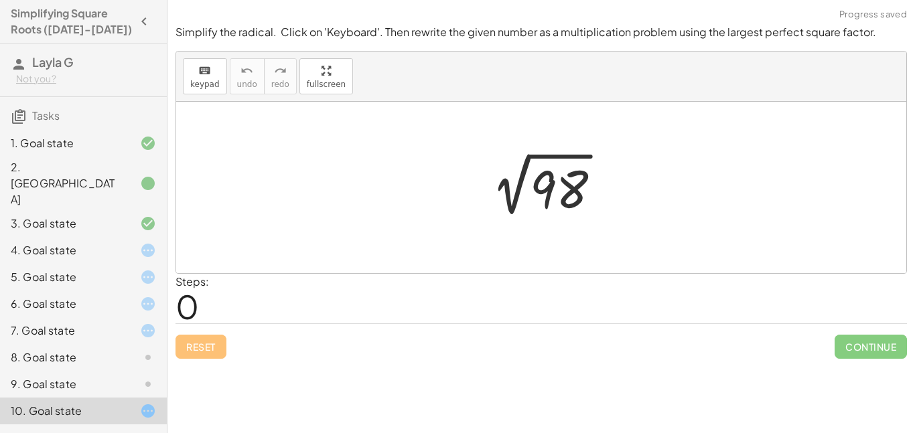
click at [129, 377] on div at bounding box center [138, 385] width 38 height 16
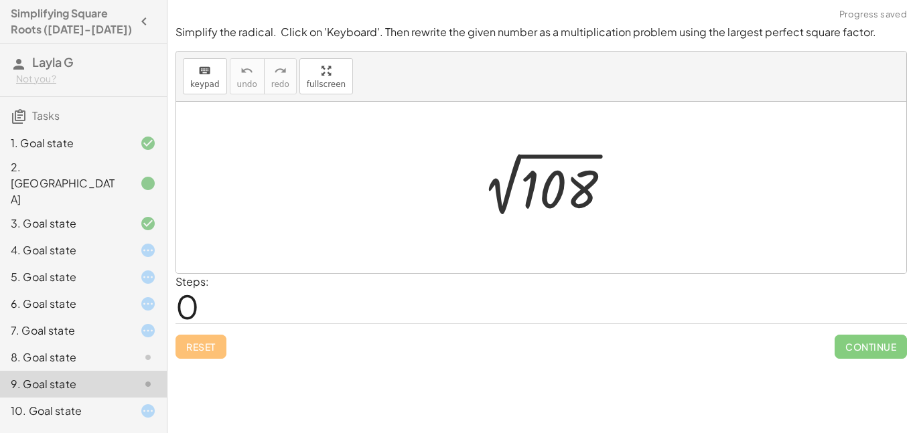
click at [569, 156] on div at bounding box center [546, 188] width 164 height 68
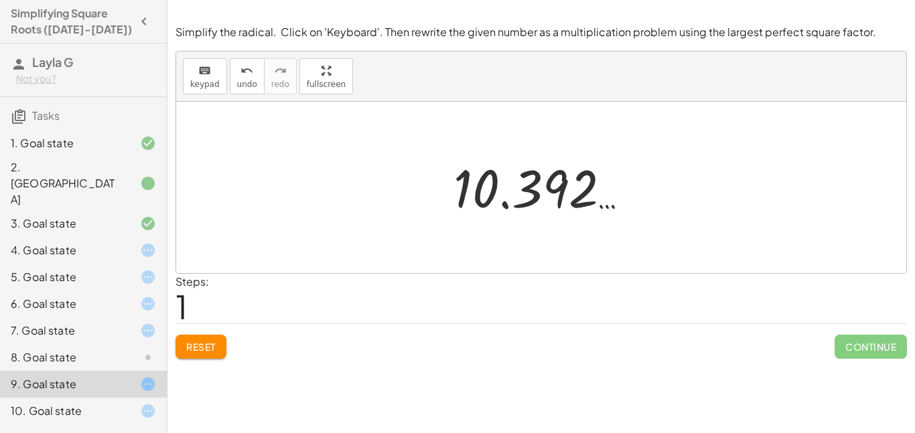
click at [90, 398] on div "8. Goal state" at bounding box center [83, 411] width 167 height 27
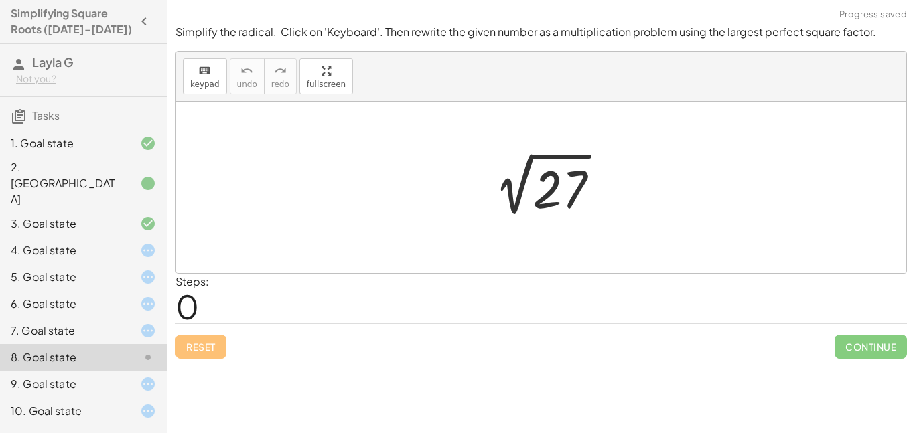
click at [554, 195] on div at bounding box center [546, 188] width 141 height 68
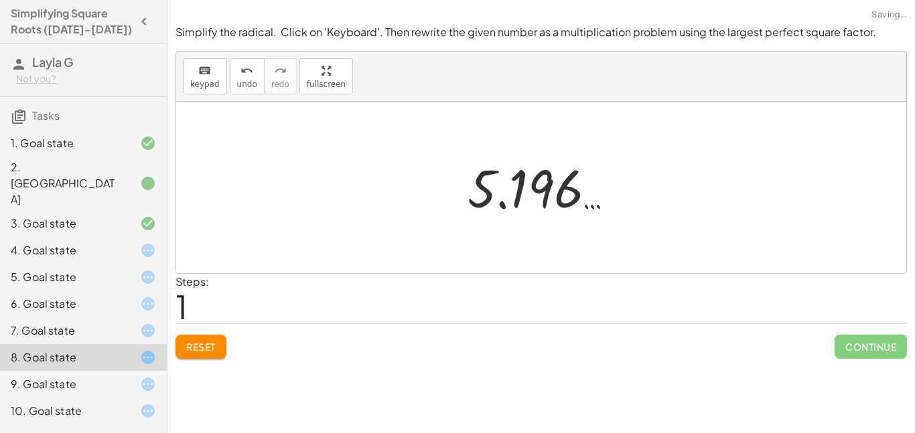
click at [498, 210] on div at bounding box center [546, 188] width 171 height 66
click at [498, 195] on div at bounding box center [546, 188] width 171 height 66
click at [145, 243] on icon at bounding box center [148, 251] width 16 height 16
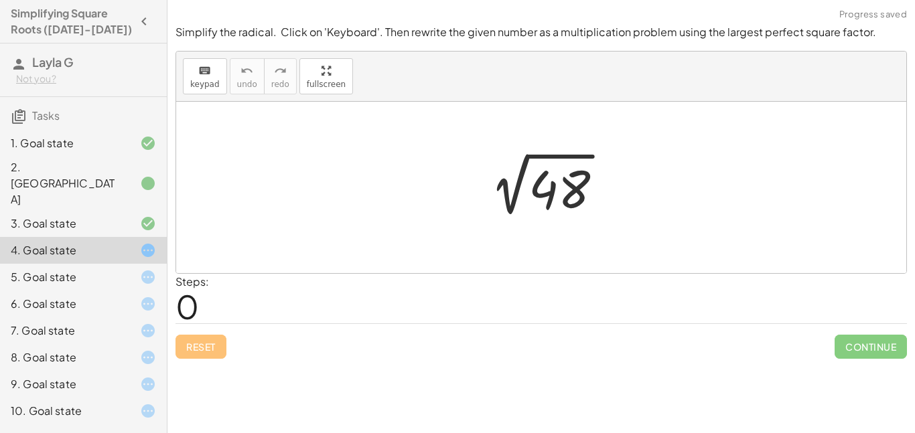
click at [564, 192] on div at bounding box center [546, 188] width 148 height 68
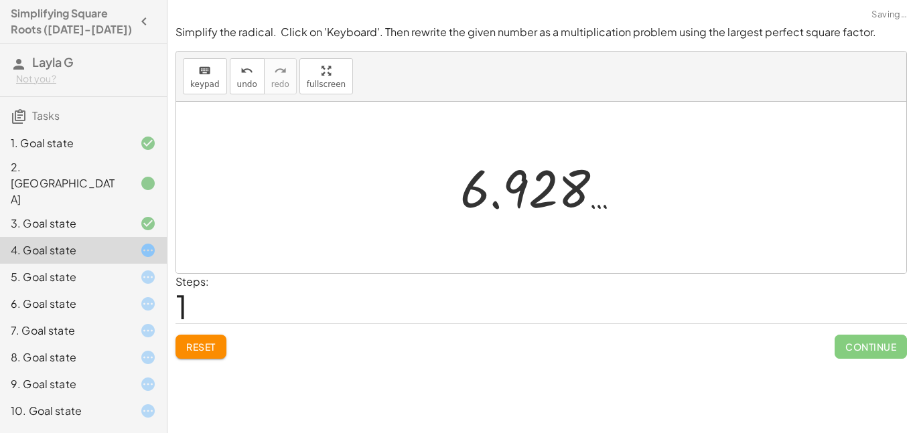
click at [62, 264] on div "3. Goal state" at bounding box center [83, 277] width 167 height 27
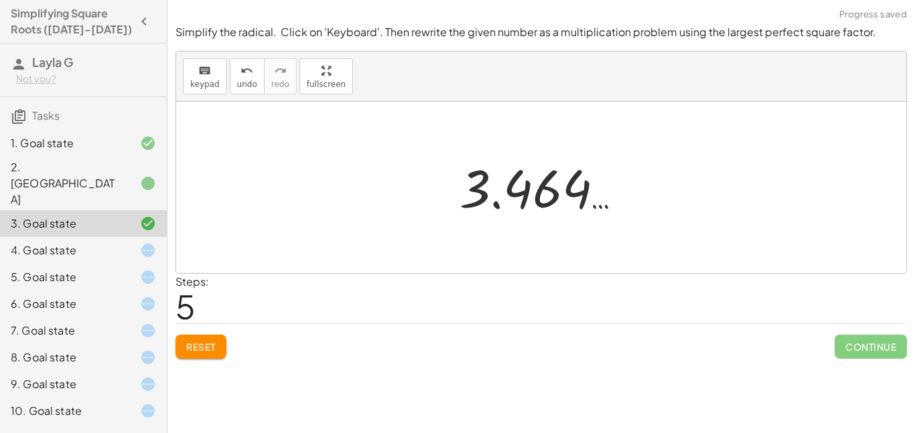
click at [76, 243] on div "4. Goal state" at bounding box center [65, 251] width 108 height 16
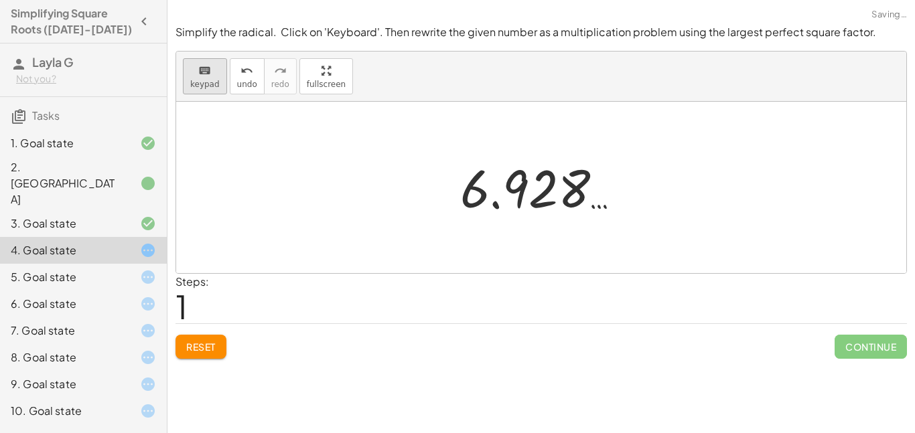
click at [211, 89] on button "keyboard keypad" at bounding box center [205, 76] width 44 height 36
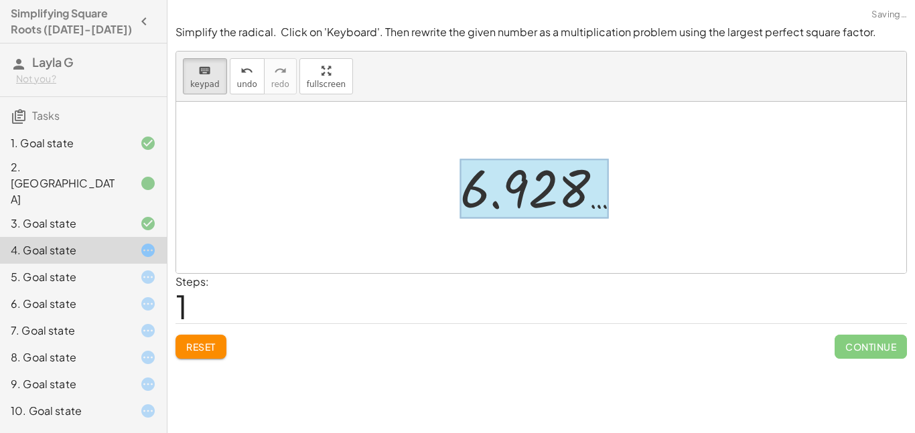
click at [587, 210] on div at bounding box center [534, 189] width 148 height 60
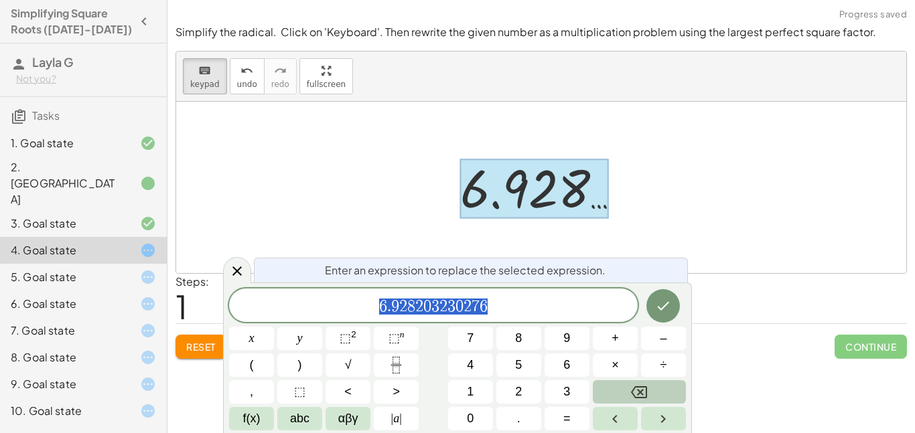
click at [610, 393] on button "Backspace" at bounding box center [639, 392] width 93 height 23
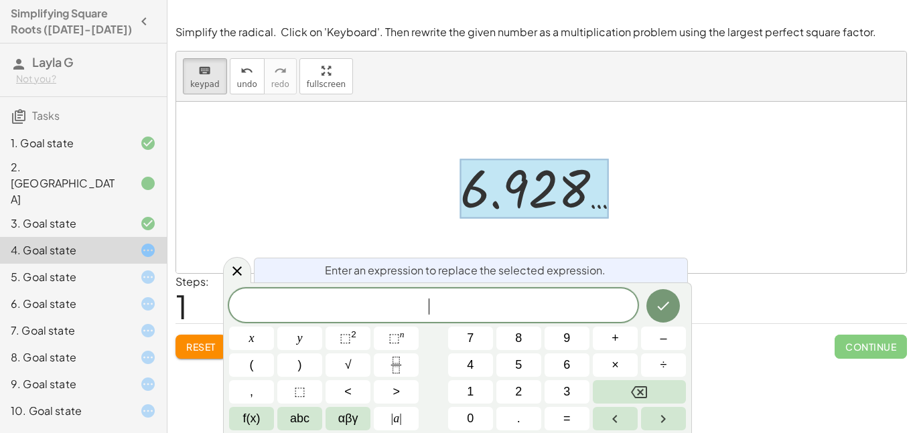
click at [527, 220] on div "2 √ 48 6.928 …" at bounding box center [541, 187] width 202 height 73
click at [669, 303] on icon "Done" at bounding box center [663, 306] width 16 height 16
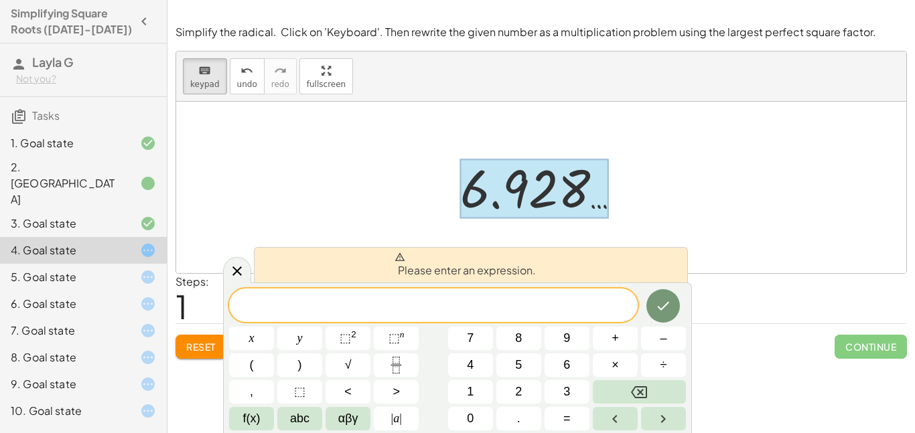
click at [283, 117] on div at bounding box center [541, 188] width 730 height 172
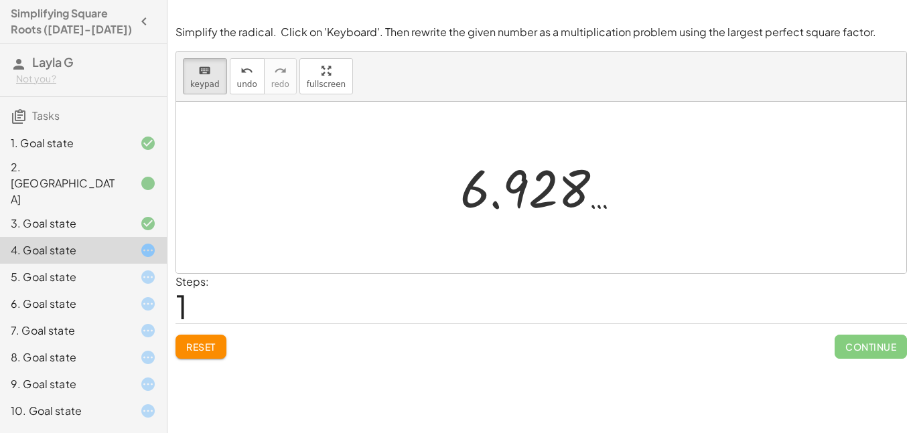
click at [208, 350] on span "Reset" at bounding box center [200, 347] width 29 height 12
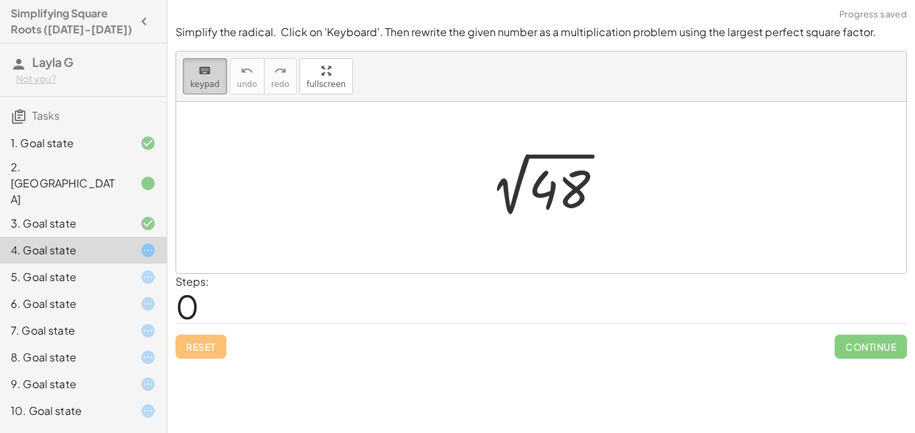
click at [201, 72] on icon "keyboard" at bounding box center [204, 71] width 13 height 16
click at [564, 188] on div at bounding box center [546, 188] width 148 height 68
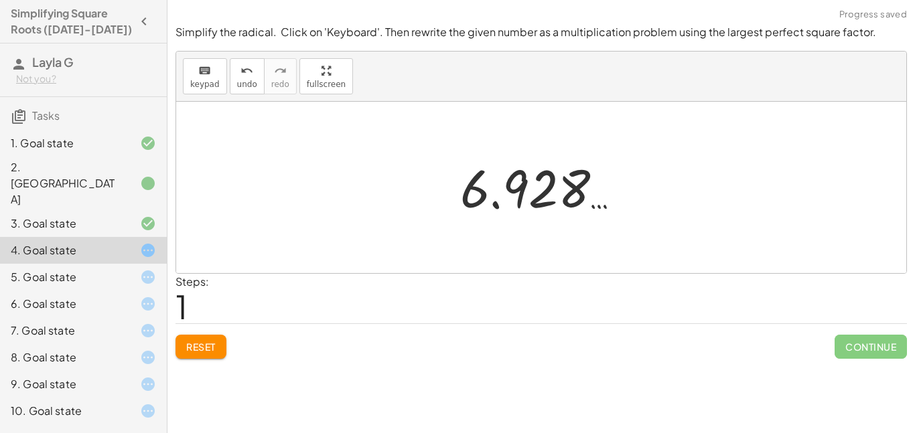
click at [206, 348] on span "Reset" at bounding box center [200, 347] width 29 height 12
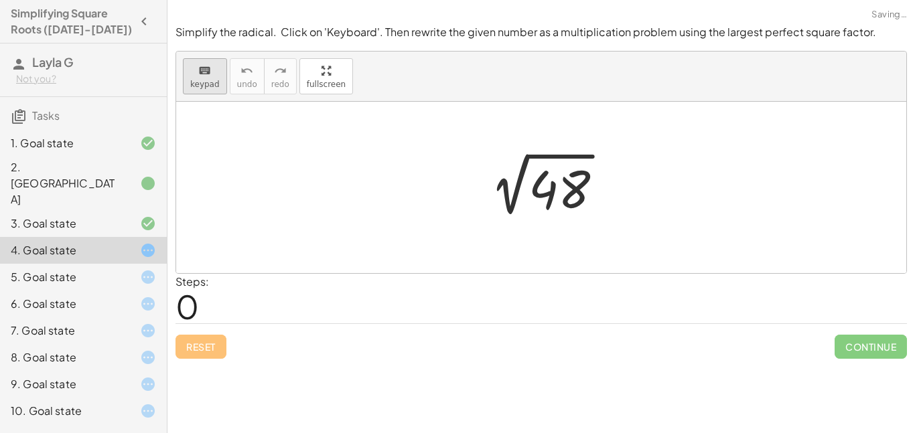
click at [190, 91] on button "keyboard keypad" at bounding box center [205, 76] width 44 height 36
click at [546, 181] on div at bounding box center [560, 190] width 62 height 60
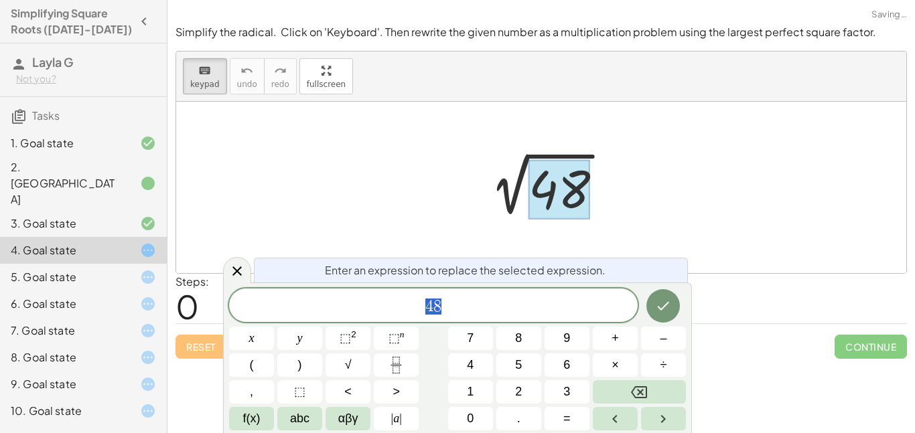
scroll to position [7, 0]
click at [653, 385] on button "Backspace" at bounding box center [639, 392] width 93 height 23
click at [480, 386] on button "1" at bounding box center [470, 392] width 45 height 23
click at [697, 405] on div "Simplify. keyboard keypad undo undo redo redo fullscreen × Steps: 1 Reset Conti…" at bounding box center [541, 216] width 748 height 433
click at [662, 385] on button "Backspace" at bounding box center [639, 392] width 93 height 23
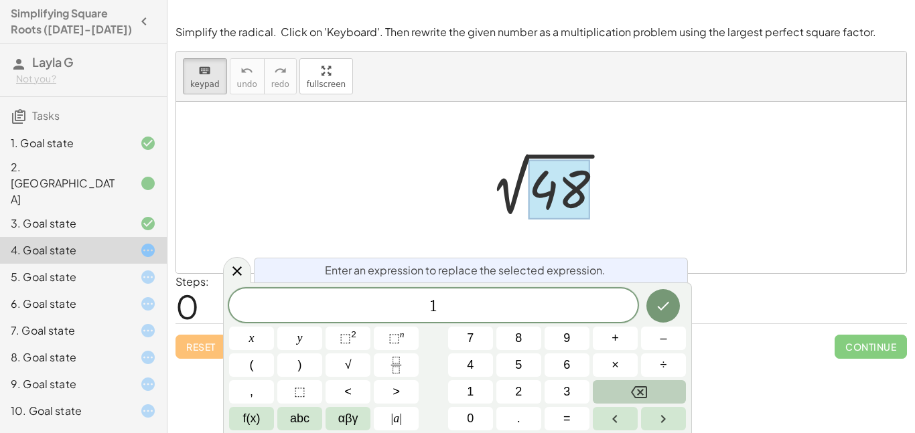
scroll to position [8, 0]
click at [484, 370] on button "4" at bounding box center [470, 365] width 45 height 23
click at [618, 372] on span "×" at bounding box center [615, 365] width 7 height 18
click at [465, 401] on button "1" at bounding box center [470, 392] width 45 height 23
click at [486, 402] on button "1" at bounding box center [470, 392] width 45 height 23
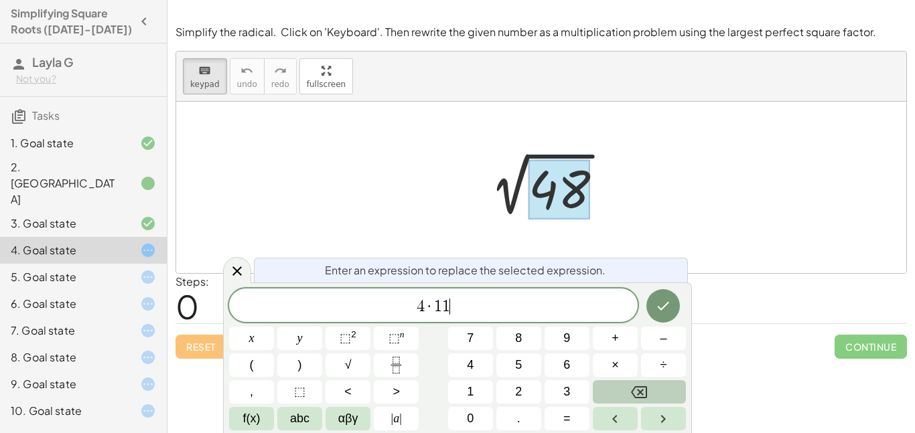
click at [614, 388] on button "Backspace" at bounding box center [639, 392] width 93 height 23
click at [509, 385] on button "2" at bounding box center [518, 392] width 45 height 23
click at [658, 302] on icon "Done" at bounding box center [663, 306] width 16 height 16
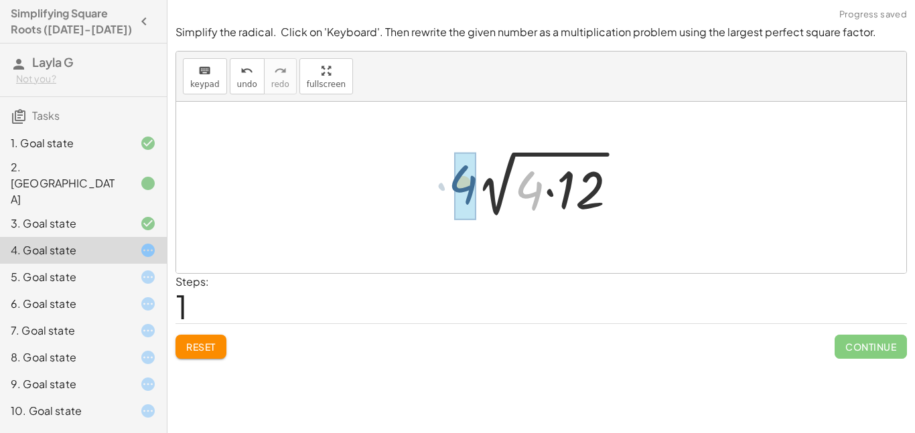
drag, startPoint x: 529, startPoint y: 194, endPoint x: 455, endPoint y: 186, distance: 74.1
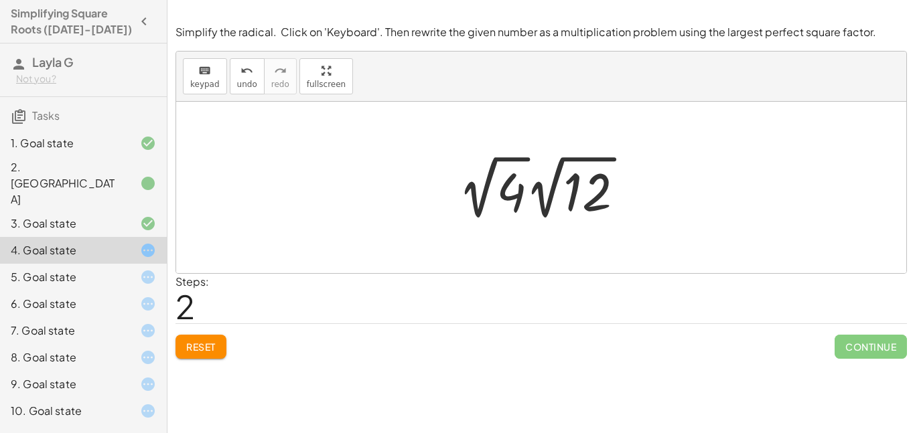
click at [561, 192] on div at bounding box center [547, 188] width 190 height 74
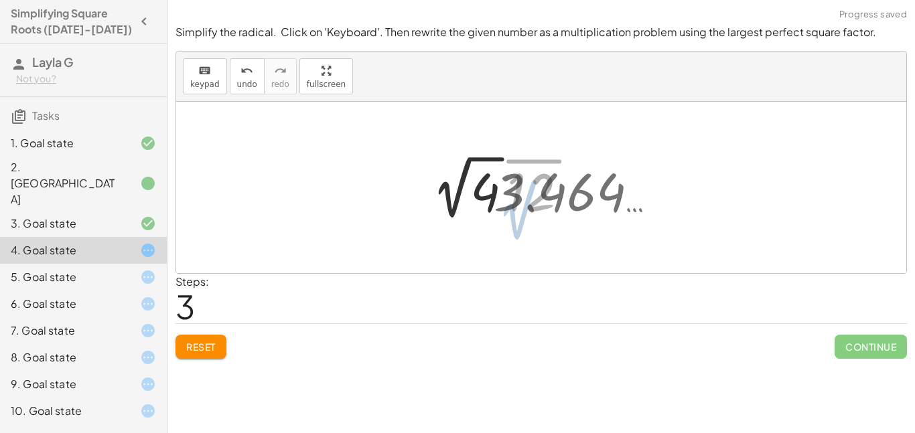
click at [512, 198] on div at bounding box center [546, 188] width 255 height 74
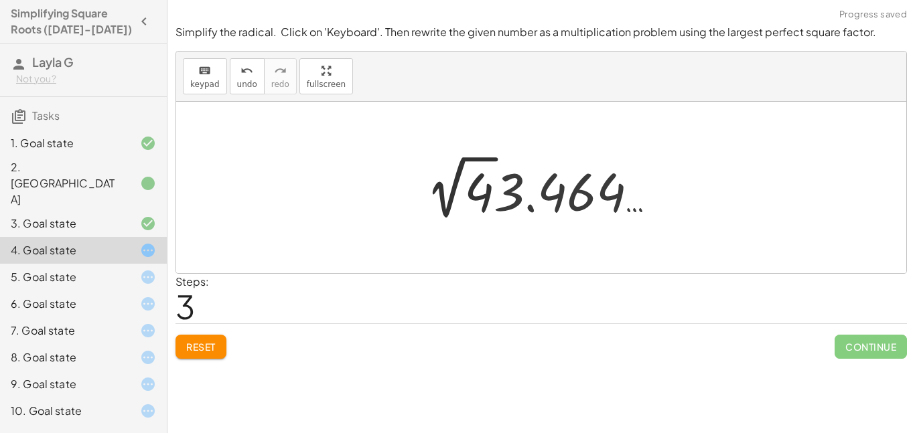
click at [476, 200] on div at bounding box center [546, 188] width 255 height 74
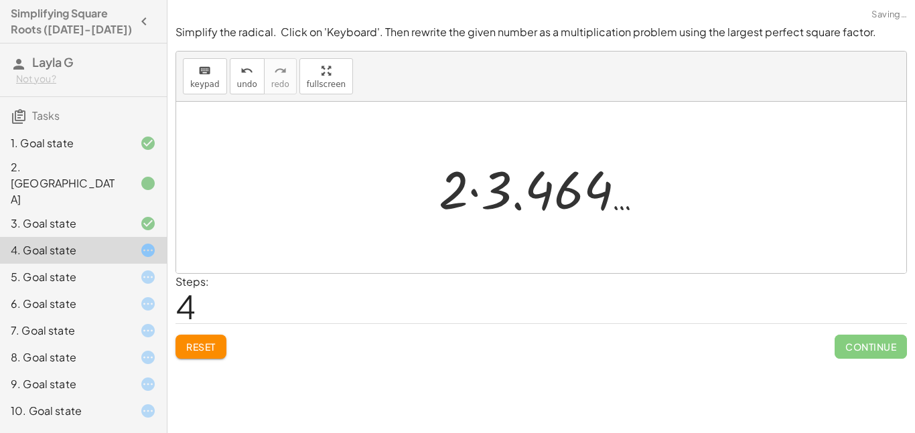
click at [488, 206] on div at bounding box center [546, 187] width 229 height 69
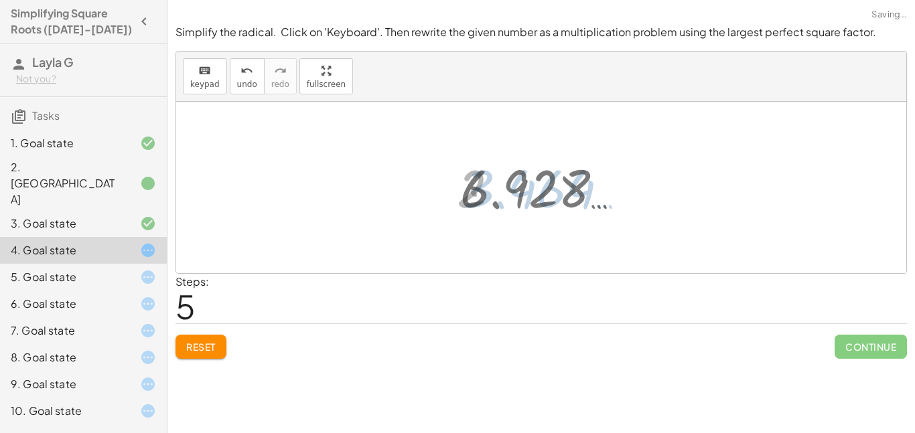
click at [454, 206] on div at bounding box center [546, 188] width 185 height 66
click at [465, 202] on div at bounding box center [546, 188] width 185 height 66
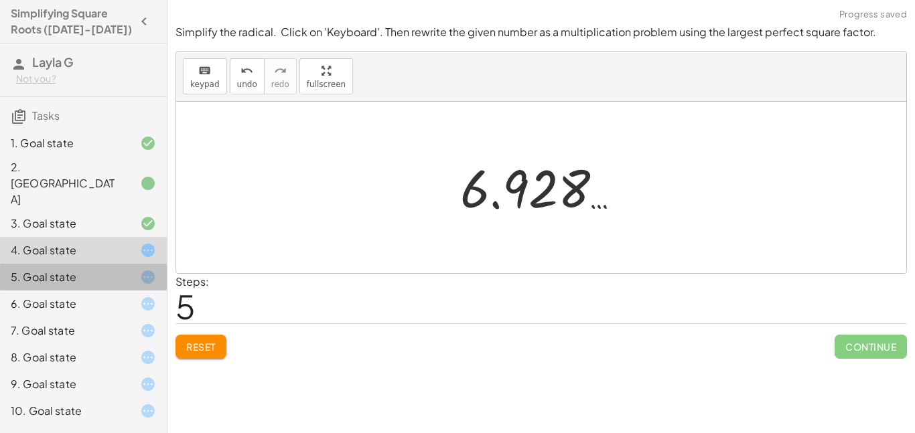
click at [96, 269] on div "5. Goal state" at bounding box center [65, 277] width 108 height 16
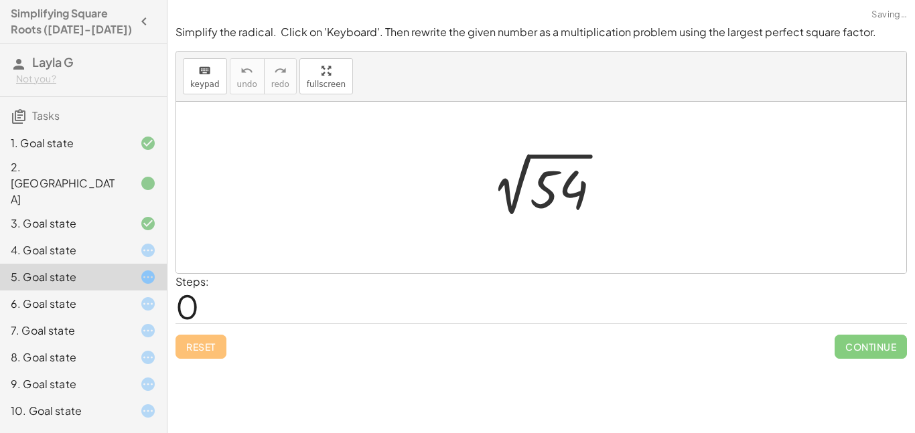
click at [563, 206] on div at bounding box center [546, 188] width 145 height 68
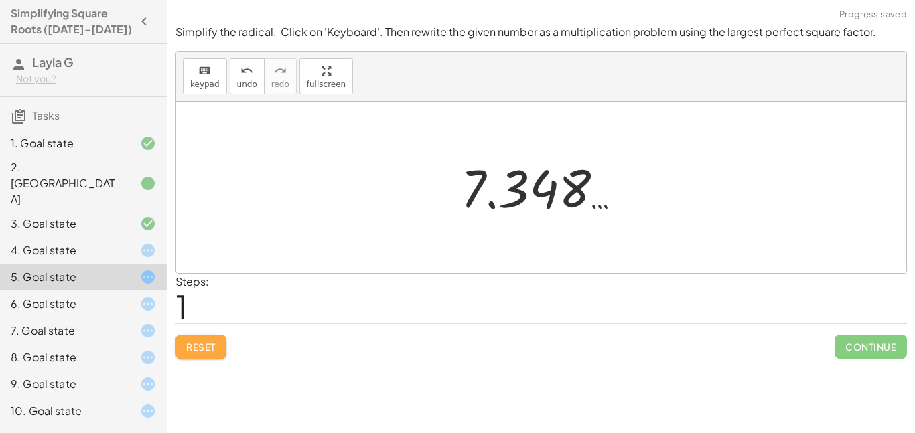
click at [194, 346] on span "Reset" at bounding box center [200, 347] width 29 height 12
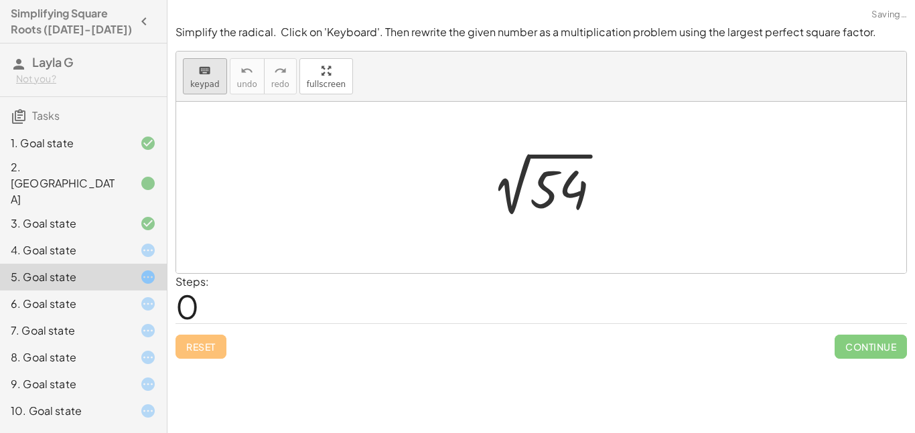
click at [206, 83] on span "keypad" at bounding box center [204, 84] width 29 height 9
click at [555, 196] on div at bounding box center [559, 190] width 58 height 60
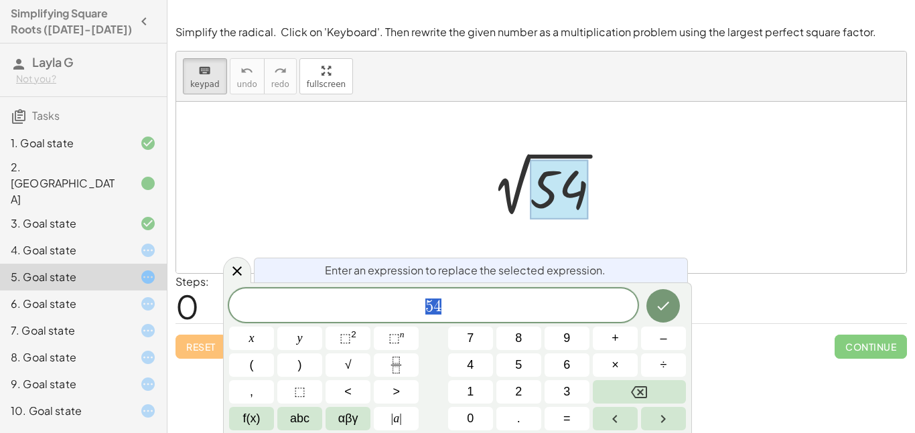
scroll to position [9, 0]
click at [468, 332] on span "7" at bounding box center [470, 339] width 7 height 18
click at [613, 361] on span "×" at bounding box center [615, 365] width 7 height 18
click at [507, 335] on button "8" at bounding box center [518, 338] width 45 height 23
click at [668, 304] on icon "Done" at bounding box center [664, 306] width 12 height 9
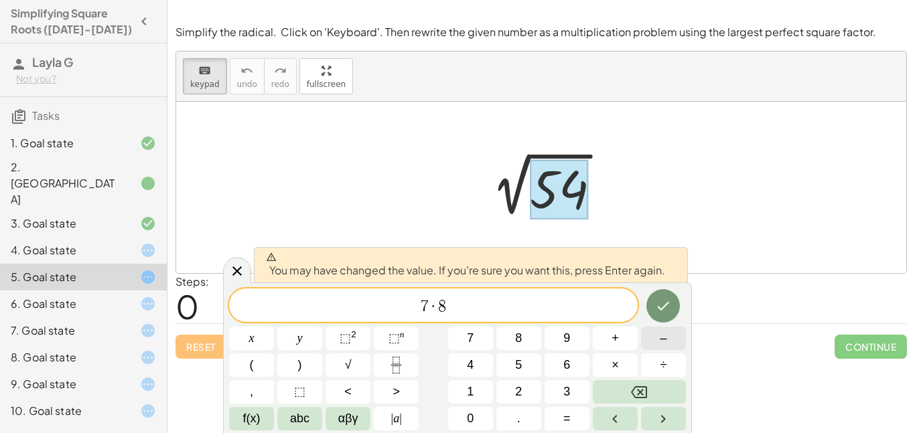
click at [653, 332] on button "–" at bounding box center [663, 338] width 45 height 23
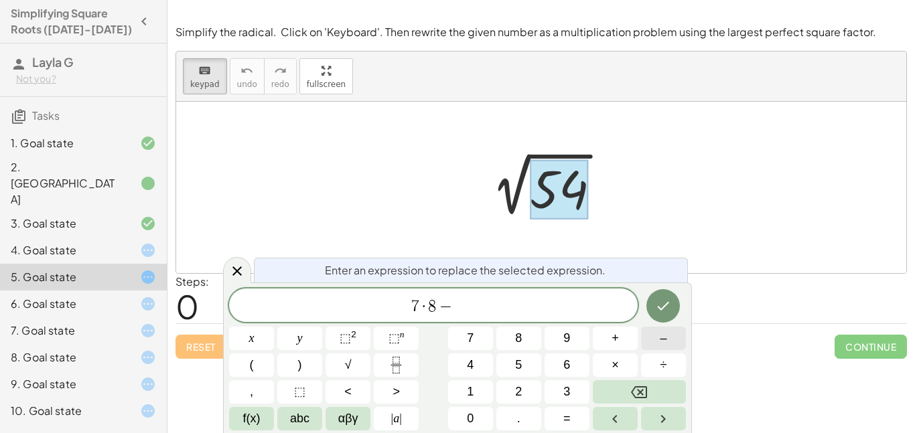
click at [655, 329] on button "–" at bounding box center [663, 338] width 45 height 23
click at [637, 385] on icon "Backspace" at bounding box center [639, 393] width 16 height 16
click at [676, 315] on button "Done" at bounding box center [663, 305] width 33 height 33
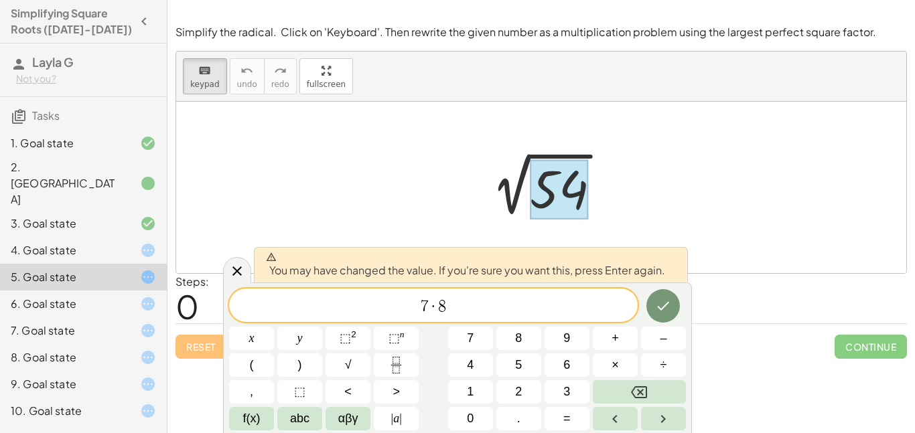
click at [398, 202] on div at bounding box center [541, 188] width 730 height 172
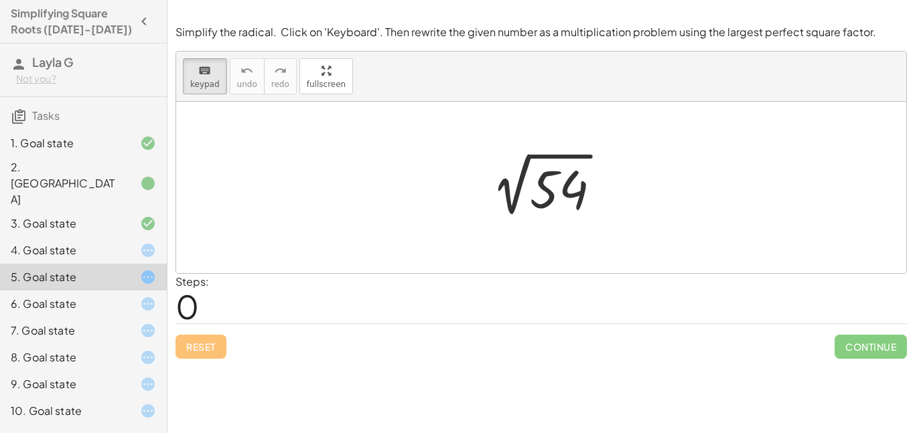
click at [216, 354] on div "Reset Continue" at bounding box center [542, 342] width 732 height 36
click at [190, 84] on span "keypad" at bounding box center [204, 84] width 29 height 9
click at [551, 197] on div at bounding box center [546, 188] width 145 height 68
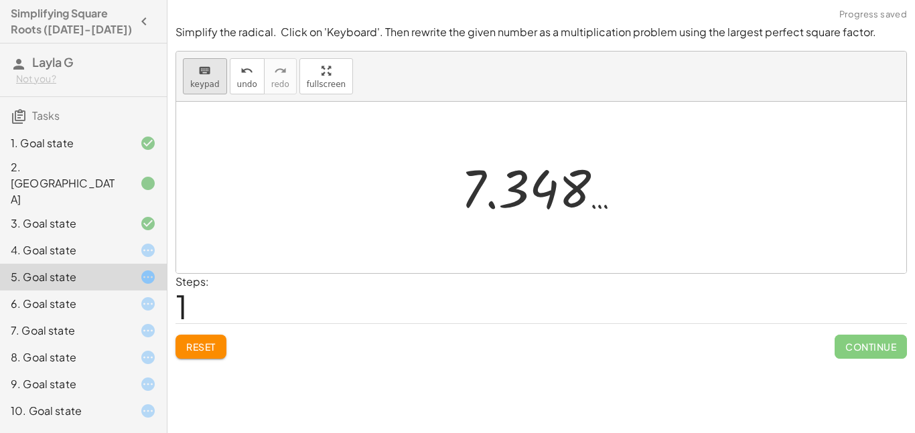
click at [200, 80] on span "keypad" at bounding box center [204, 84] width 29 height 9
click at [214, 346] on span "Reset" at bounding box center [200, 347] width 29 height 12
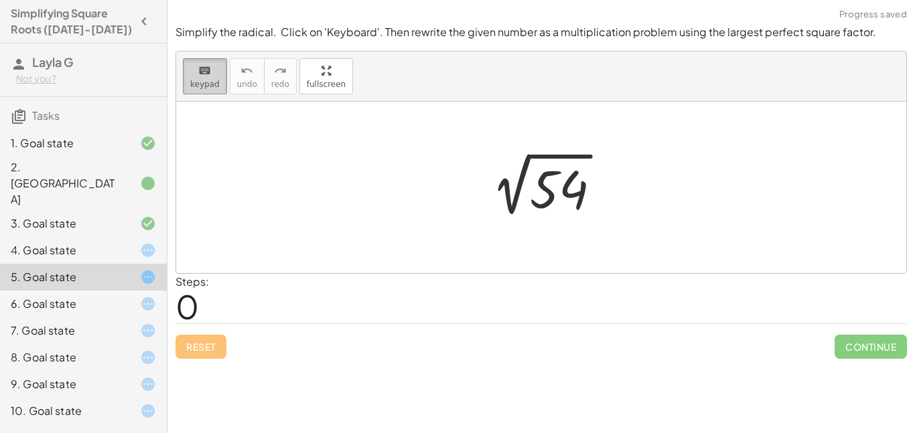
click at [212, 87] on span "keypad" at bounding box center [204, 84] width 29 height 9
click at [572, 187] on div at bounding box center [546, 188] width 145 height 68
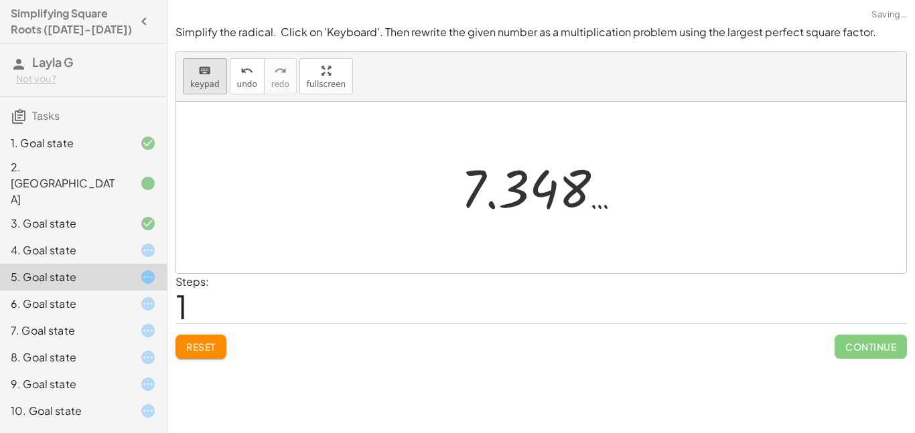
click at [195, 63] on div "keyboard" at bounding box center [204, 70] width 29 height 16
click at [68, 243] on div "4. Goal state" at bounding box center [65, 251] width 108 height 16
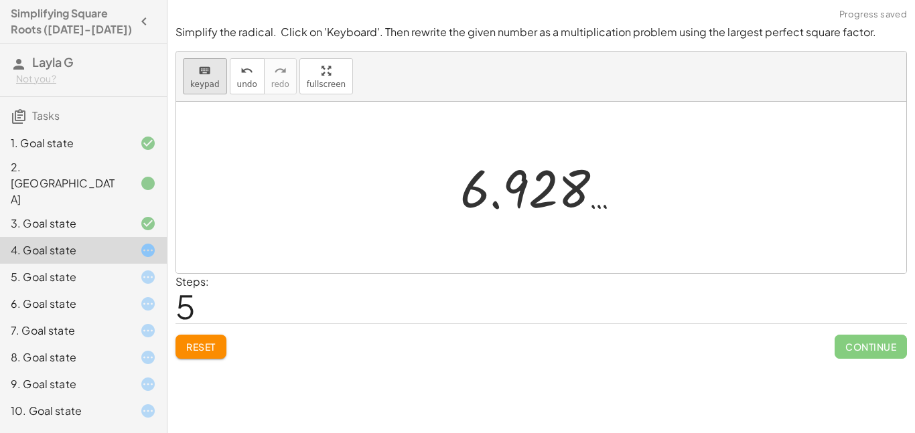
click at [210, 76] on icon "keyboard" at bounding box center [204, 71] width 13 height 16
click at [191, 348] on span "Reset" at bounding box center [200, 347] width 29 height 12
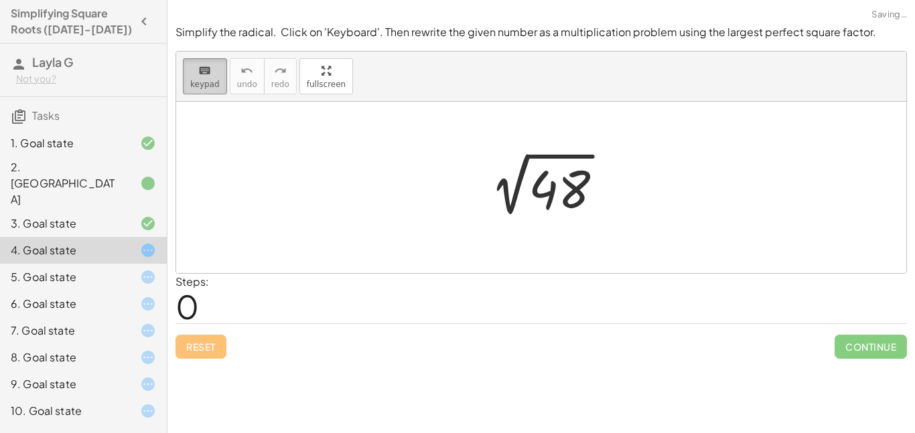
click at [208, 90] on button "keyboard keypad" at bounding box center [205, 76] width 44 height 36
click at [547, 187] on div at bounding box center [546, 188] width 148 height 68
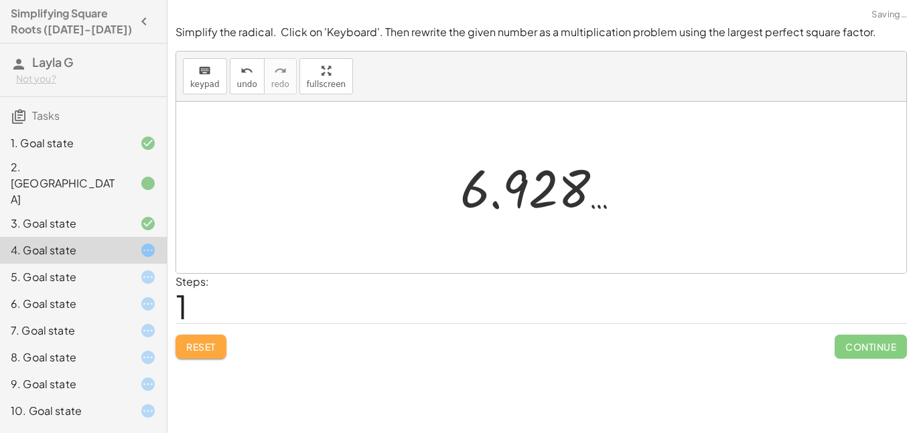
click at [214, 355] on button "Reset" at bounding box center [201, 347] width 51 height 24
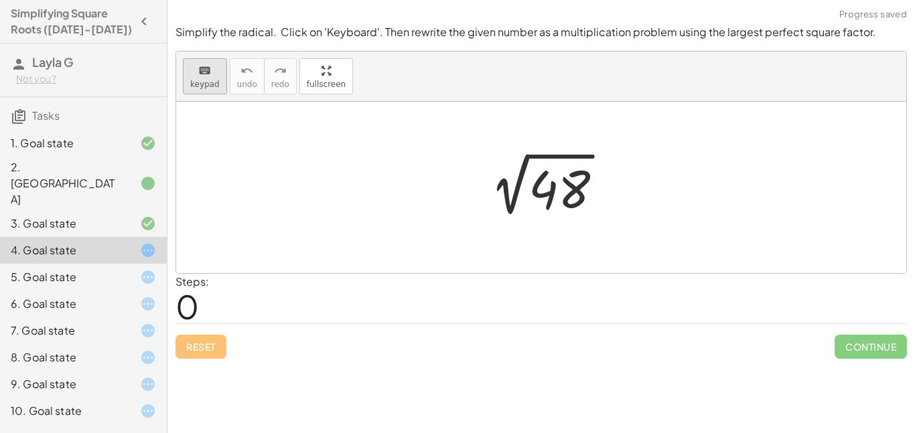
click at [214, 82] on span "keypad" at bounding box center [204, 84] width 29 height 9
click at [191, 87] on span "keypad" at bounding box center [204, 84] width 29 height 9
click at [553, 191] on div at bounding box center [546, 188] width 148 height 68
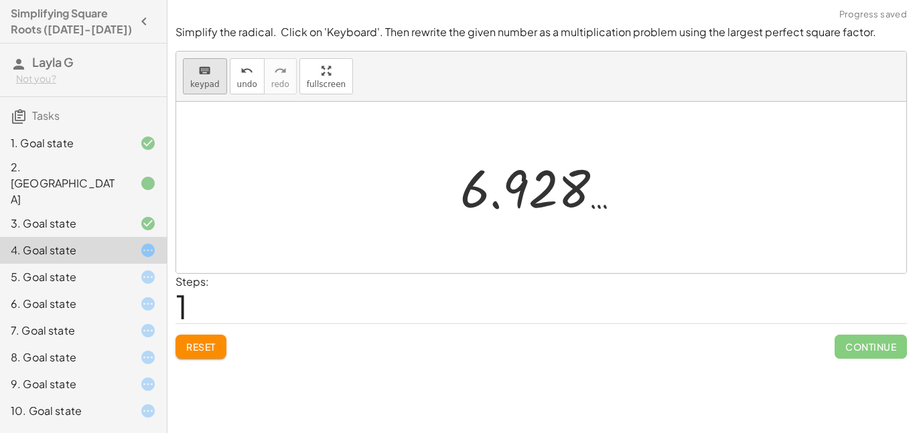
click at [204, 84] on span "keypad" at bounding box center [204, 84] width 29 height 9
click at [210, 354] on button "Reset" at bounding box center [201, 347] width 51 height 24
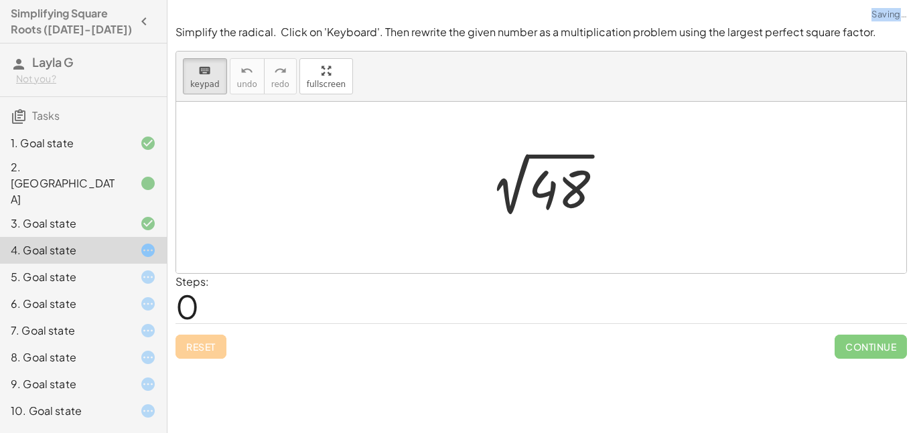
click at [210, 354] on div "Reset Continue" at bounding box center [542, 342] width 732 height 36
click at [206, 86] on span "keypad" at bounding box center [204, 84] width 29 height 9
click at [546, 181] on div at bounding box center [546, 188] width 148 height 68
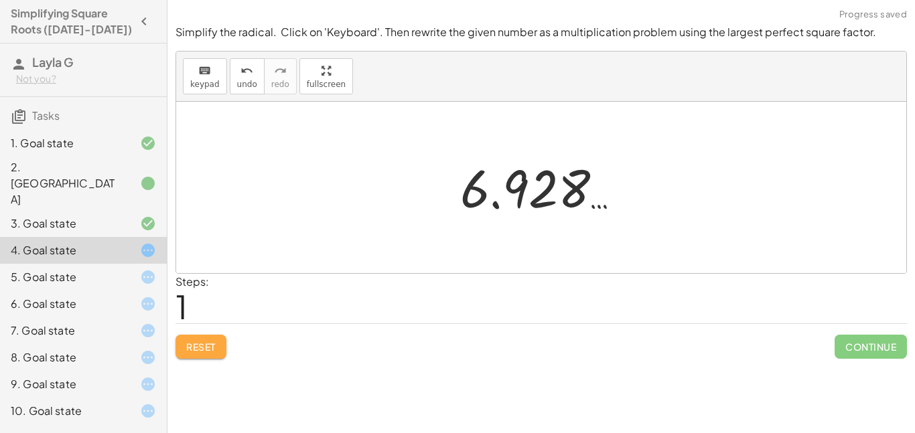
click at [190, 354] on button "Reset" at bounding box center [201, 347] width 51 height 24
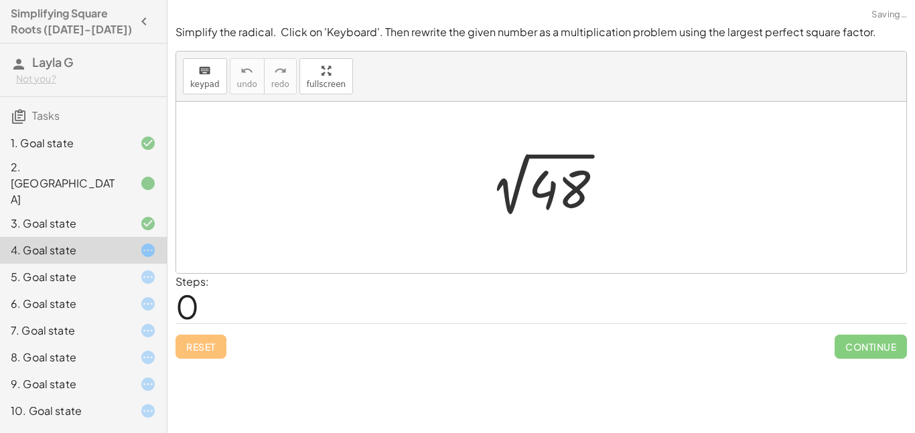
click at [201, 56] on div "keyboard keypad undo undo redo redo fullscreen" at bounding box center [541, 77] width 730 height 50
click at [200, 69] on icon "keyboard" at bounding box center [204, 71] width 13 height 16
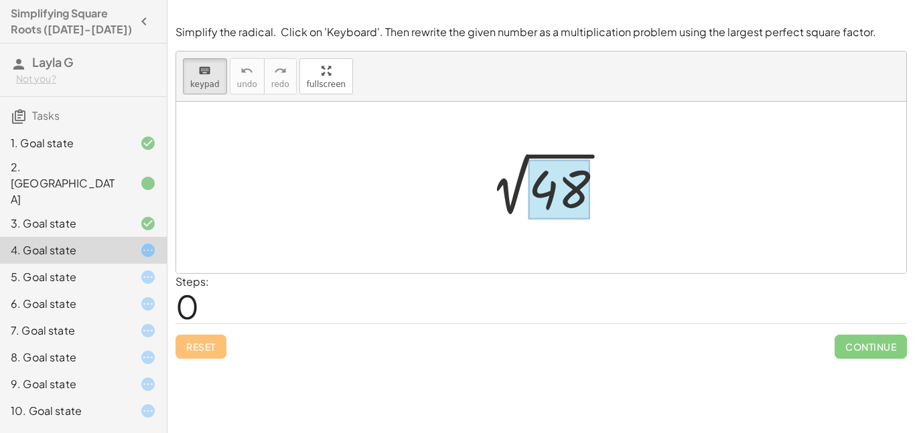
click at [539, 166] on div at bounding box center [560, 190] width 62 height 60
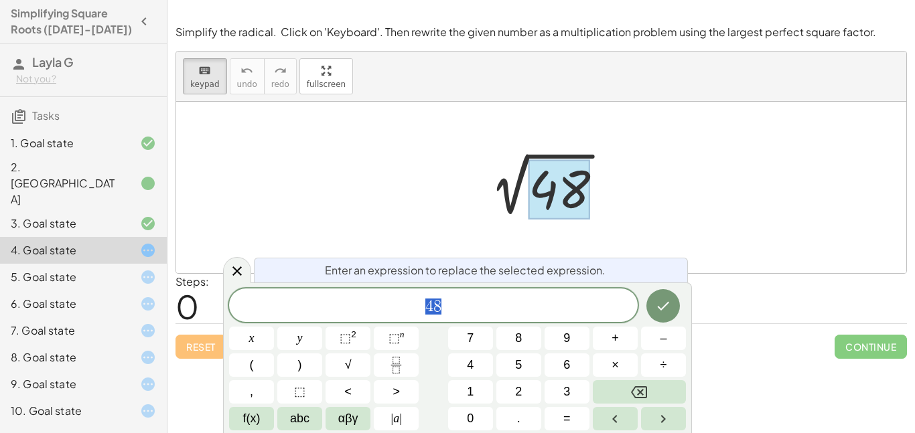
scroll to position [9, 0]
click at [635, 391] on icon "Backspace" at bounding box center [639, 393] width 16 height 16
click at [619, 356] on button "×" at bounding box center [615, 365] width 45 height 23
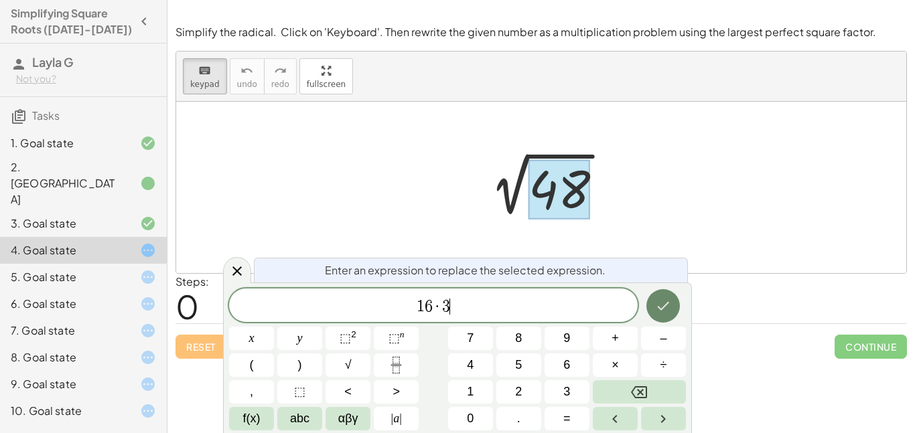
click at [659, 308] on icon "Done" at bounding box center [664, 306] width 12 height 9
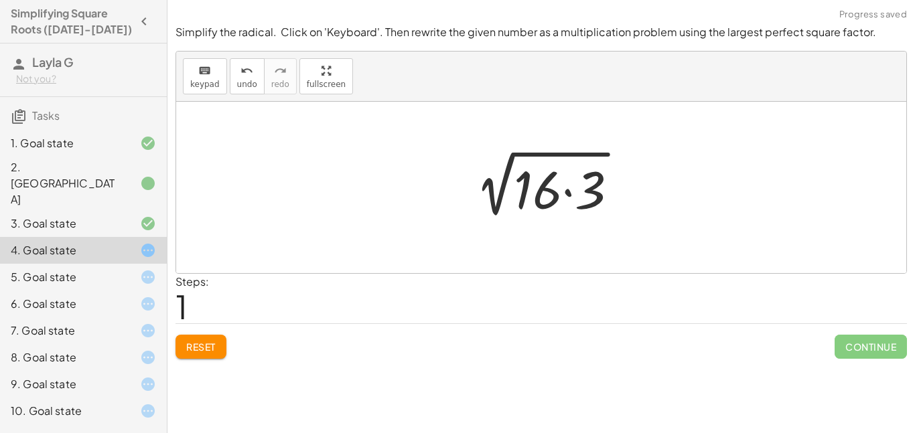
click at [545, 173] on div at bounding box center [547, 187] width 178 height 69
click at [554, 192] on div at bounding box center [547, 187] width 178 height 69
click at [553, 192] on div at bounding box center [547, 187] width 178 height 69
click at [408, 195] on div at bounding box center [541, 188] width 730 height 172
click at [546, 206] on div at bounding box center [547, 187] width 178 height 69
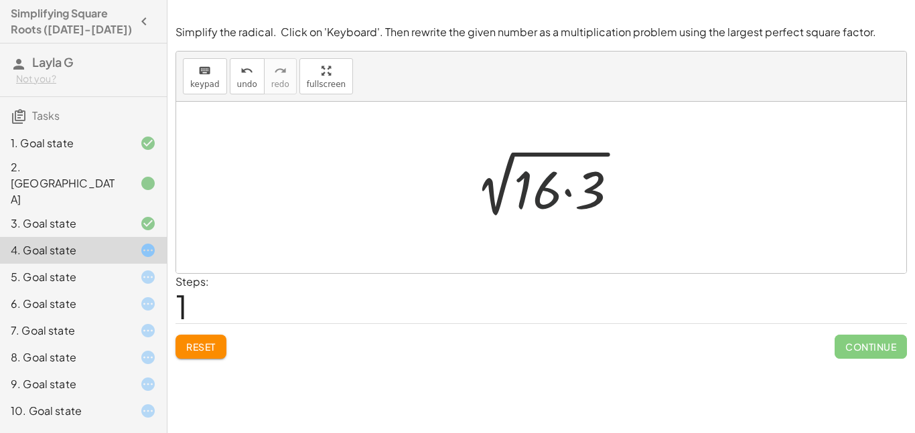
click at [546, 206] on div at bounding box center [547, 187] width 178 height 69
click at [551, 183] on div at bounding box center [547, 187] width 178 height 69
click at [188, 76] on button "keyboard keypad" at bounding box center [205, 76] width 44 height 36
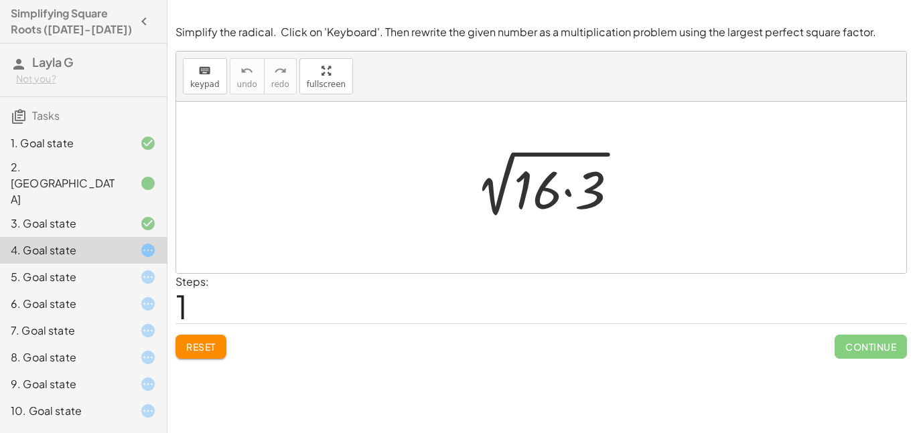
click at [76, 269] on div "5. Goal state" at bounding box center [65, 277] width 108 height 16
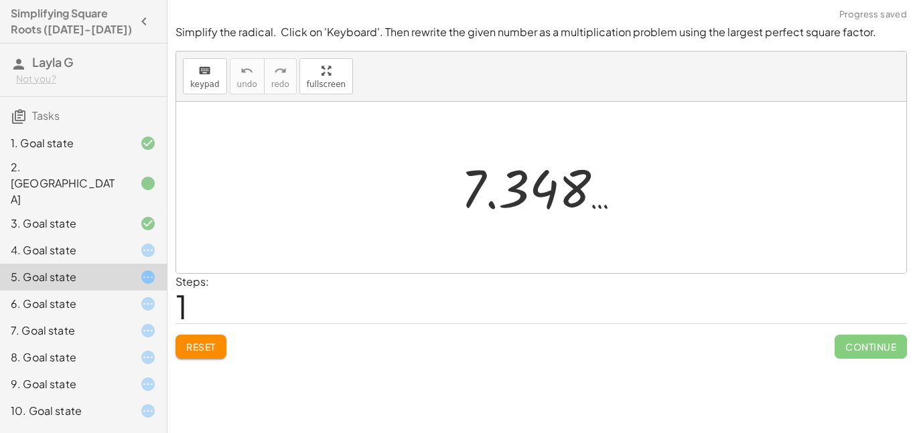
click at [514, 185] on div at bounding box center [546, 188] width 184 height 66
click at [209, 339] on button "Reset" at bounding box center [201, 347] width 51 height 24
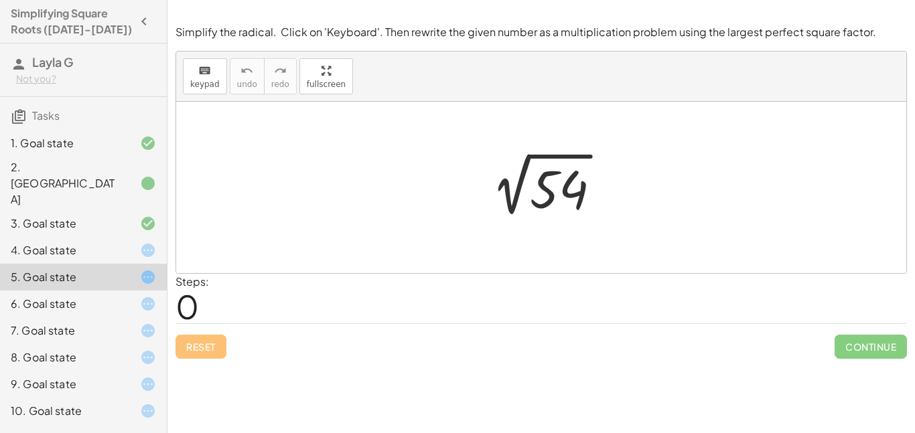
click at [78, 243] on div "4. Goal state" at bounding box center [65, 251] width 108 height 16
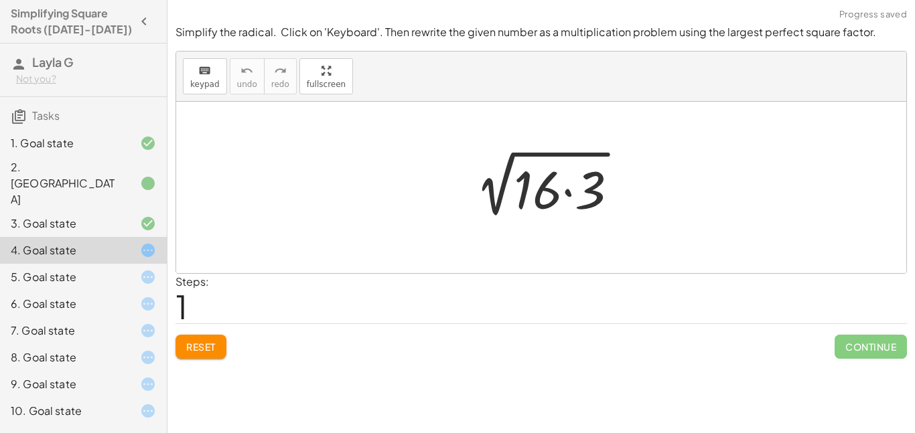
click at [559, 192] on div at bounding box center [547, 187] width 178 height 69
click at [534, 148] on div at bounding box center [541, 188] width 730 height 172
click at [191, 346] on span "Reset" at bounding box center [200, 347] width 29 height 12
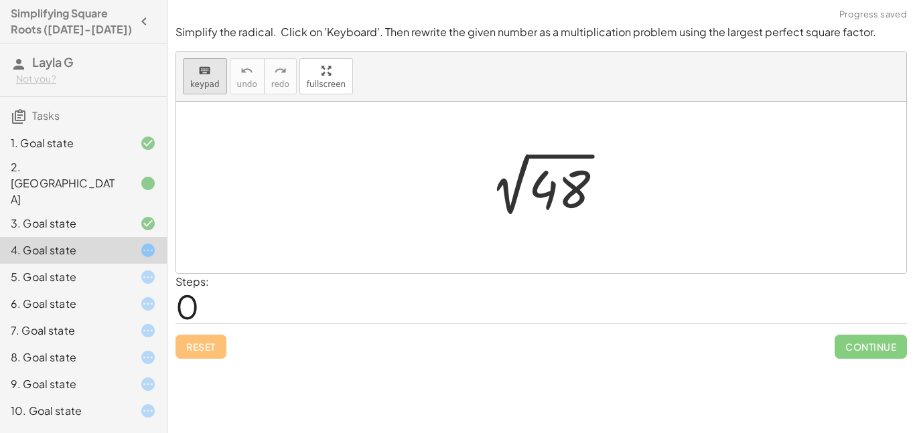
click at [204, 72] on icon "keyboard" at bounding box center [204, 71] width 13 height 16
click at [552, 188] on div at bounding box center [560, 190] width 62 height 60
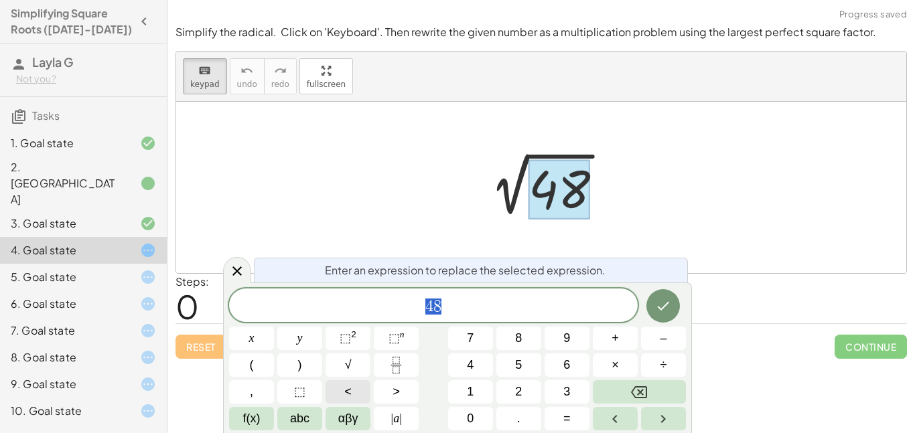
scroll to position [1, 0]
click at [564, 389] on span "3" at bounding box center [566, 392] width 7 height 18
click at [606, 362] on button "×" at bounding box center [615, 365] width 45 height 23
click at [466, 391] on button "1" at bounding box center [470, 392] width 45 height 23
click at [565, 363] on span "6" at bounding box center [566, 365] width 7 height 18
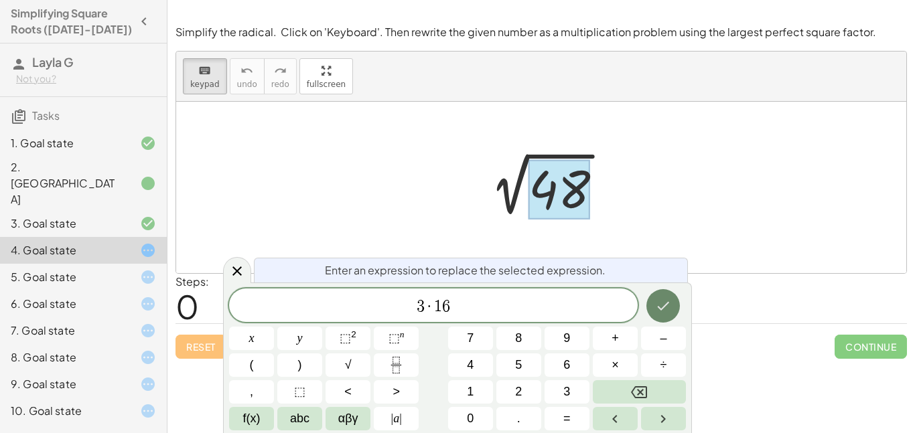
click at [669, 310] on icon "Done" at bounding box center [663, 306] width 16 height 16
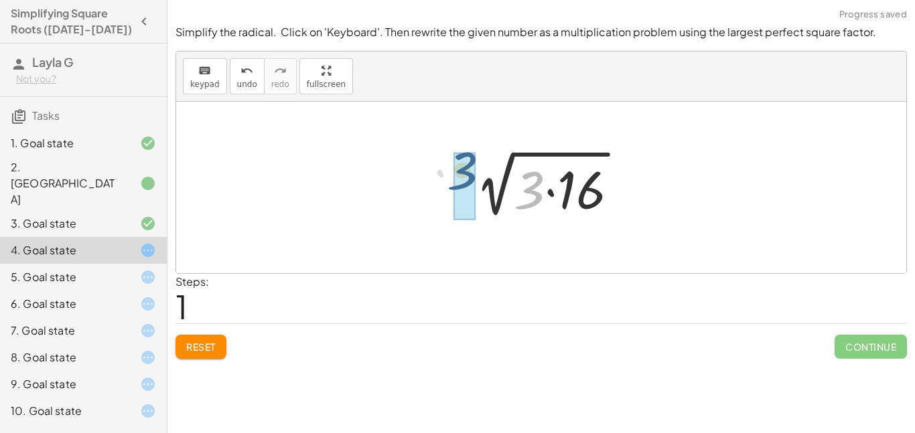
drag, startPoint x: 533, startPoint y: 203, endPoint x: 465, endPoint y: 184, distance: 71.0
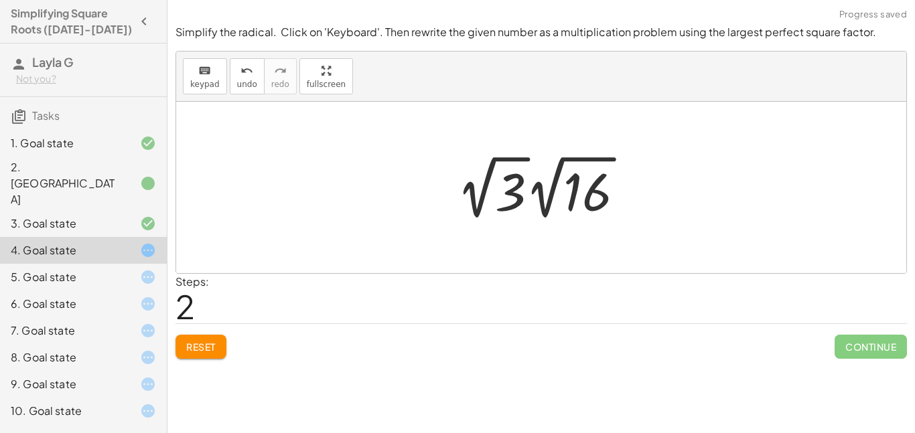
click at [564, 170] on div at bounding box center [546, 188] width 192 height 74
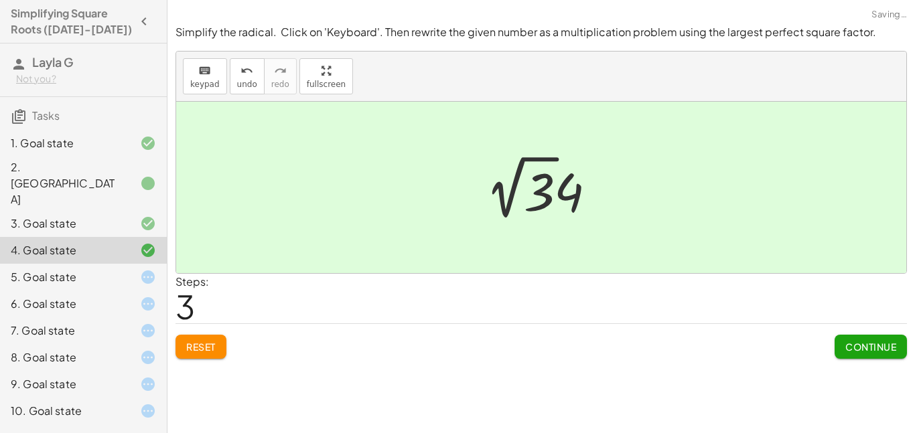
click at [458, 201] on div at bounding box center [541, 188] width 730 height 172
click at [135, 269] on div at bounding box center [138, 277] width 38 height 16
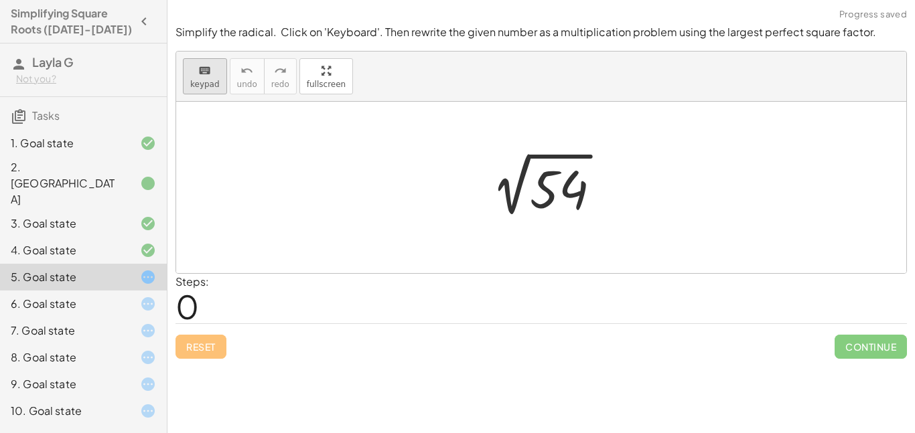
click at [218, 86] on button "keyboard keypad" at bounding box center [205, 76] width 44 height 36
click at [192, 86] on span "keypad" at bounding box center [204, 84] width 29 height 9
click at [559, 194] on div at bounding box center [559, 190] width 58 height 60
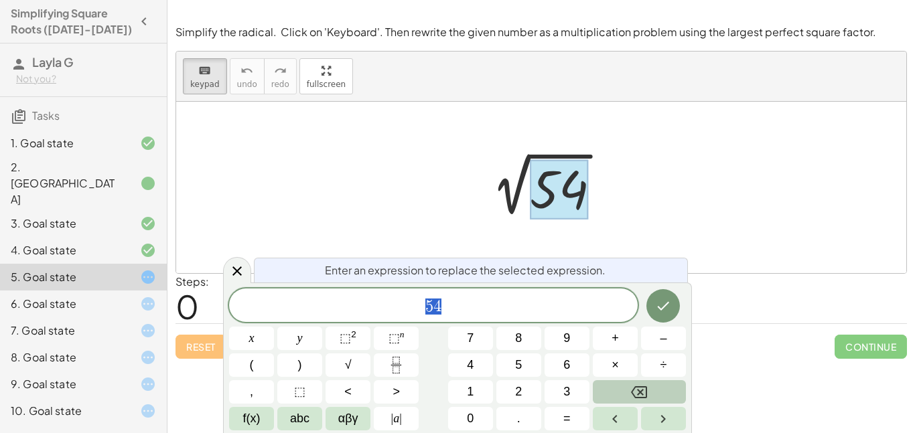
click at [641, 390] on icon "Backspace" at bounding box center [639, 393] width 16 height 16
click at [472, 341] on span "7" at bounding box center [470, 339] width 7 height 18
click at [623, 356] on button "×" at bounding box center [615, 365] width 45 height 23
click at [514, 338] on button "8" at bounding box center [518, 338] width 45 height 23
click at [651, 304] on button "Done" at bounding box center [663, 305] width 33 height 33
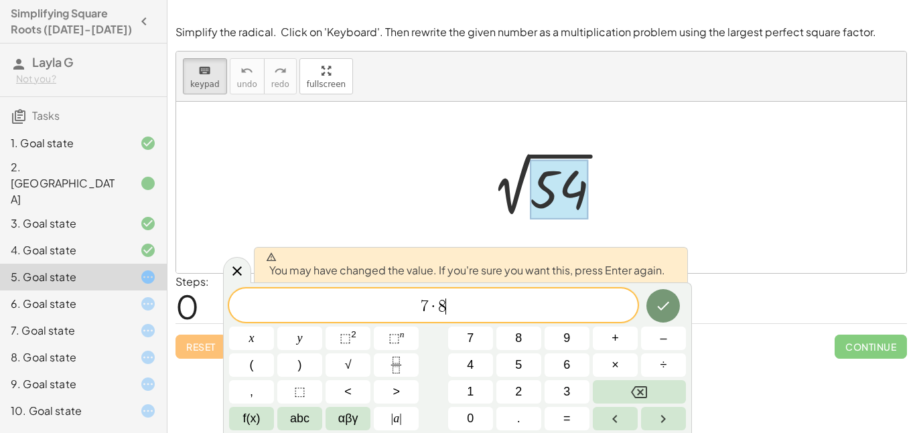
click at [274, 327] on div at bounding box center [251, 338] width 45 height 23
click at [655, 293] on button "Done" at bounding box center [663, 305] width 33 height 33
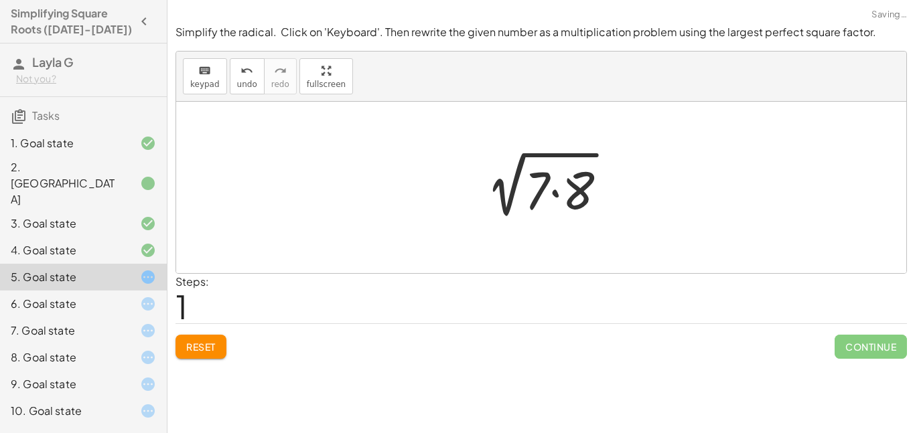
scroll to position [0, 0]
drag, startPoint x: 538, startPoint y: 202, endPoint x: 475, endPoint y: 196, distance: 63.3
